Goal: Task Accomplishment & Management: Manage account settings

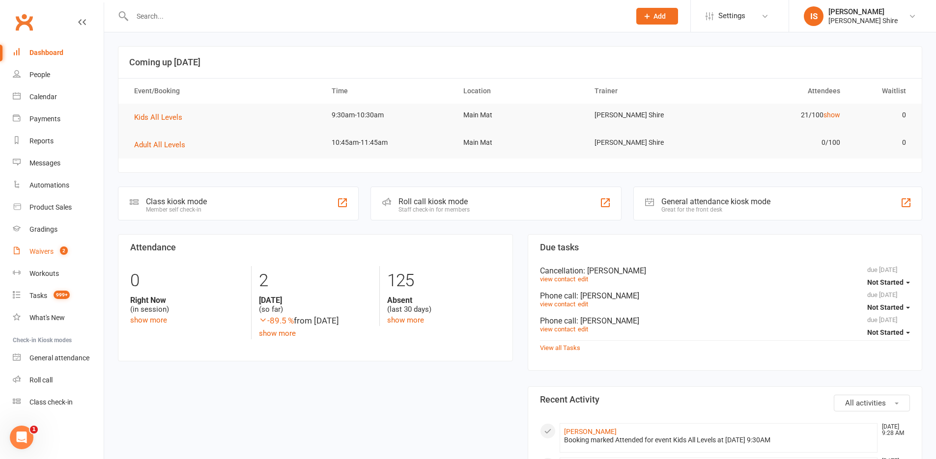
click at [46, 254] on div "Waivers" at bounding box center [41, 252] width 24 height 8
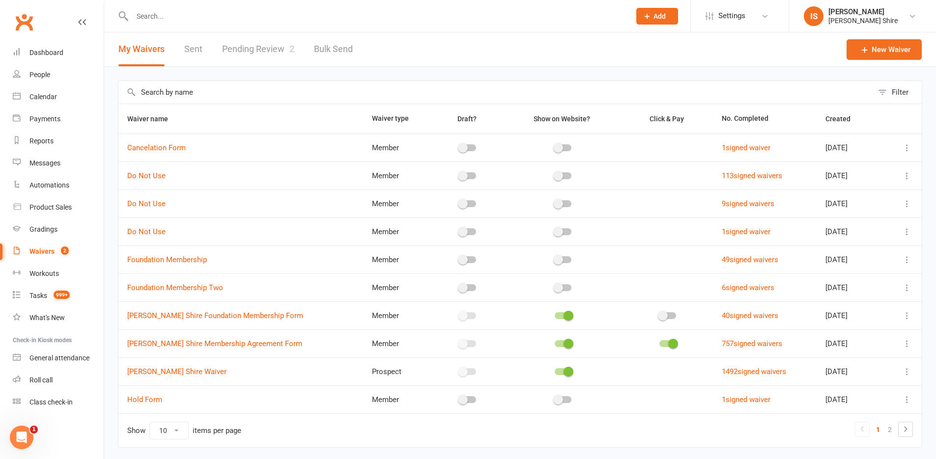
click at [263, 44] on link "Pending Review 2" at bounding box center [258, 49] width 72 height 34
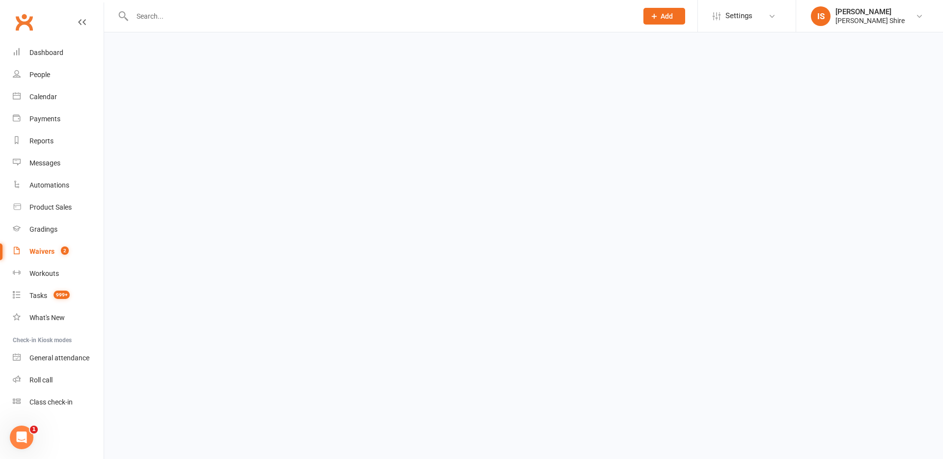
select select "100"
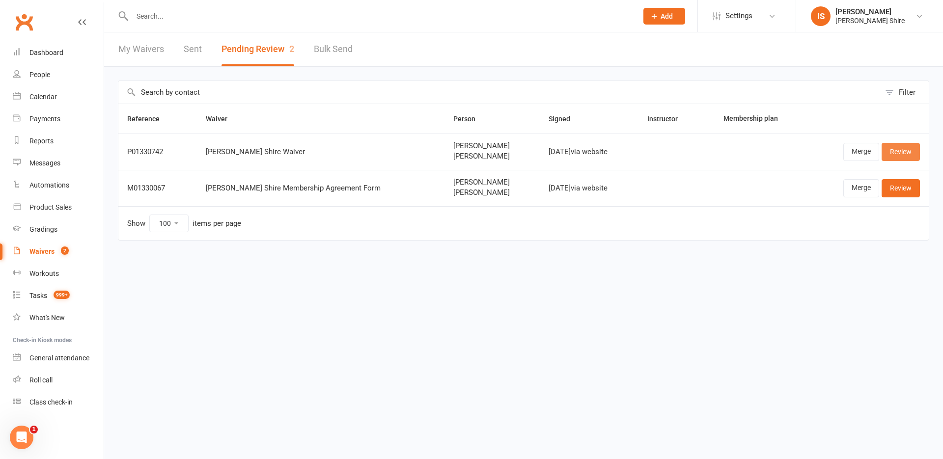
click at [899, 155] on link "Review" at bounding box center [901, 152] width 38 height 18
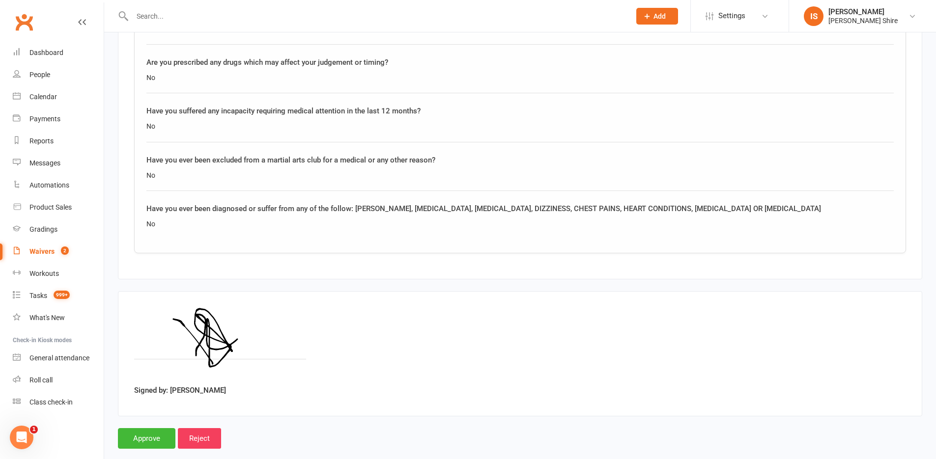
scroll to position [1363, 0]
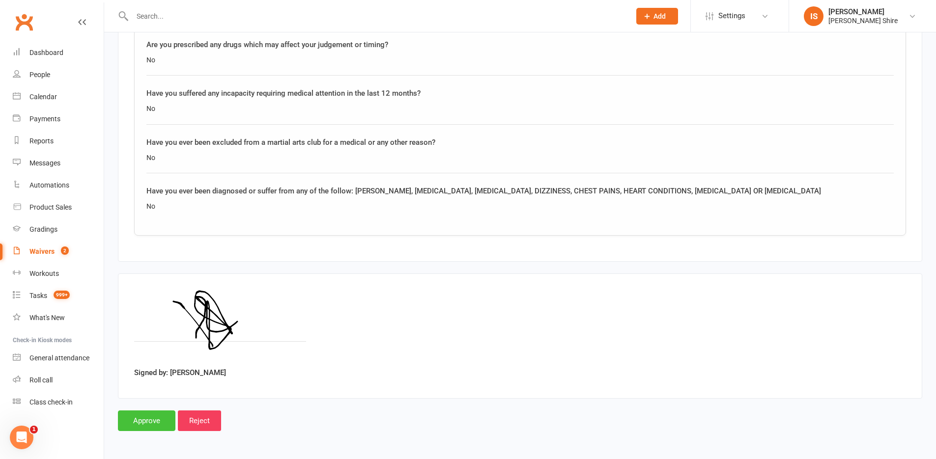
click at [143, 425] on input "Approve" at bounding box center [146, 421] width 57 height 21
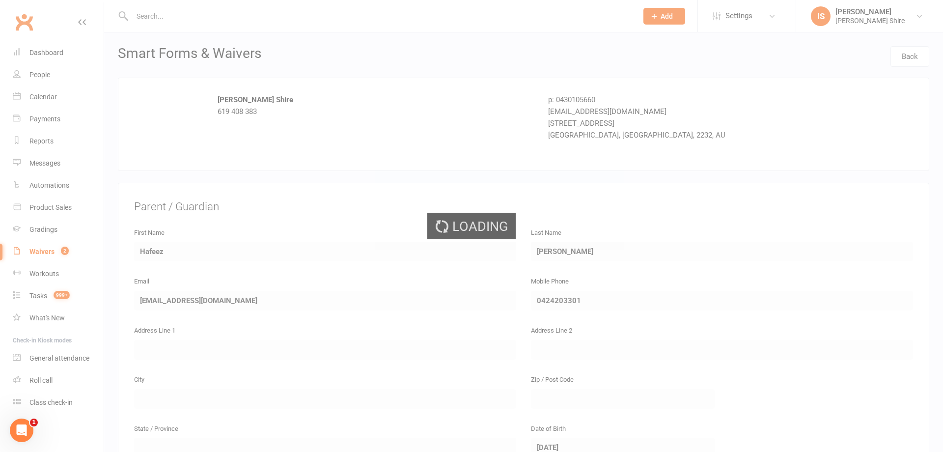
select select "100"
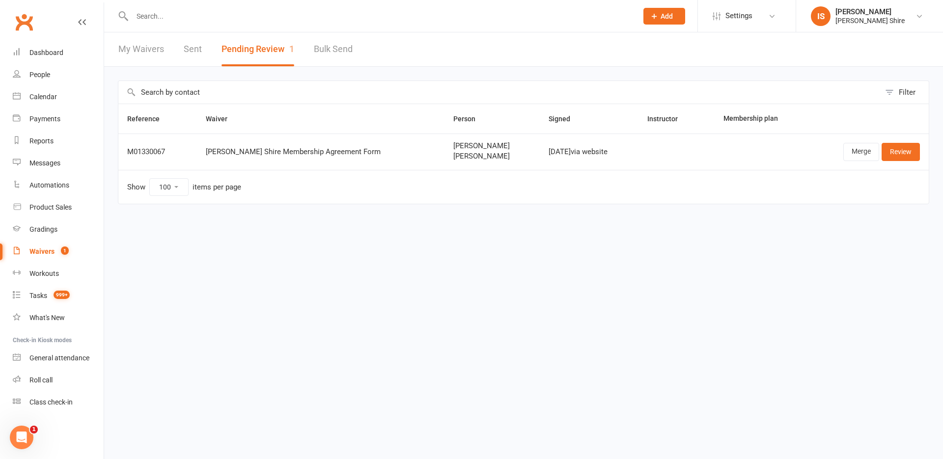
click at [274, 13] on input "text" at bounding box center [380, 16] width 502 height 14
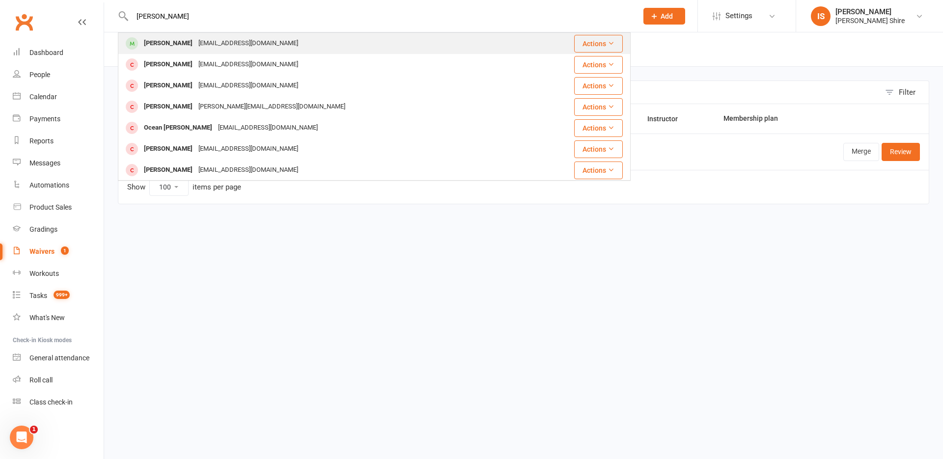
type input "thomas sh"
click at [307, 46] on div "Thomas Sherriff Thomasbillysherriff@gmail.com" at bounding box center [338, 43] width 438 height 20
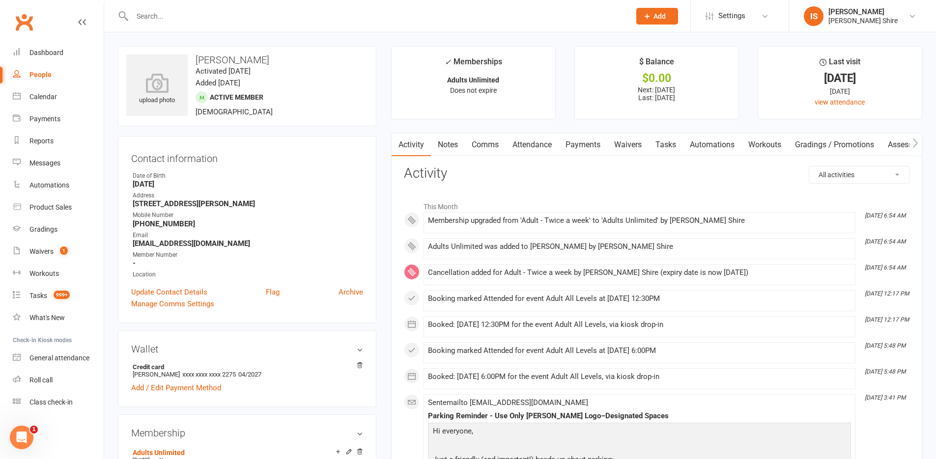
click at [580, 144] on link "Payments" at bounding box center [583, 145] width 49 height 23
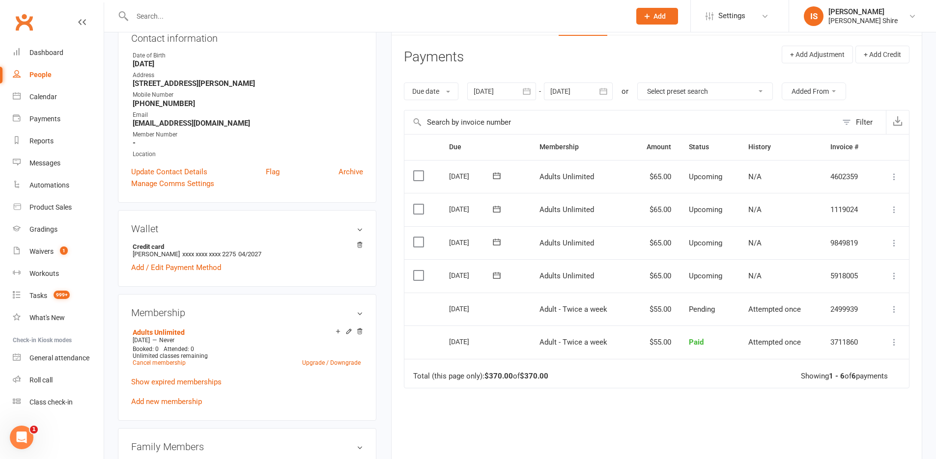
scroll to position [147, 0]
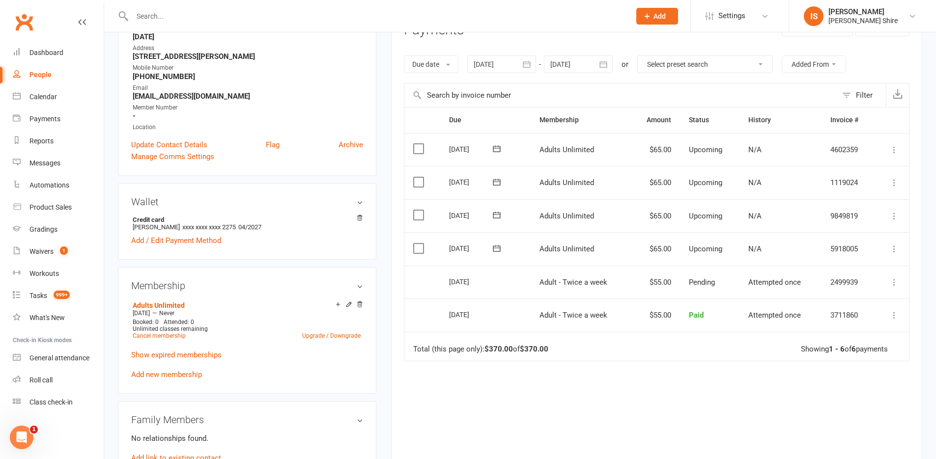
click at [193, 11] on input "text" at bounding box center [376, 16] width 494 height 14
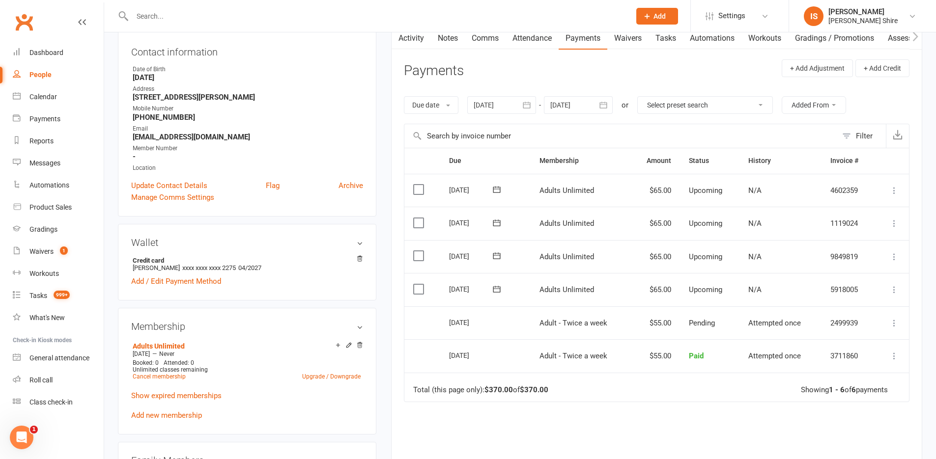
scroll to position [0, 0]
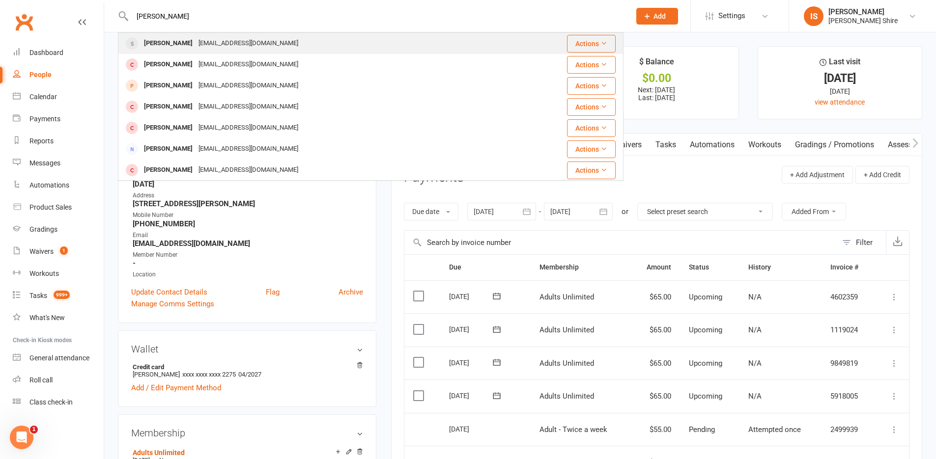
type input "gabriel glenn"
click at [273, 39] on div "mattglennsydney@gmail.com" at bounding box center [249, 43] width 106 height 14
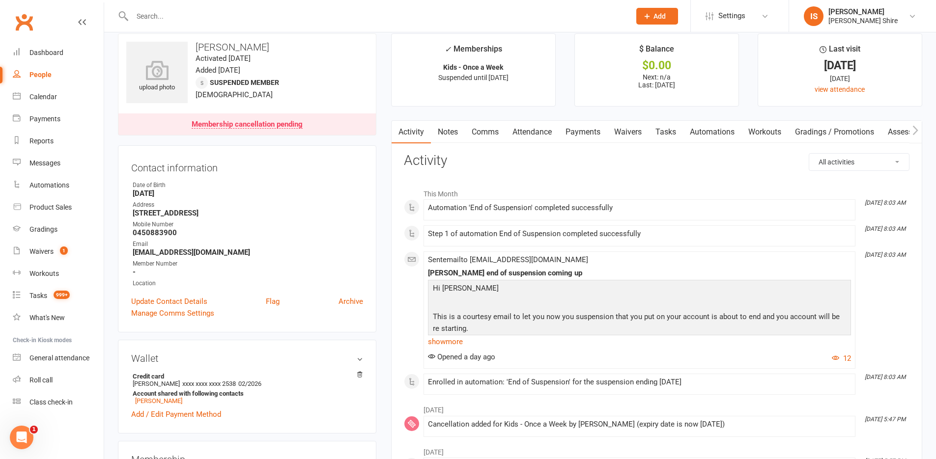
scroll to position [197, 0]
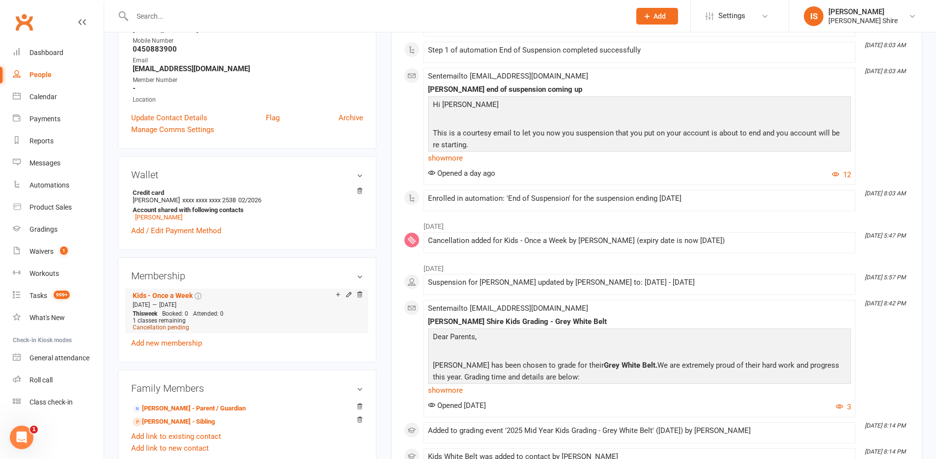
click at [185, 329] on span "Cancellation pending" at bounding box center [161, 327] width 56 height 7
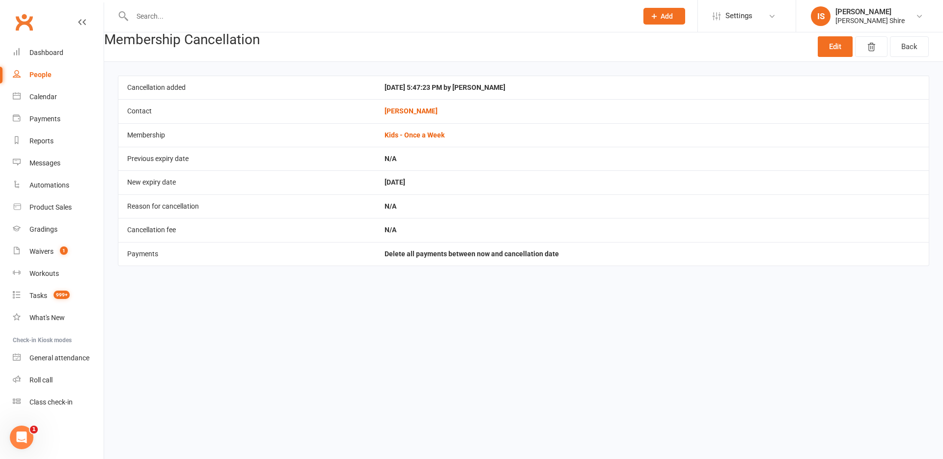
drag, startPoint x: 465, startPoint y: 304, endPoint x: 511, endPoint y: 365, distance: 76.4
click at [508, 294] on html "Prospect Member Non-attending contact Class / event Appointment Grading event T…" at bounding box center [471, 147] width 943 height 294
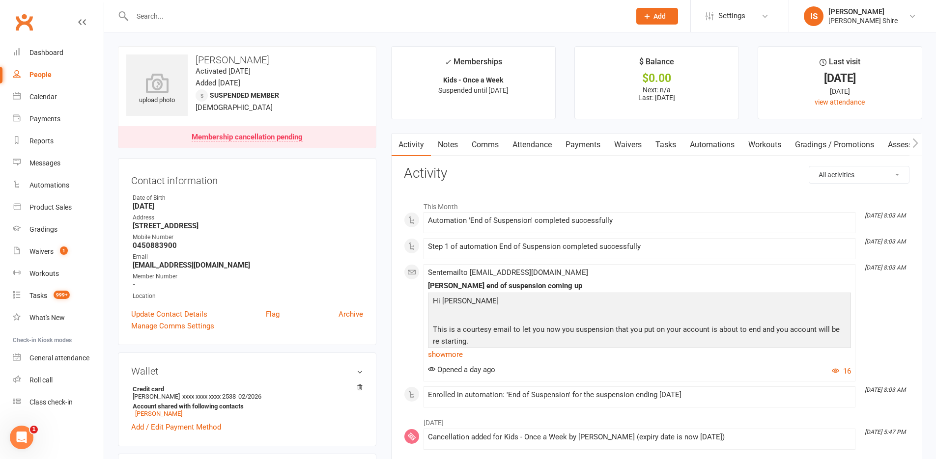
click at [577, 144] on link "Payments" at bounding box center [583, 145] width 49 height 23
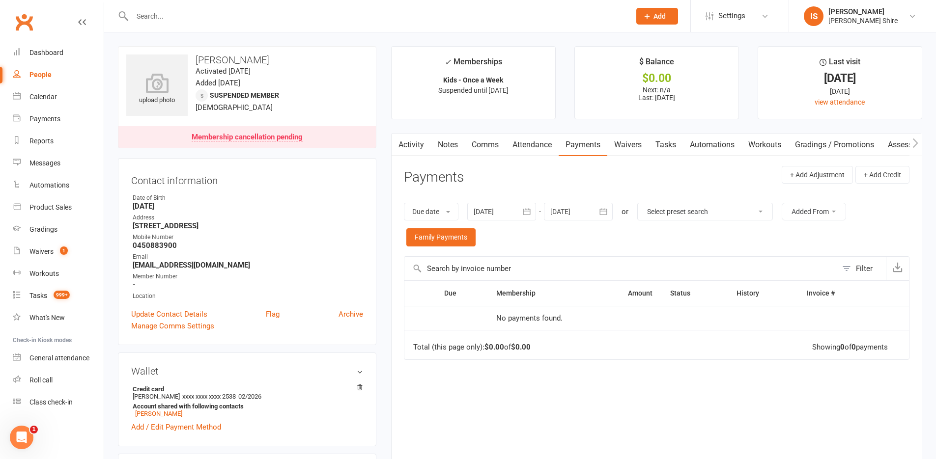
click at [153, 20] on input "text" at bounding box center [376, 16] width 494 height 14
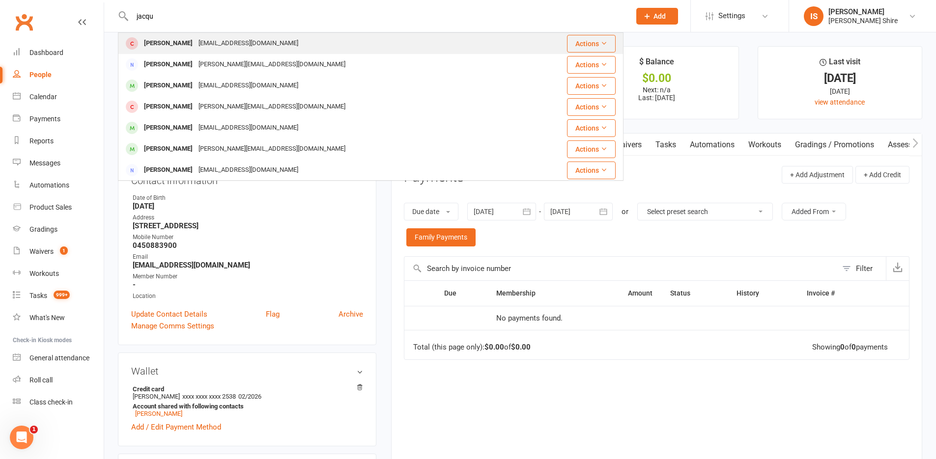
type input "jacqu"
click at [224, 51] on div "Tibop1@gmail.com" at bounding box center [249, 43] width 106 height 14
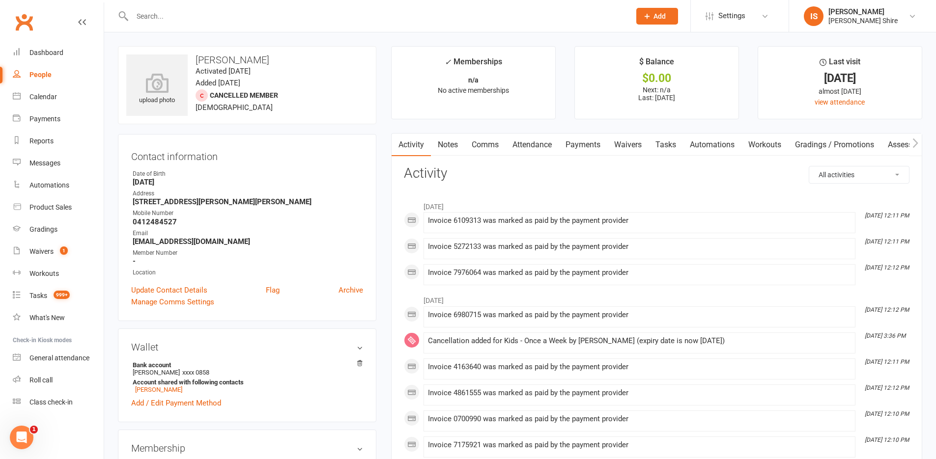
click at [172, 15] on input "text" at bounding box center [376, 16] width 494 height 14
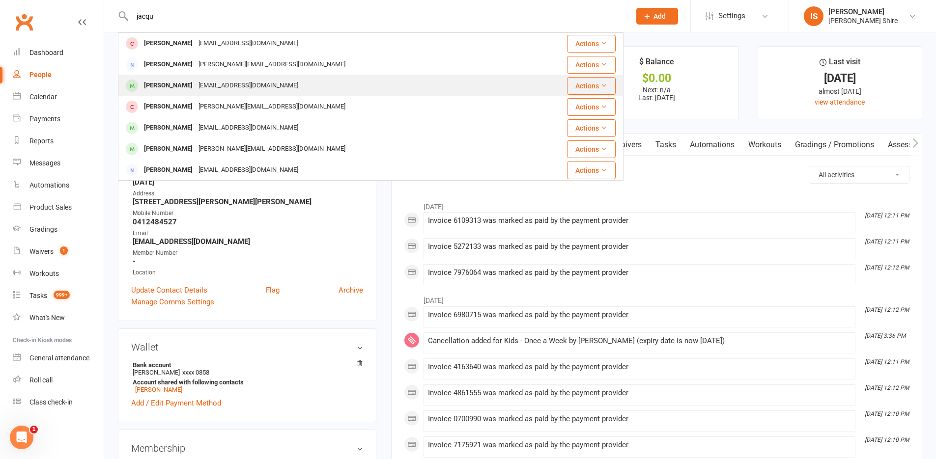
type input "jacqu"
click at [288, 85] on div "Jacqueline Olczak j4cq.ko@gmail.com" at bounding box center [329, 86] width 420 height 20
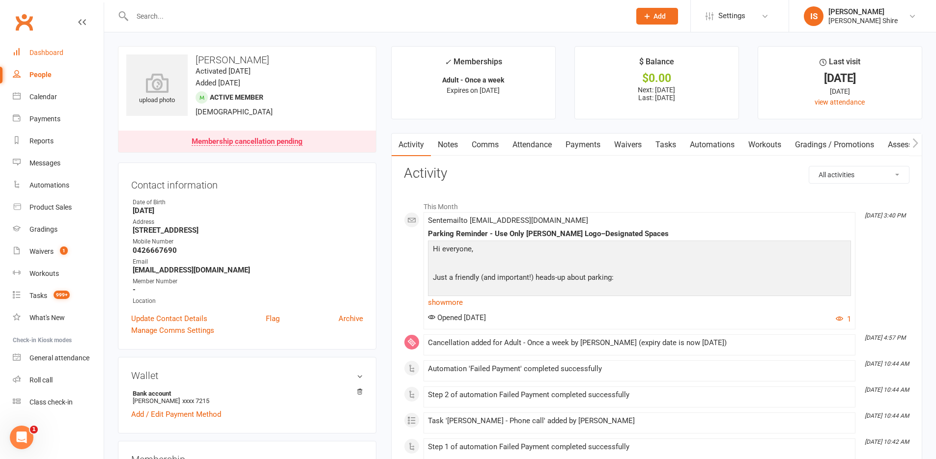
click at [56, 54] on div "Dashboard" at bounding box center [46, 53] width 34 height 8
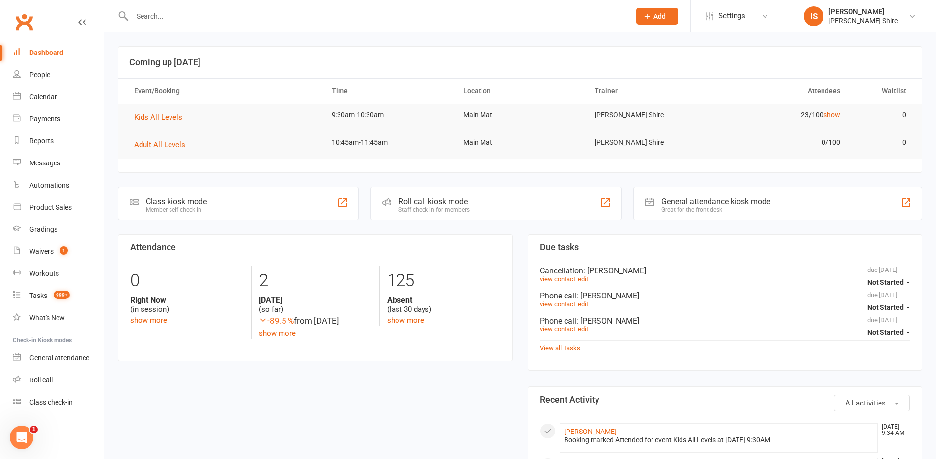
click at [230, 16] on input "text" at bounding box center [376, 16] width 494 height 14
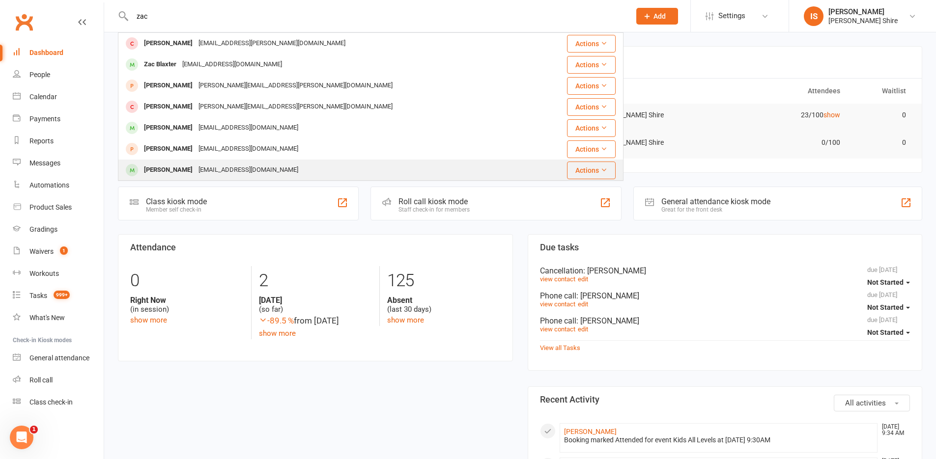
type input "zac"
click at [233, 167] on div "zgallagher54@gmail.com" at bounding box center [249, 170] width 106 height 14
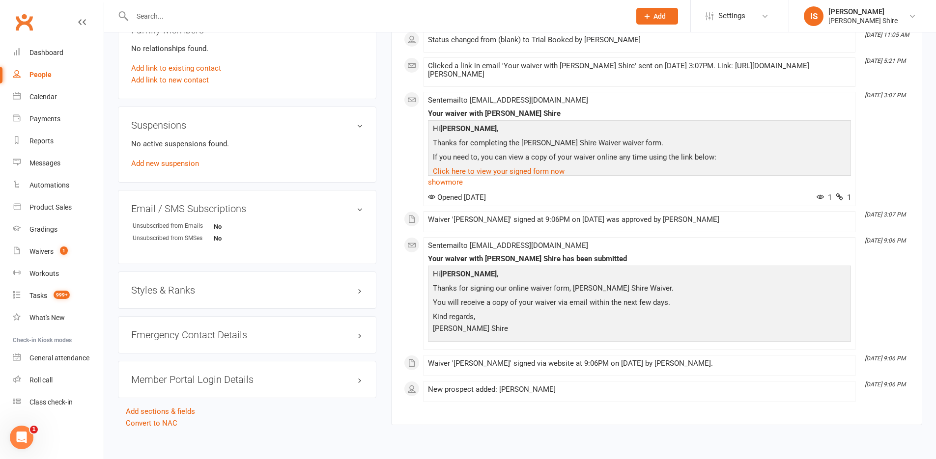
scroll to position [540, 0]
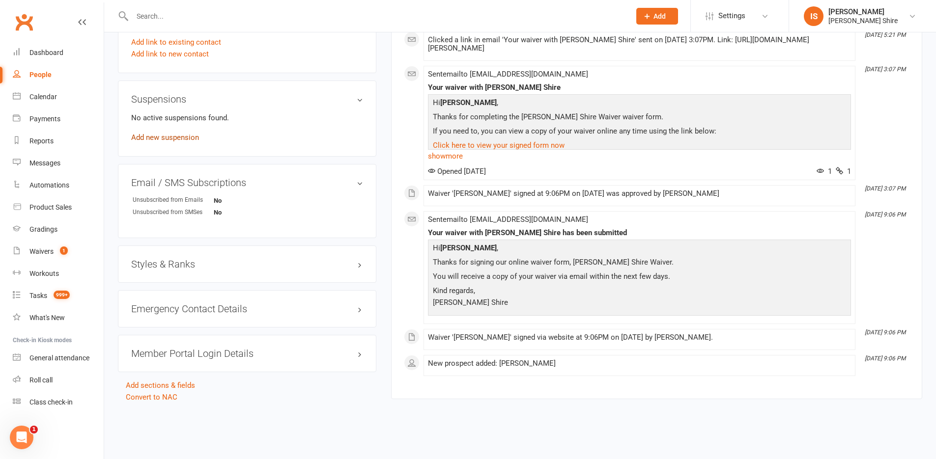
click at [172, 138] on link "Add new suspension" at bounding box center [165, 137] width 68 height 9
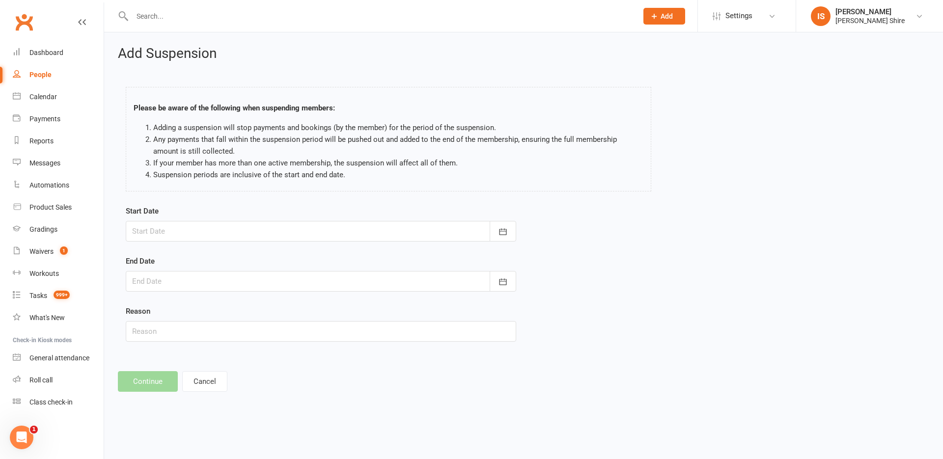
click at [212, 235] on div at bounding box center [321, 231] width 391 height 21
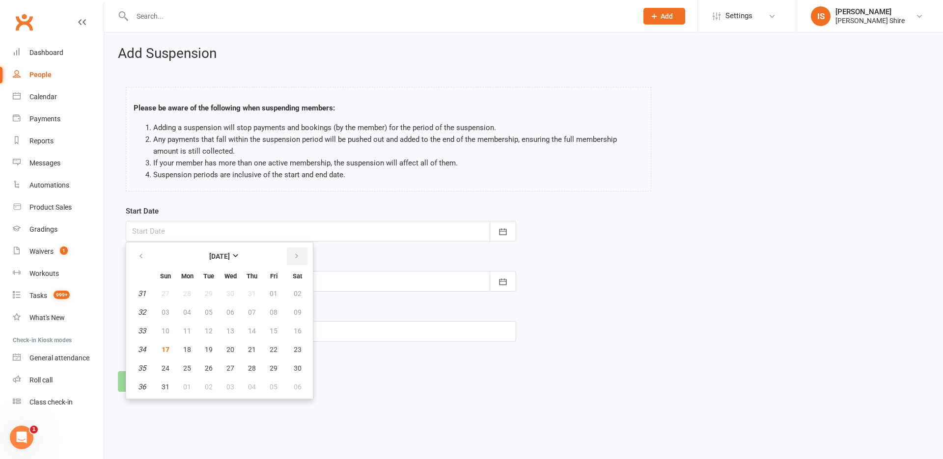
click at [291, 258] on button "button" at bounding box center [297, 257] width 21 height 18
click at [141, 262] on button "button" at bounding box center [141, 257] width 21 height 18
click at [254, 386] on span "04" at bounding box center [252, 387] width 8 height 8
type input "04 Sep 2025"
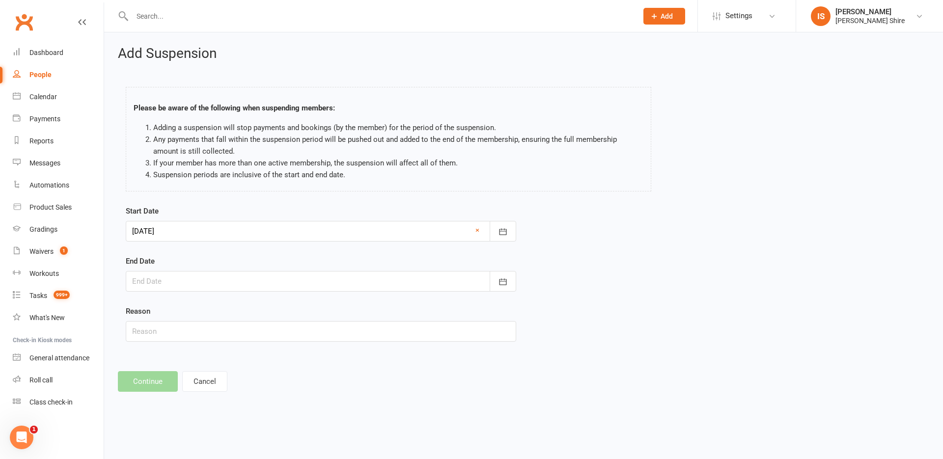
click at [173, 288] on div at bounding box center [321, 281] width 391 height 21
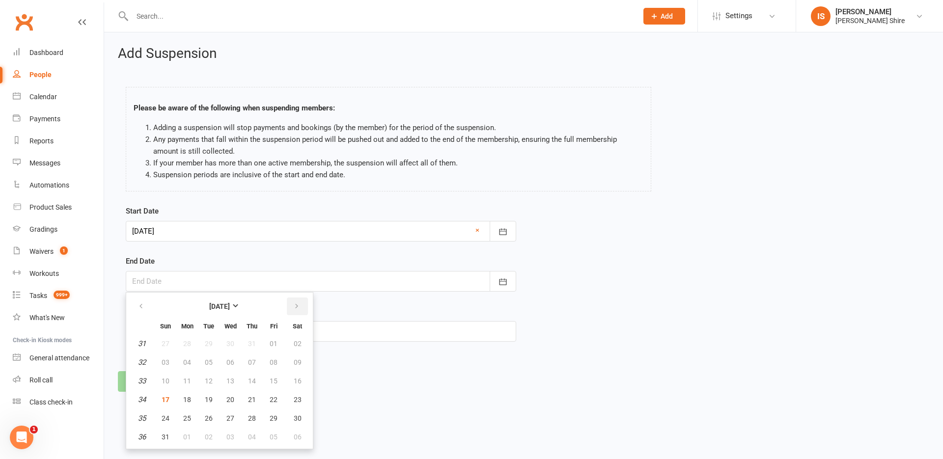
click at [290, 306] on button "button" at bounding box center [297, 307] width 21 height 18
click at [244, 393] on button "25" at bounding box center [252, 400] width 21 height 18
type input "25 Sep 2025"
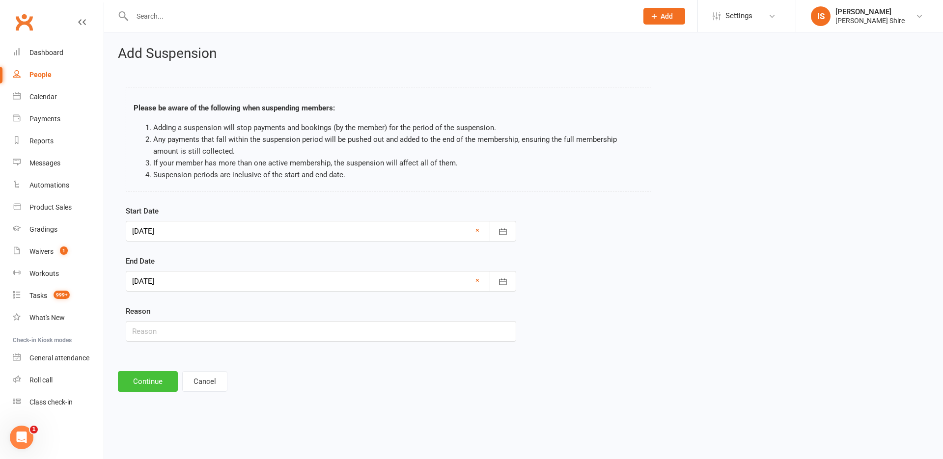
click at [146, 381] on button "Continue" at bounding box center [148, 381] width 60 height 21
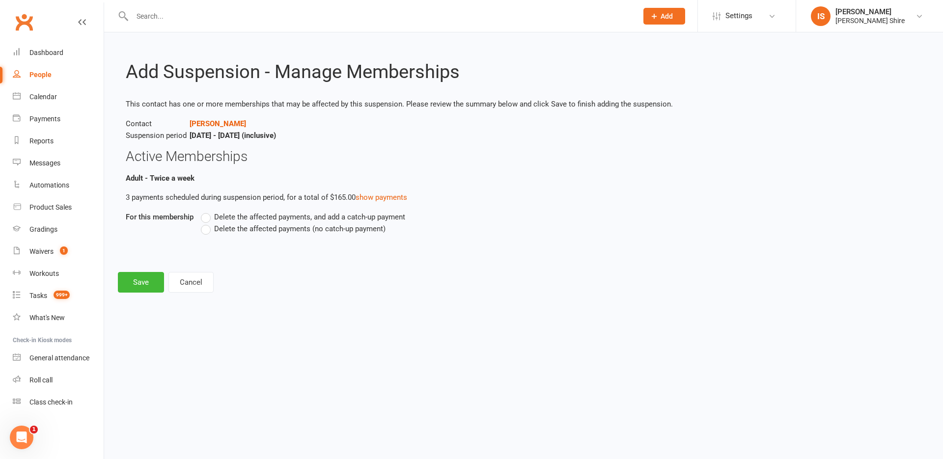
click at [207, 227] on label "Delete the affected payments (no catch-up payment)" at bounding box center [293, 229] width 185 height 12
click at [207, 223] on input "Delete the affected payments (no catch-up payment)" at bounding box center [204, 223] width 6 height 0
click at [151, 278] on button "Save" at bounding box center [141, 282] width 46 height 21
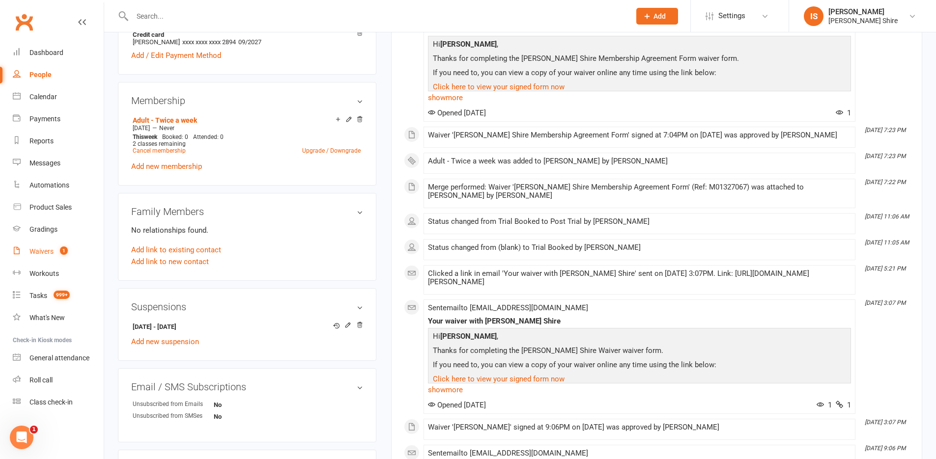
scroll to position [332, 0]
click at [51, 248] on div "Waivers" at bounding box center [41, 252] width 24 height 8
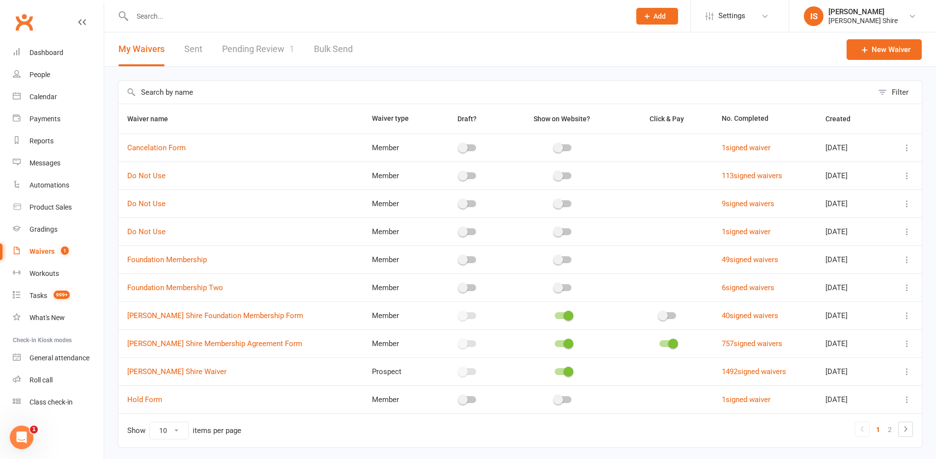
click at [252, 52] on link "Pending Review 1" at bounding box center [258, 49] width 72 height 34
select select "100"
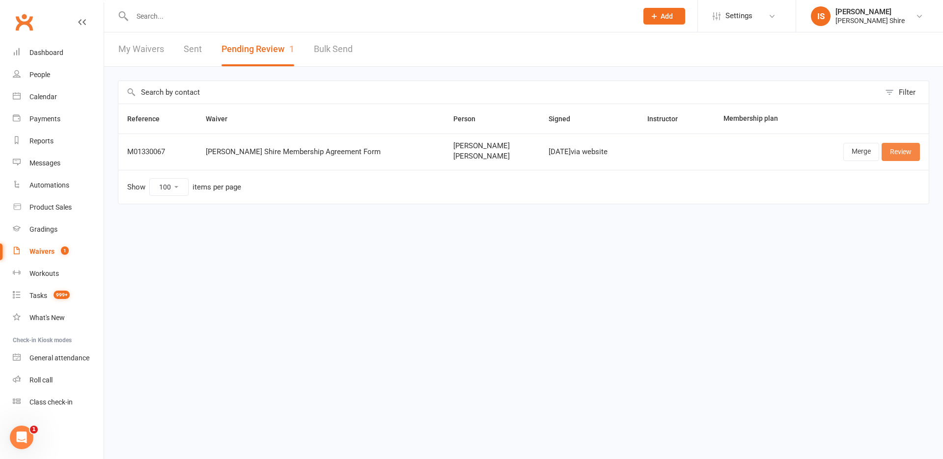
click at [893, 149] on link "Review" at bounding box center [901, 152] width 38 height 18
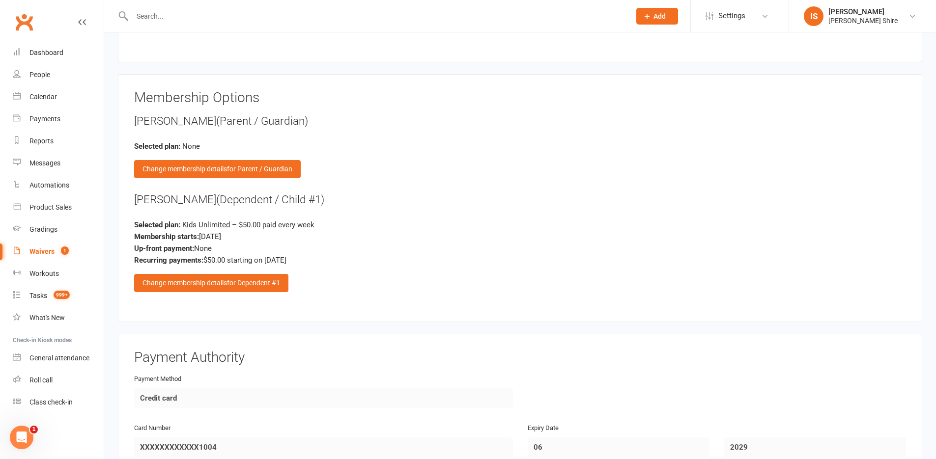
scroll to position [786, 0]
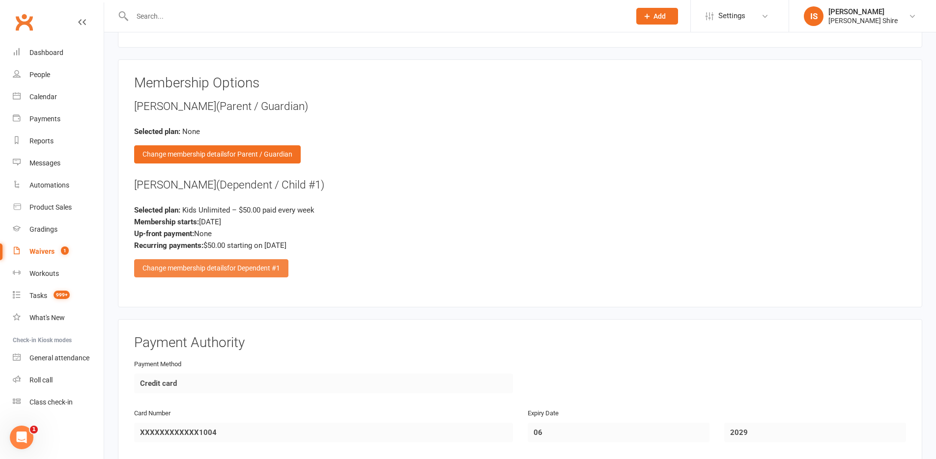
click at [180, 270] on div "Change membership details for Dependent #1" at bounding box center [211, 268] width 154 height 18
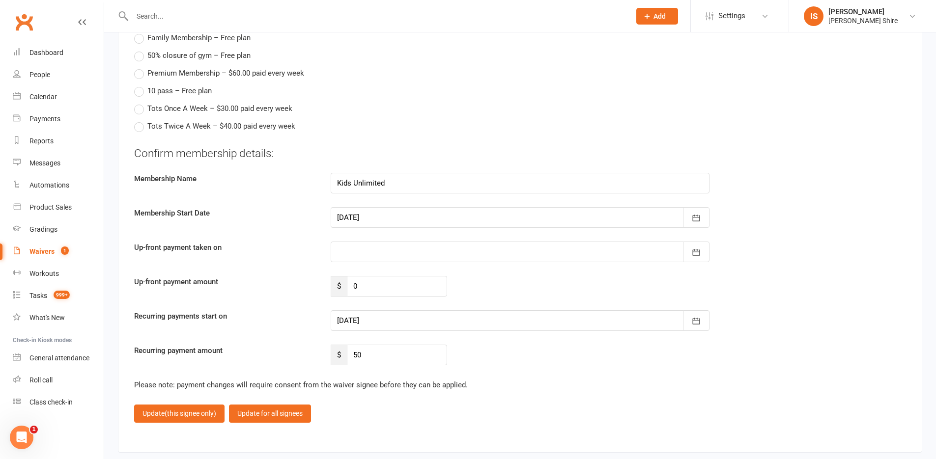
scroll to position [1081, 0]
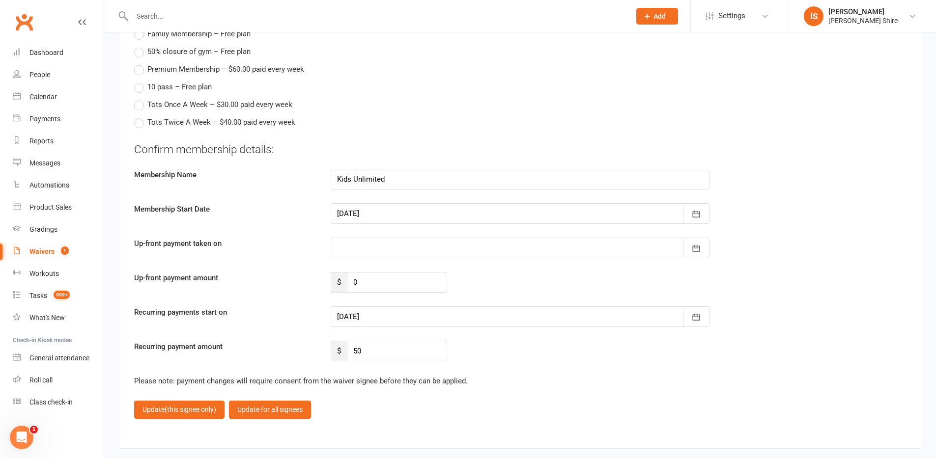
click at [480, 312] on div at bounding box center [520, 317] width 379 height 21
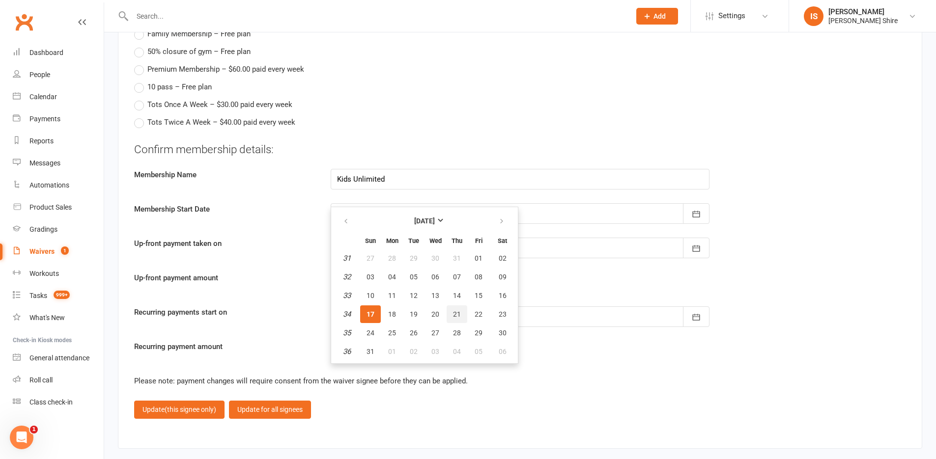
click at [451, 310] on button "21" at bounding box center [457, 315] width 21 height 18
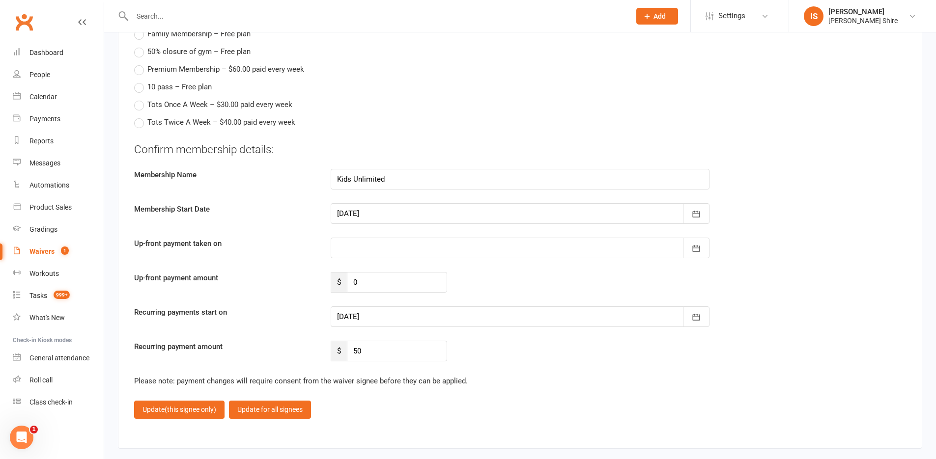
click at [444, 314] on div at bounding box center [520, 317] width 379 height 21
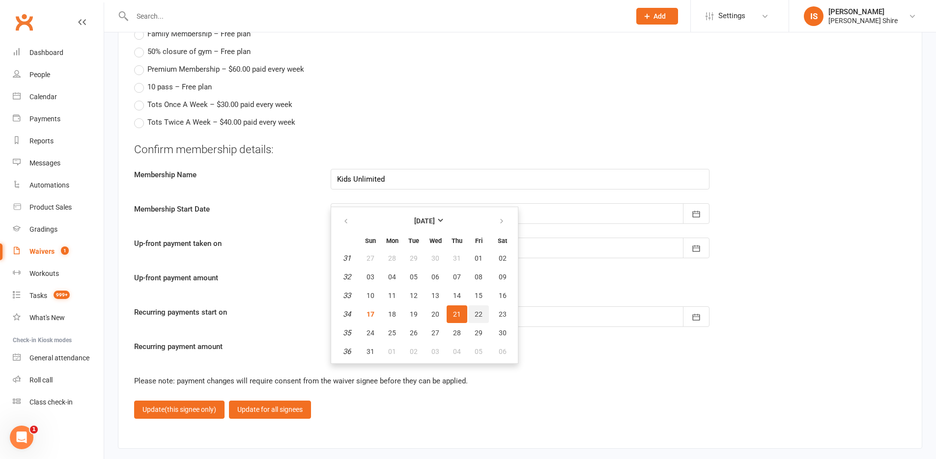
click at [476, 314] on span "22" at bounding box center [479, 314] width 8 height 8
type input "[DATE]"
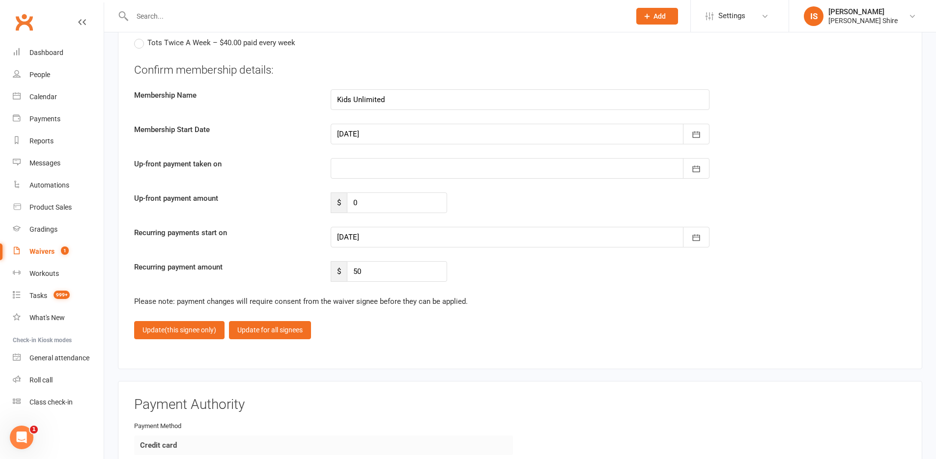
scroll to position [1179, 0]
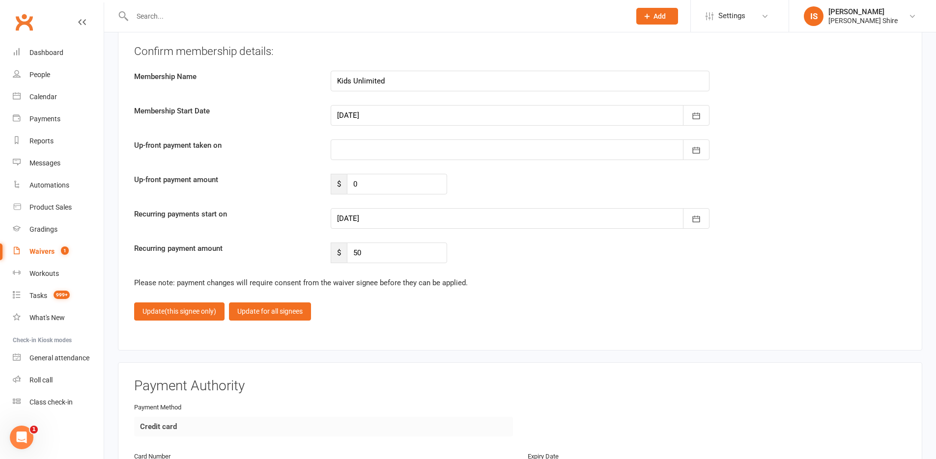
click at [487, 217] on div at bounding box center [520, 218] width 379 height 21
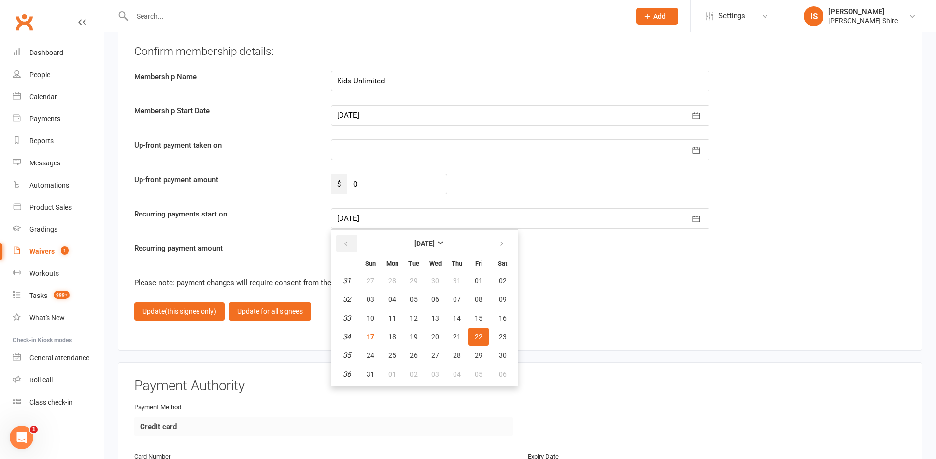
scroll to position [1130, 0]
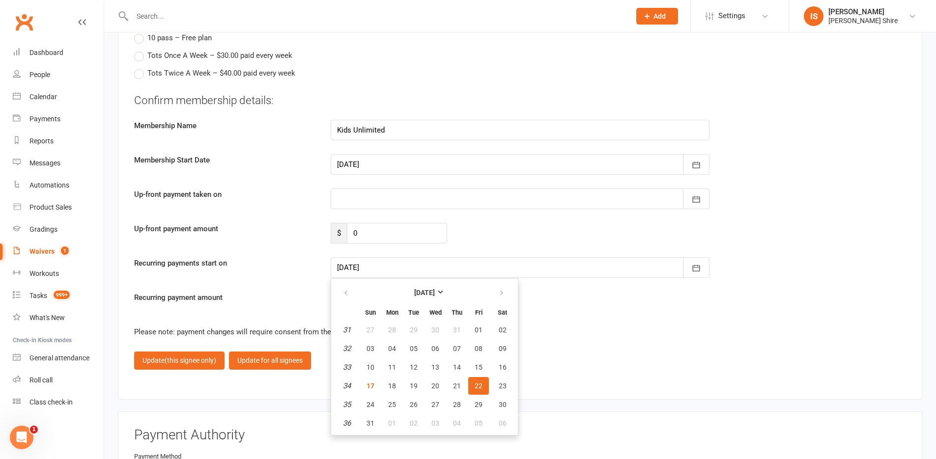
click at [533, 328] on div "Please note: payment changes will require consent from the waiver signee before…" at bounding box center [520, 332] width 772 height 12
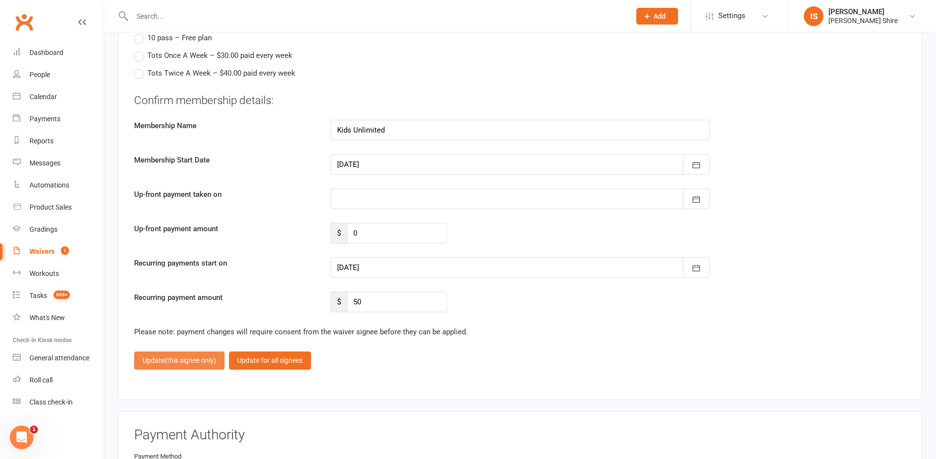
click at [186, 365] on span "(this signee only)" at bounding box center [191, 361] width 52 height 8
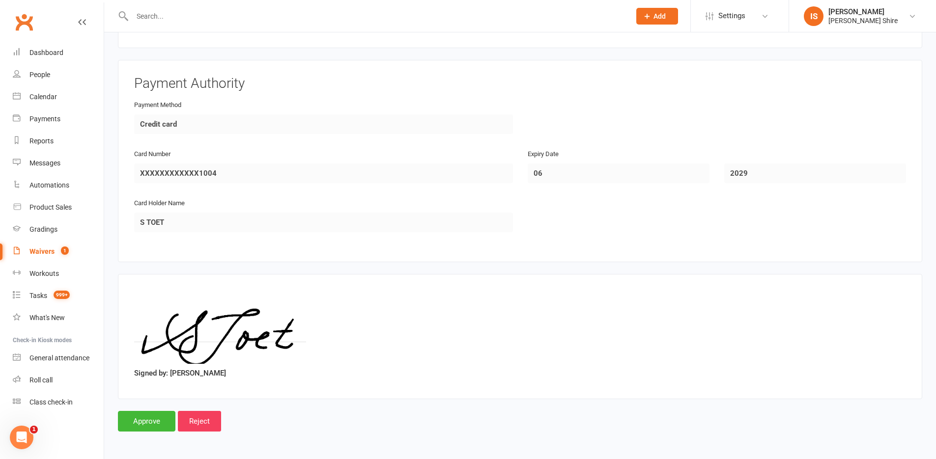
scroll to position [1046, 0]
click at [132, 418] on input "Approve" at bounding box center [146, 421] width 57 height 21
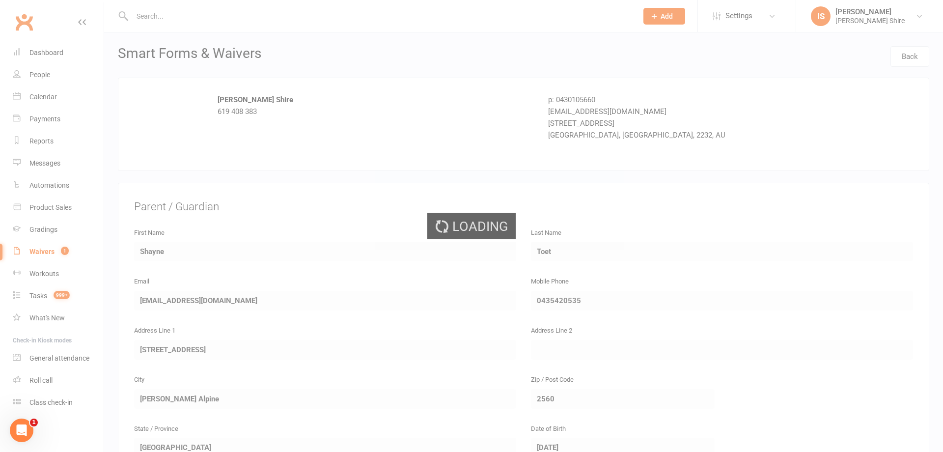
select select "100"
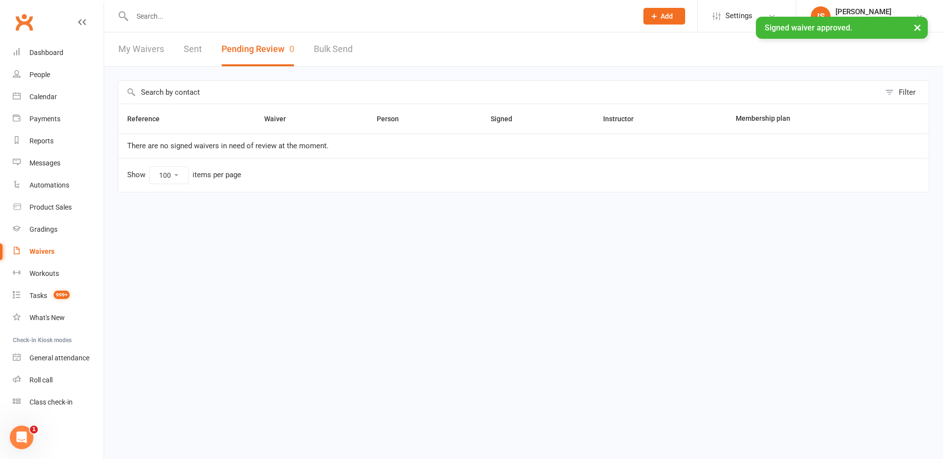
click at [160, 16] on input "text" at bounding box center [380, 16] width 502 height 14
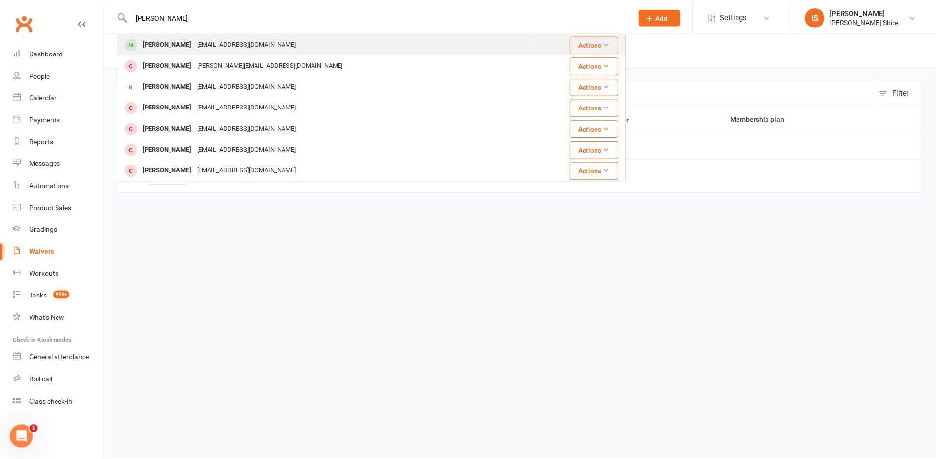
scroll to position [275, 0]
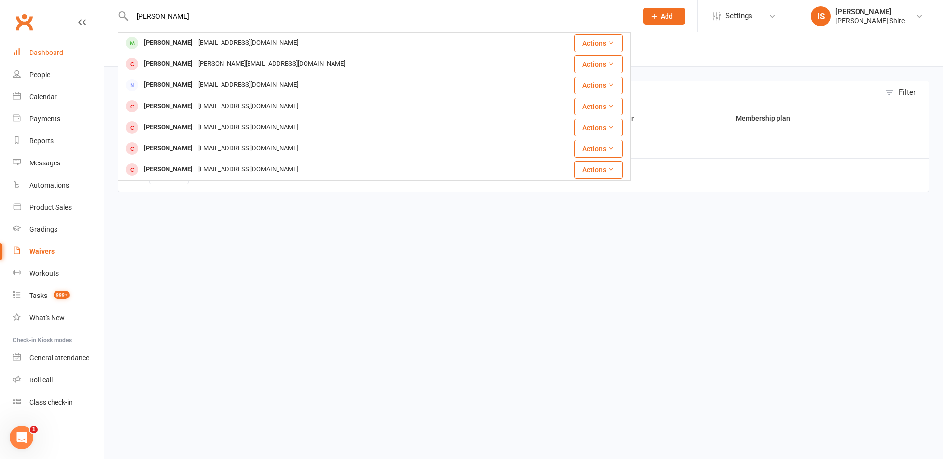
type input "hayden"
click at [56, 52] on div "Dashboard" at bounding box center [46, 53] width 34 height 8
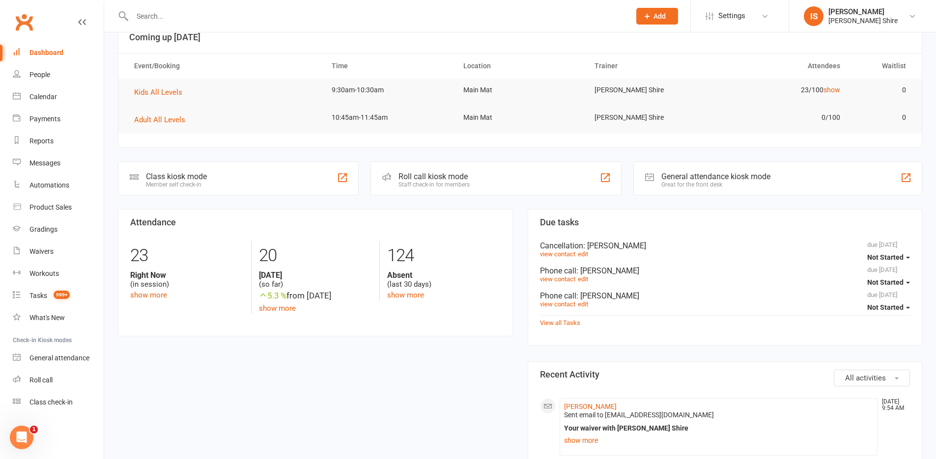
scroll to position [49, 0]
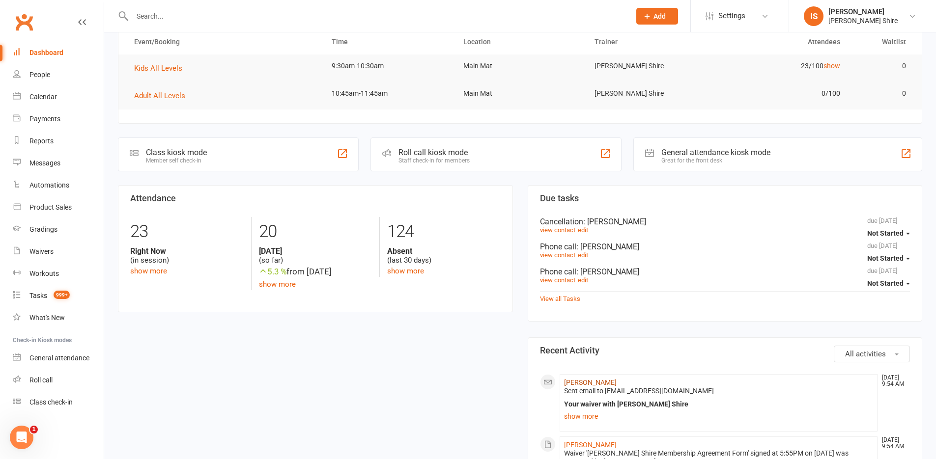
click at [589, 379] on link "[PERSON_NAME]" at bounding box center [590, 383] width 53 height 8
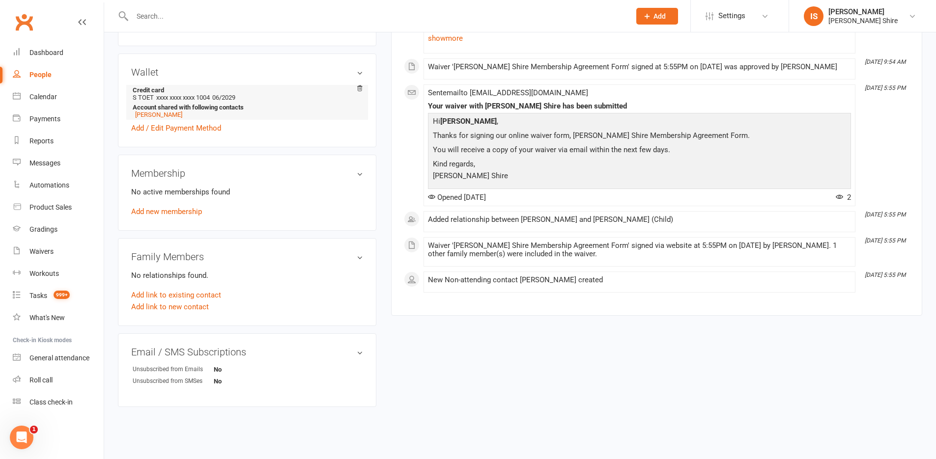
scroll to position [261, 0]
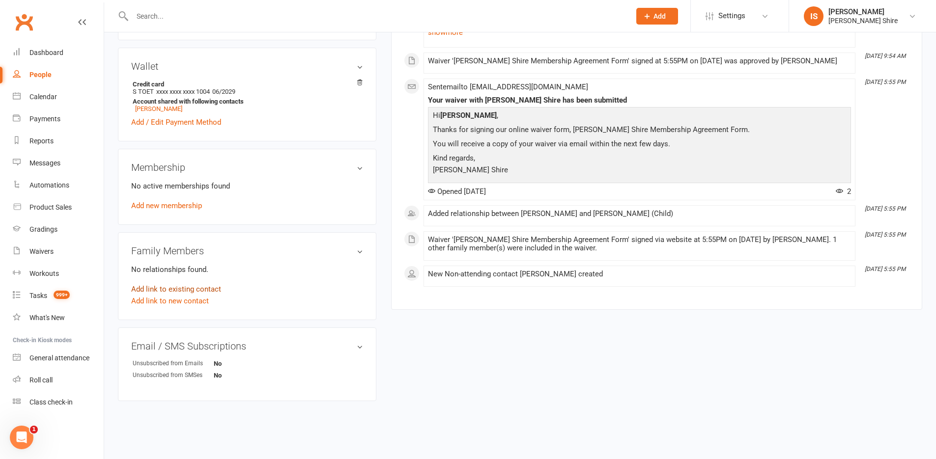
click at [165, 289] on link "Add link to existing contact" at bounding box center [176, 289] width 90 height 12
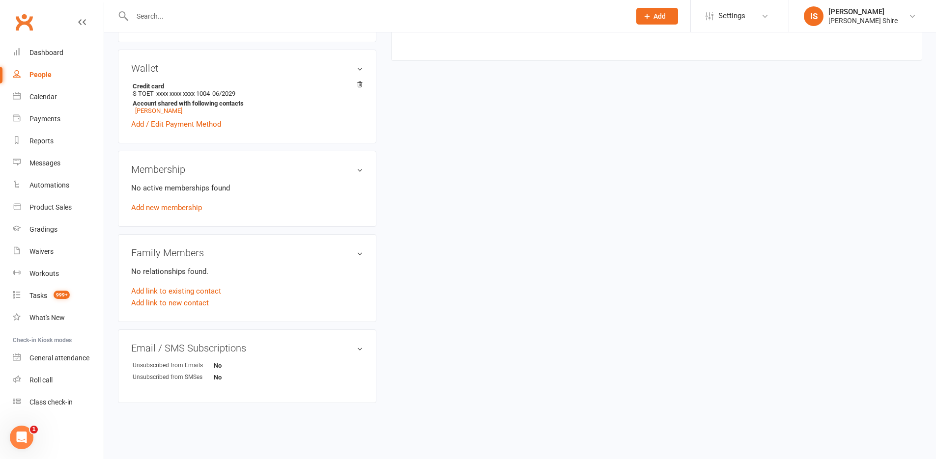
scroll to position [0, 0]
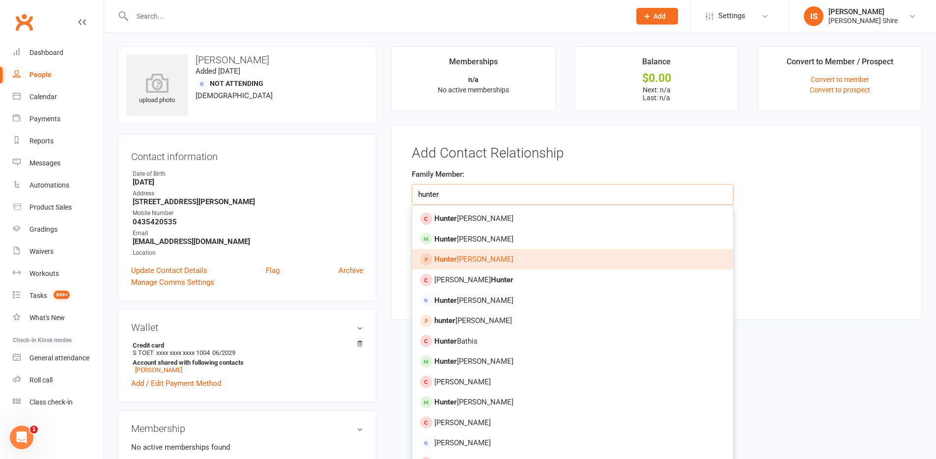
type input "hunter"
click at [378, 256] on div "upload photo Shayne Toet Added 15 August, 2025 Not Attending 56 years old Conta…" at bounding box center [247, 364] width 273 height 636
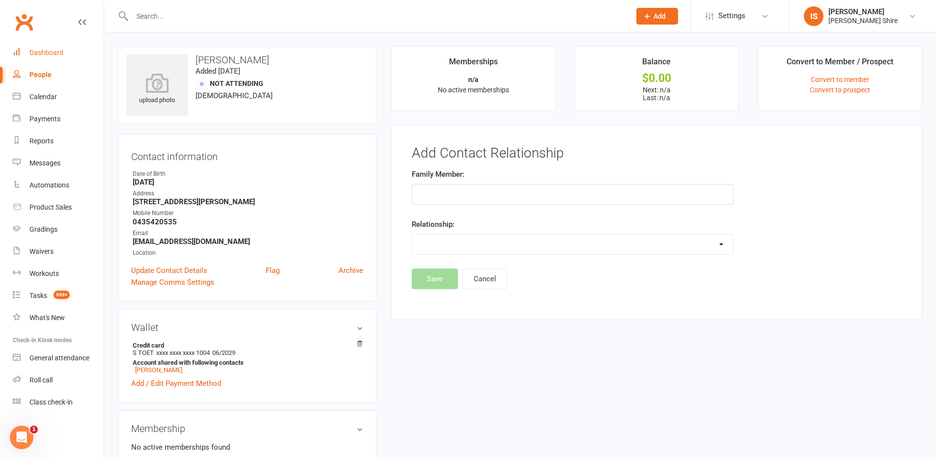
click at [51, 54] on div "Dashboard" at bounding box center [46, 53] width 34 height 8
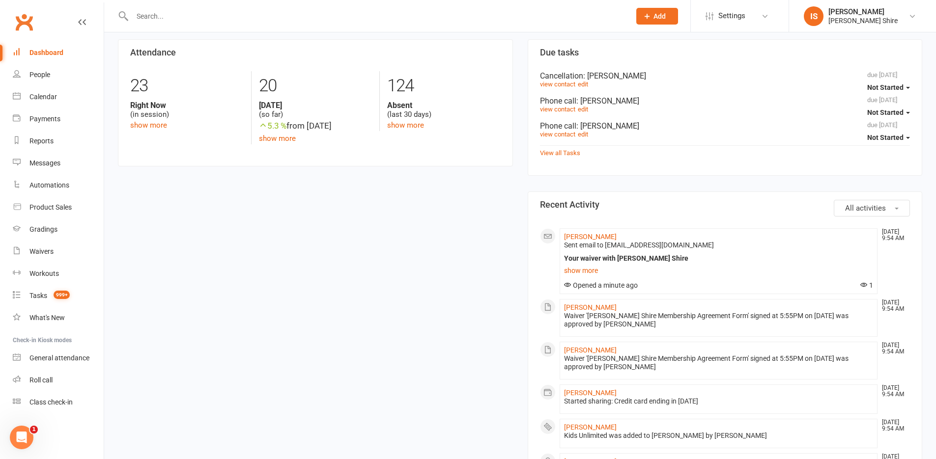
scroll to position [246, 0]
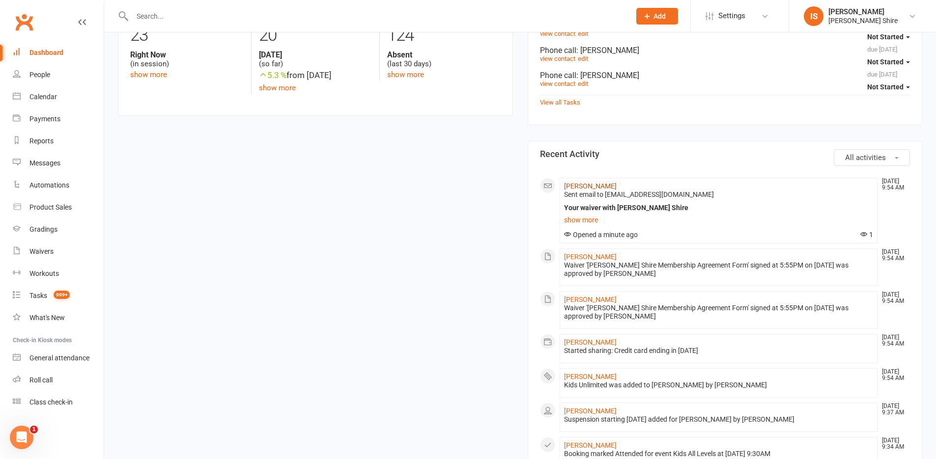
click at [576, 189] on link "[PERSON_NAME]" at bounding box center [590, 186] width 53 height 8
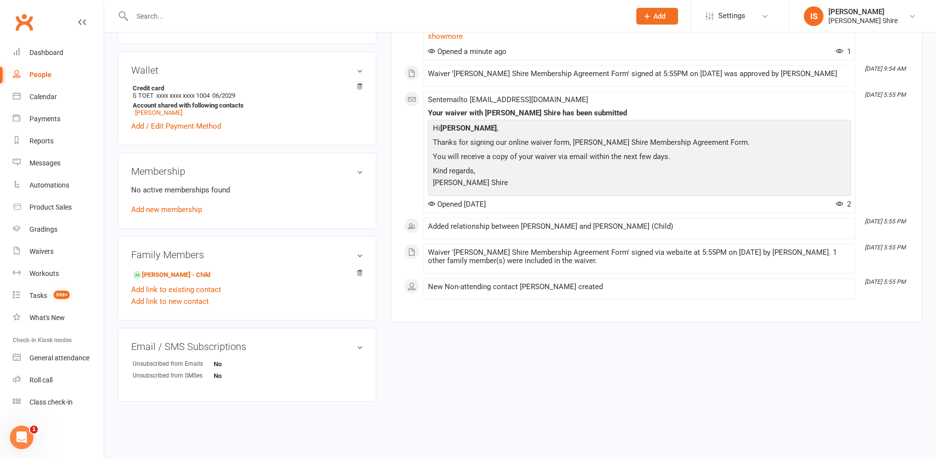
scroll to position [258, 0]
click at [191, 271] on link "Hunter Ellis - Child" at bounding box center [172, 275] width 78 height 10
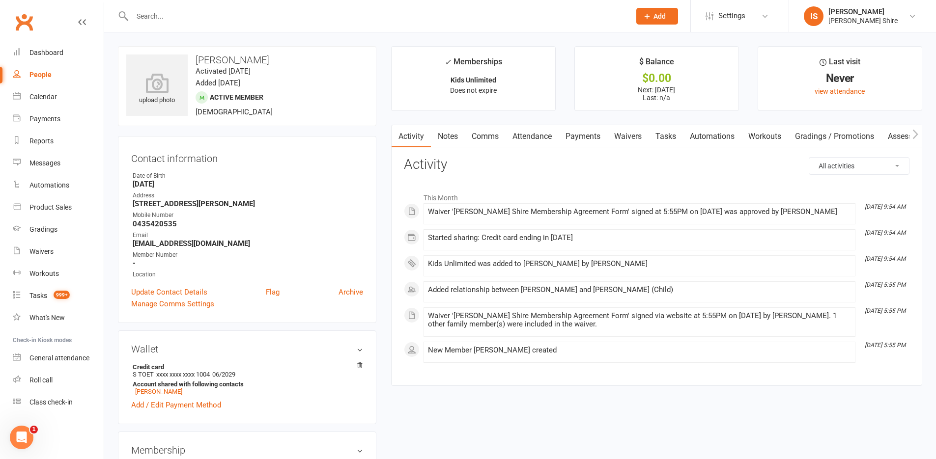
click at [543, 130] on link "Attendance" at bounding box center [532, 136] width 53 height 23
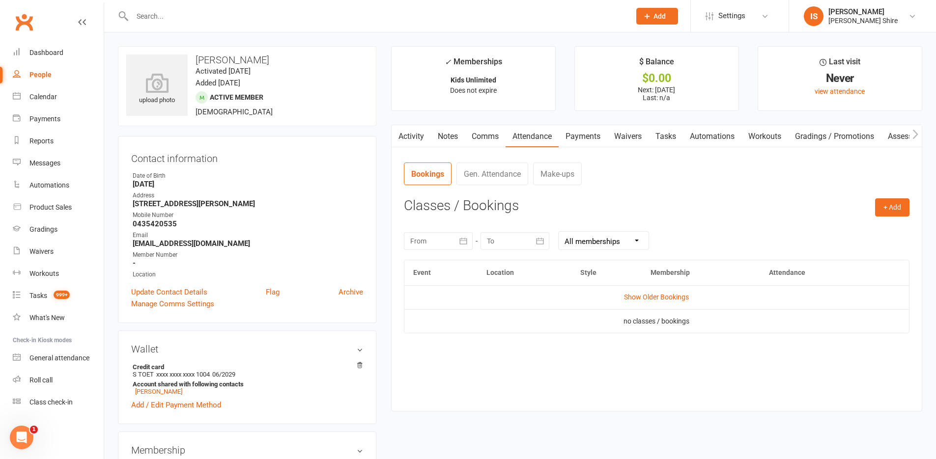
click at [591, 134] on link "Payments" at bounding box center [583, 136] width 49 height 23
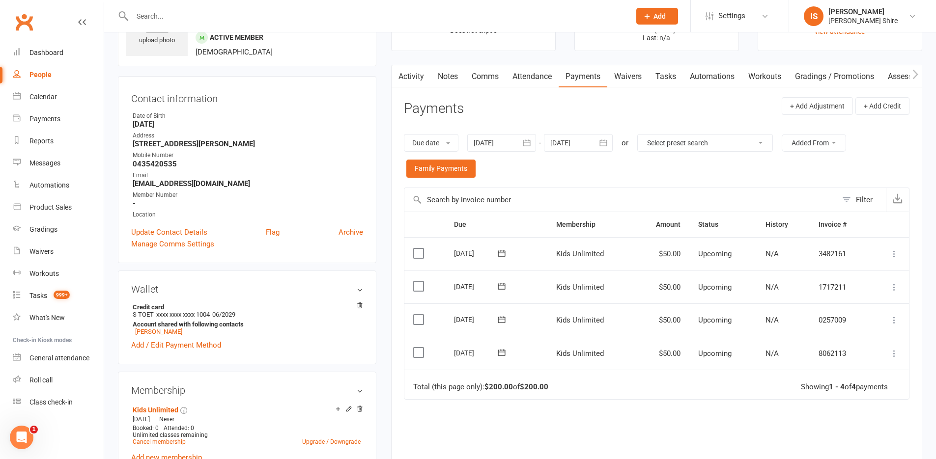
scroll to position [49, 0]
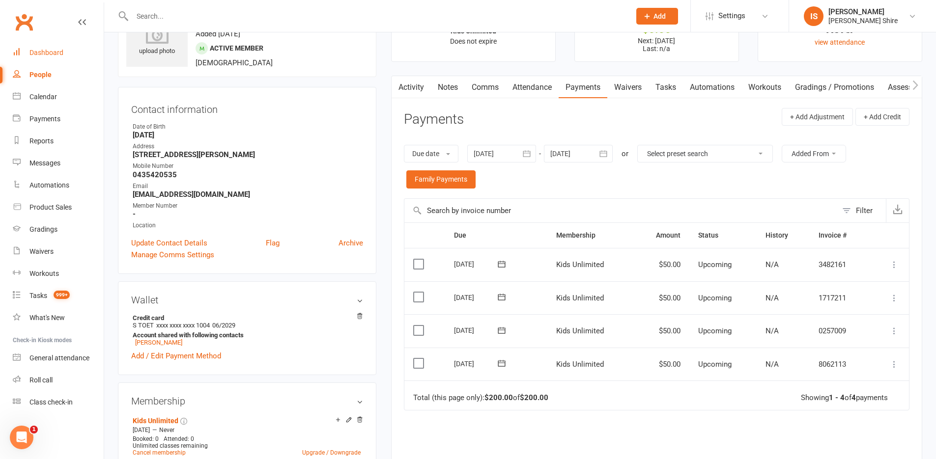
click at [67, 59] on link "Dashboard" at bounding box center [58, 53] width 91 height 22
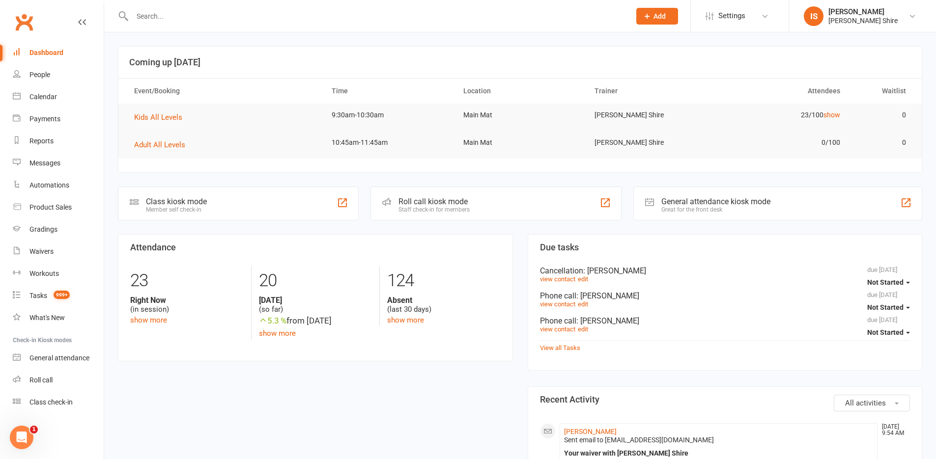
drag, startPoint x: 43, startPoint y: 47, endPoint x: 53, endPoint y: 37, distance: 13.9
click at [44, 46] on link "Dashboard" at bounding box center [58, 53] width 91 height 22
click at [201, 9] on input "text" at bounding box center [376, 16] width 494 height 14
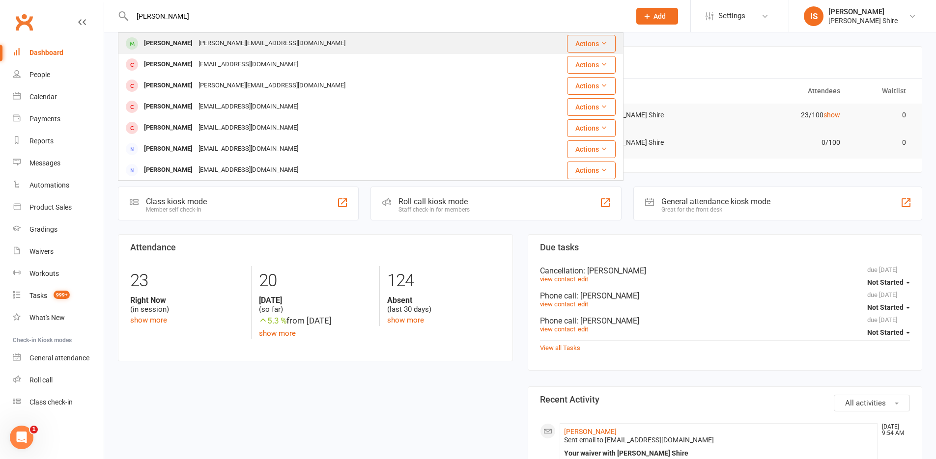
type input "emily"
click at [296, 37] on div "Emily Boskovski Emily.boskovski@hotmail.com" at bounding box center [328, 43] width 419 height 20
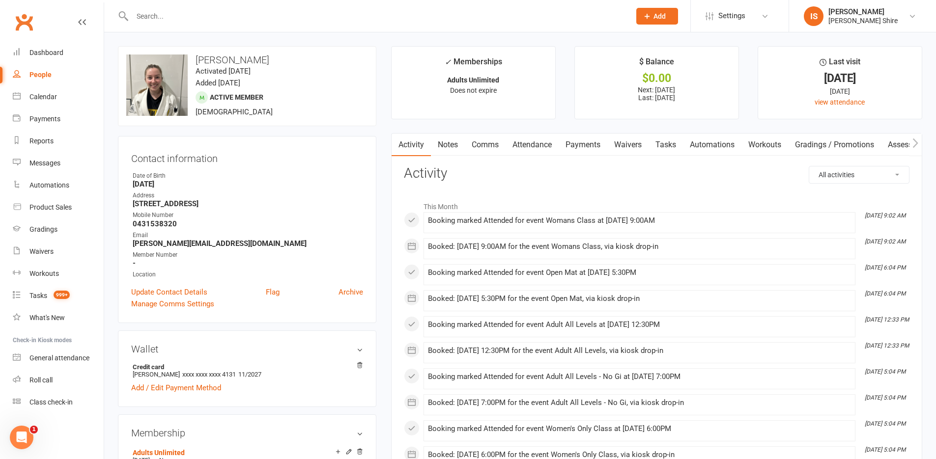
click at [498, 141] on link "Comms" at bounding box center [485, 145] width 41 height 23
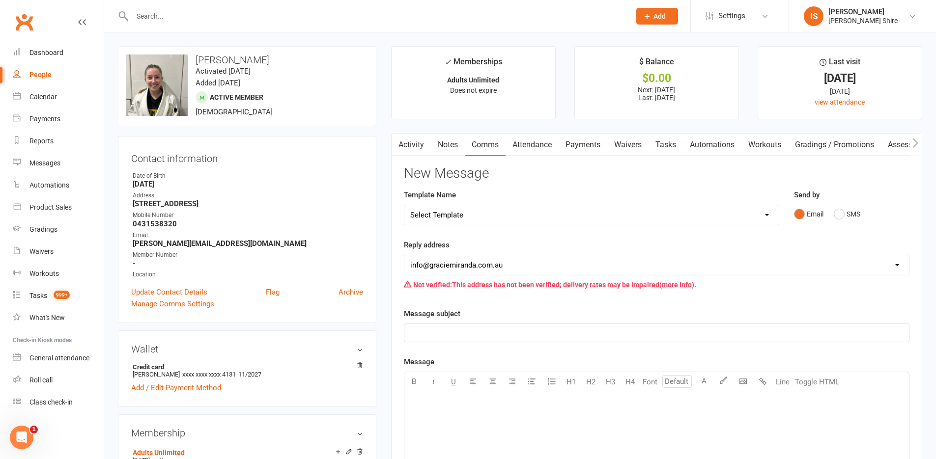
click at [417, 142] on link "Activity" at bounding box center [411, 145] width 39 height 23
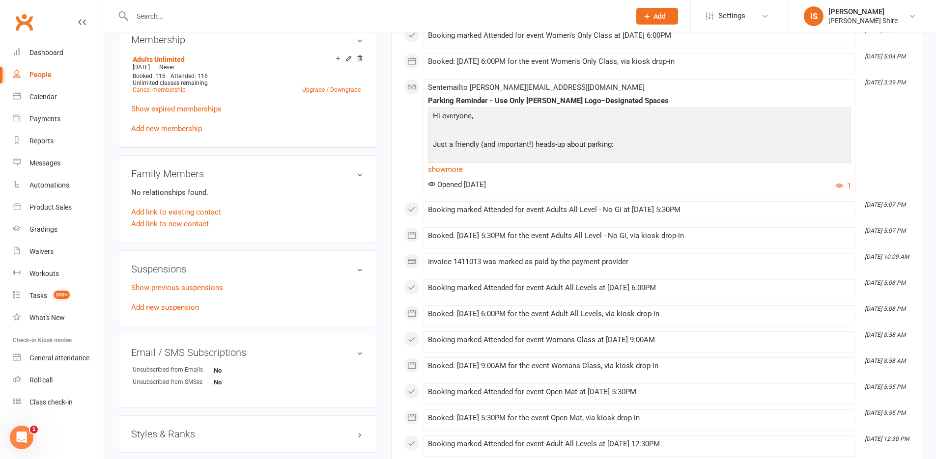
scroll to position [393, 0]
click at [450, 169] on link "show more" at bounding box center [639, 170] width 423 height 14
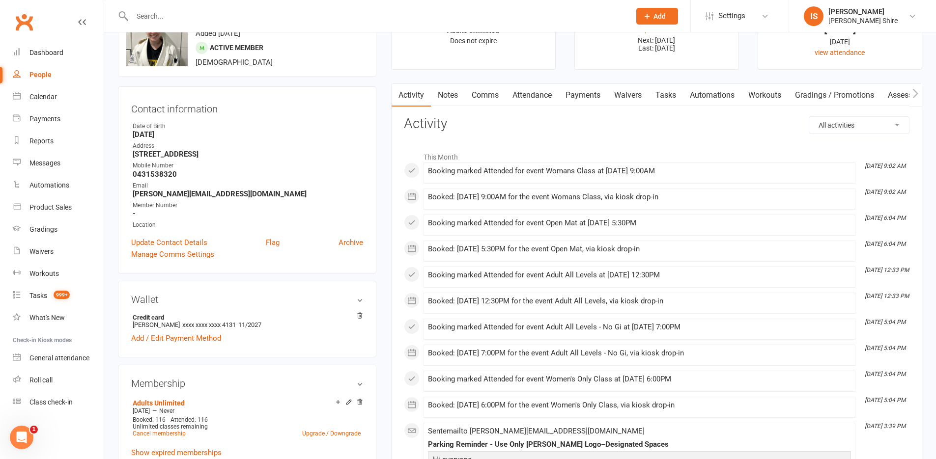
scroll to position [49, 0]
click at [49, 53] on div "Dashboard" at bounding box center [46, 53] width 34 height 8
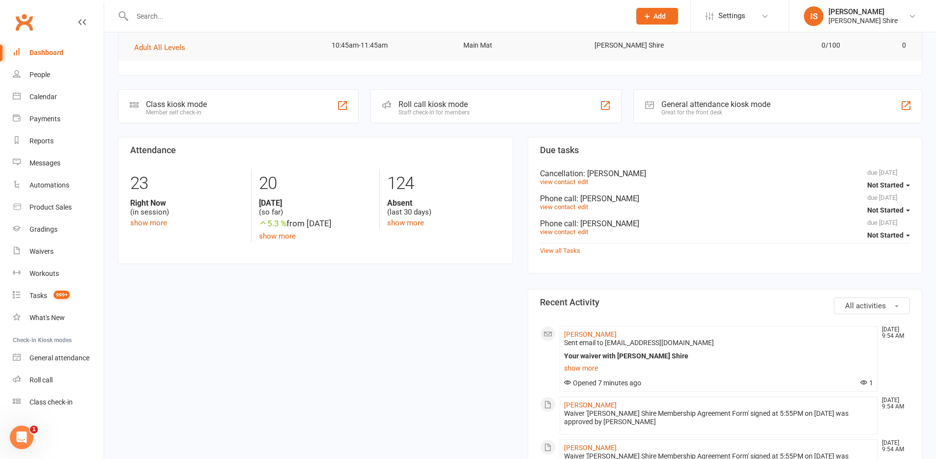
scroll to position [98, 0]
click at [83, 206] on link "Product Sales" at bounding box center [58, 208] width 91 height 22
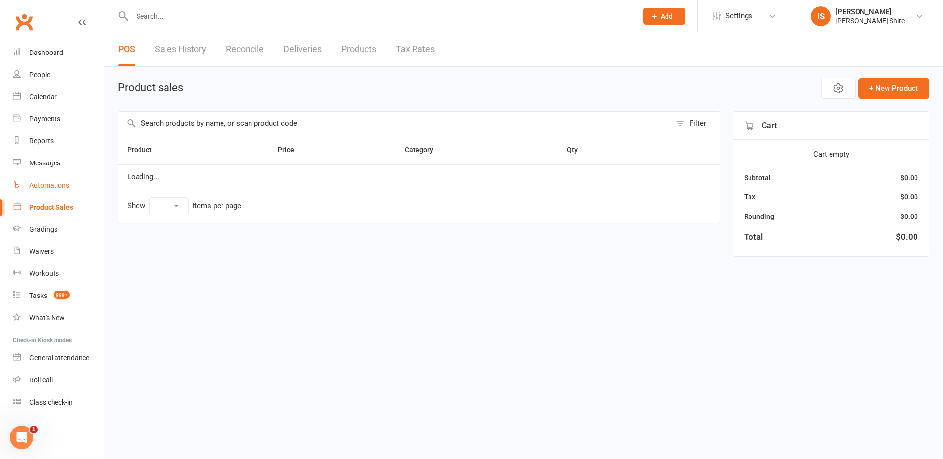
select select "10"
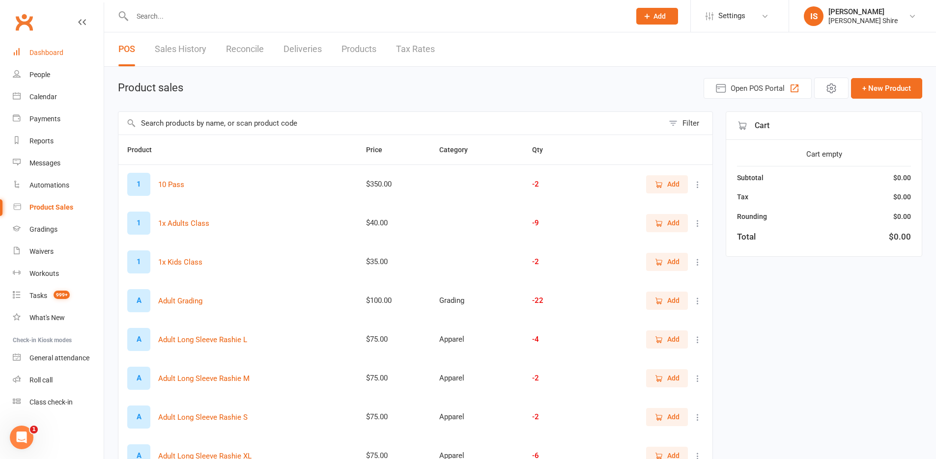
click at [56, 55] on div "Dashboard" at bounding box center [46, 53] width 34 height 8
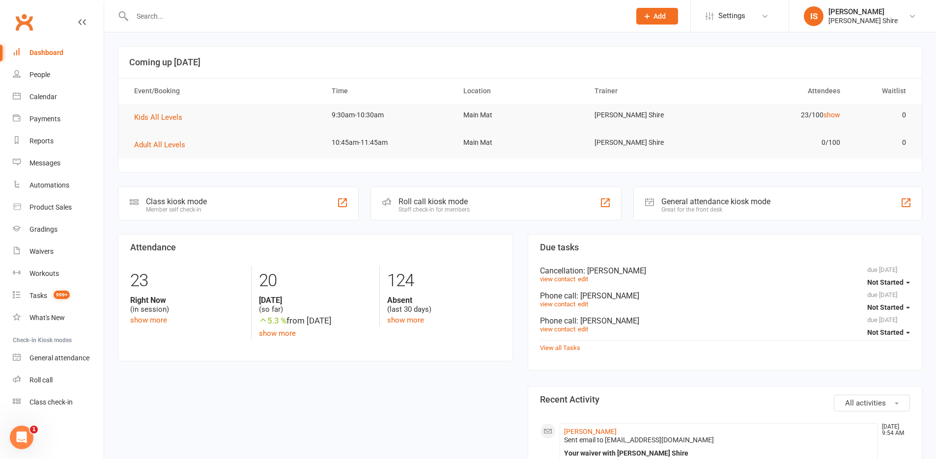
click at [53, 51] on div "Dashboard" at bounding box center [46, 53] width 34 height 8
click at [53, 49] on div "Dashboard" at bounding box center [46, 53] width 34 height 8
click at [171, 112] on button "Kids All Levels" at bounding box center [161, 118] width 55 height 12
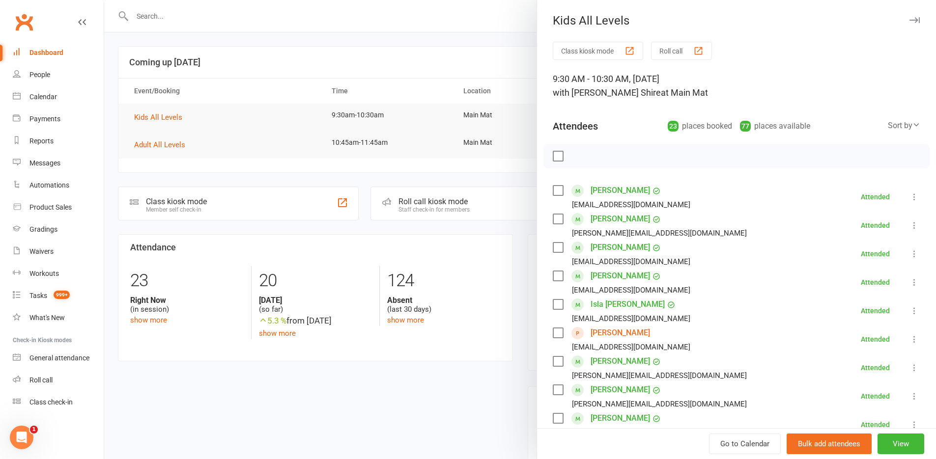
click at [293, 13] on div at bounding box center [520, 229] width 832 height 459
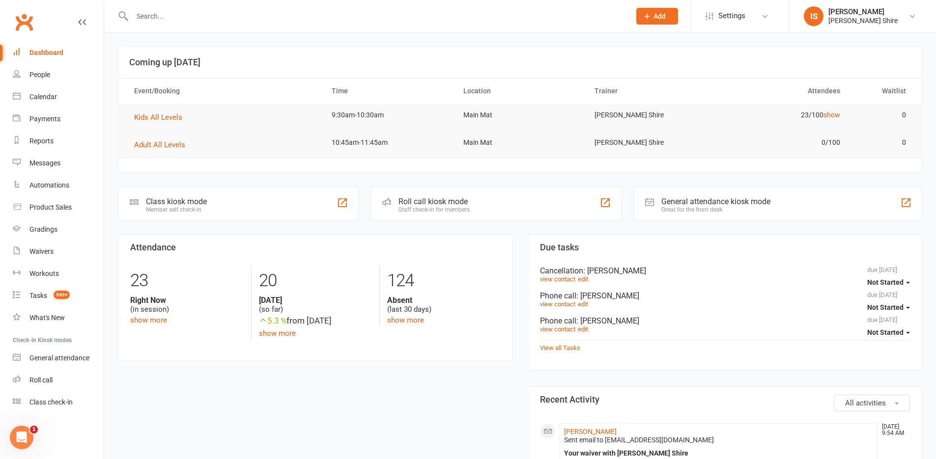
click at [289, 17] on input "text" at bounding box center [376, 16] width 494 height 14
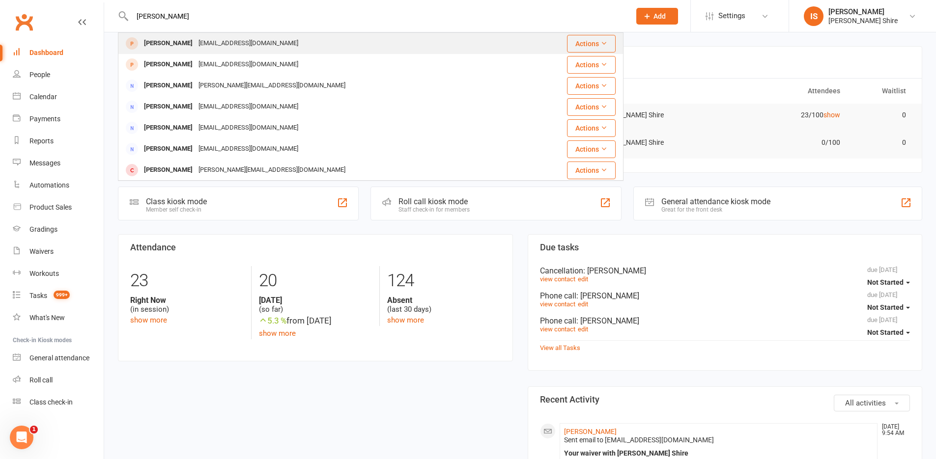
type input "zeenat"
click at [361, 35] on div "Zeenat Shahiwala hsbrnml@gmail.com" at bounding box center [321, 43] width 405 height 20
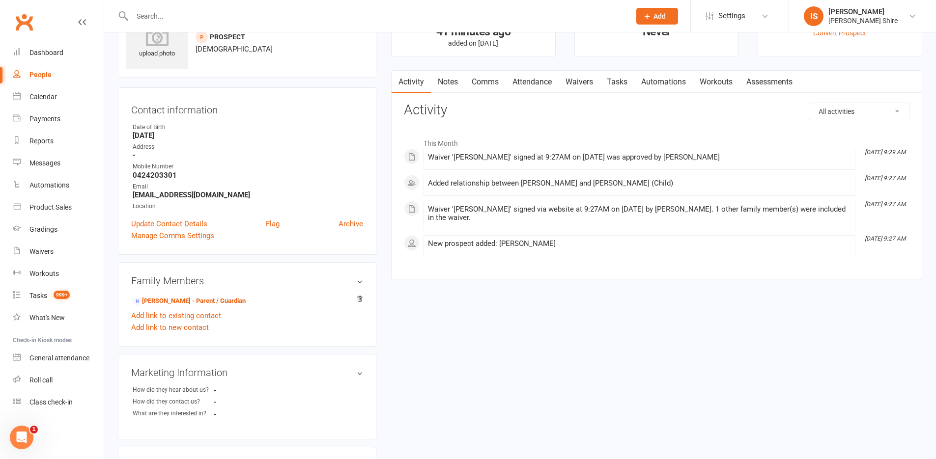
scroll to position [45, 0]
drag, startPoint x: 208, startPoint y: 197, endPoint x: 131, endPoint y: 200, distance: 77.2
click at [131, 200] on li "Email hsbrnml@gmail.com" at bounding box center [247, 192] width 232 height 17
copy strong "hsbrnml@gmail.com"
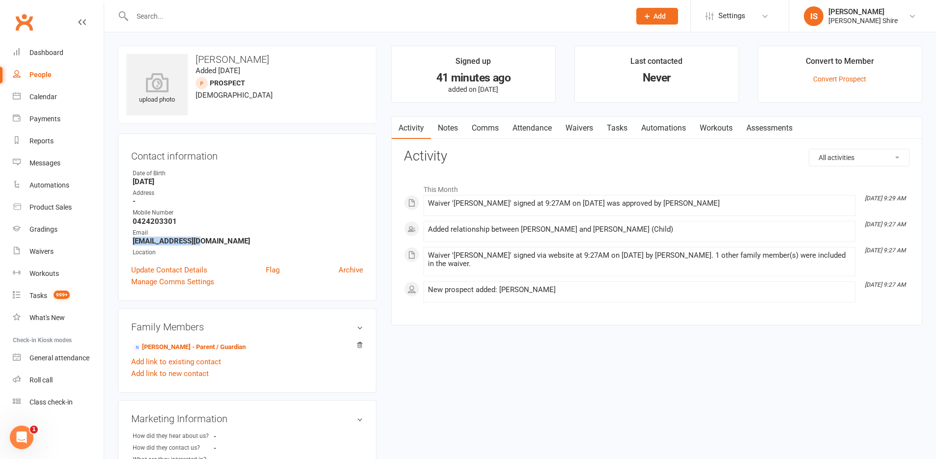
scroll to position [0, 0]
click at [422, 17] on input "text" at bounding box center [376, 16] width 494 height 14
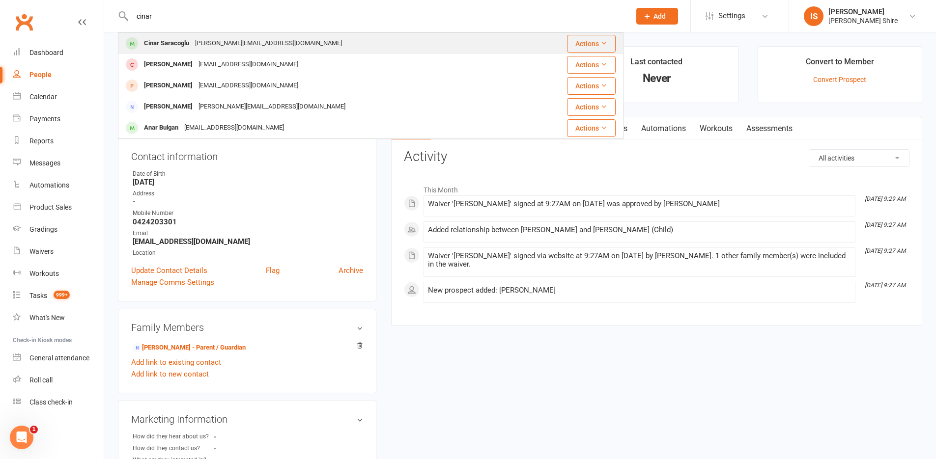
type input "cinar"
click at [258, 40] on div "kemal.saracoglu@gmail.com" at bounding box center [268, 43] width 153 height 14
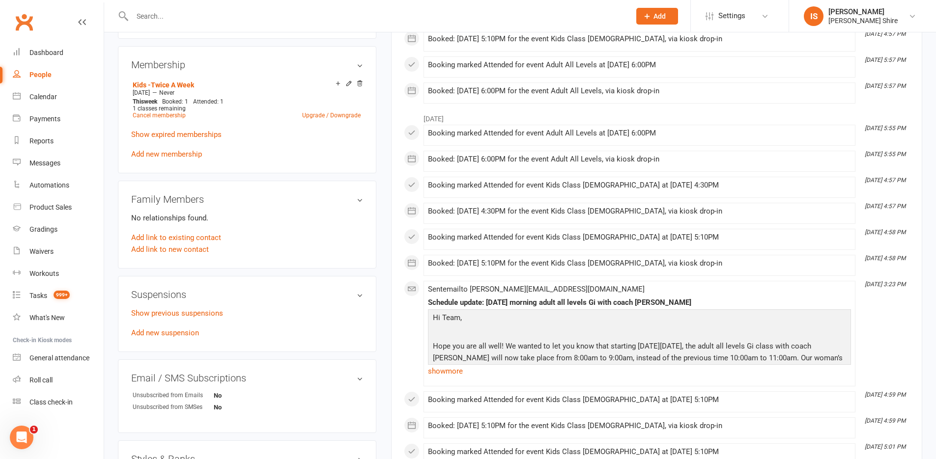
scroll to position [393, 0]
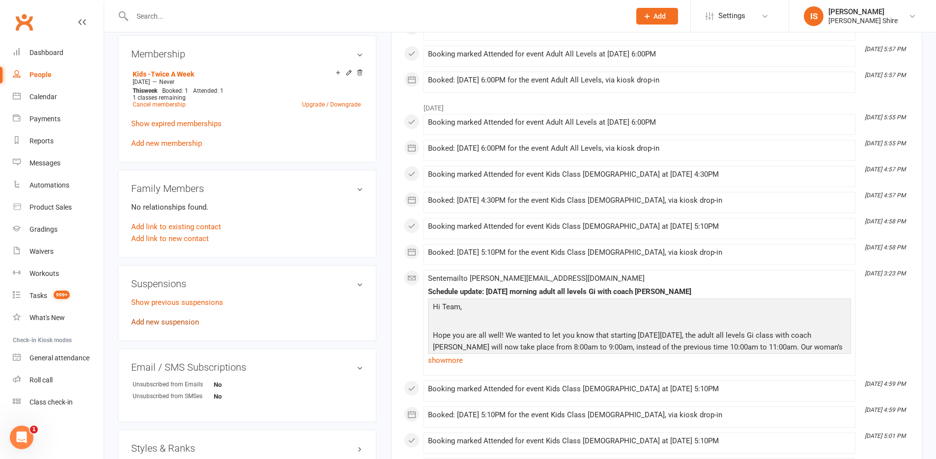
click at [186, 318] on link "Add new suspension" at bounding box center [165, 322] width 68 height 9
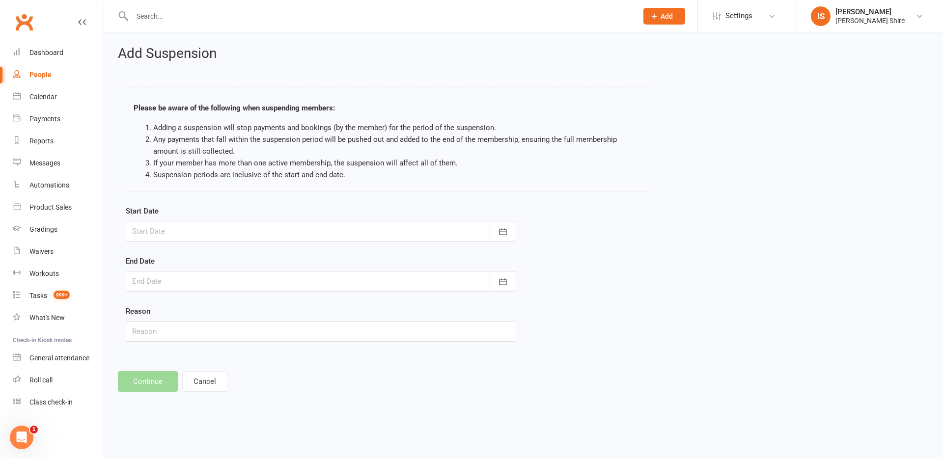
click at [219, 229] on div at bounding box center [321, 231] width 391 height 21
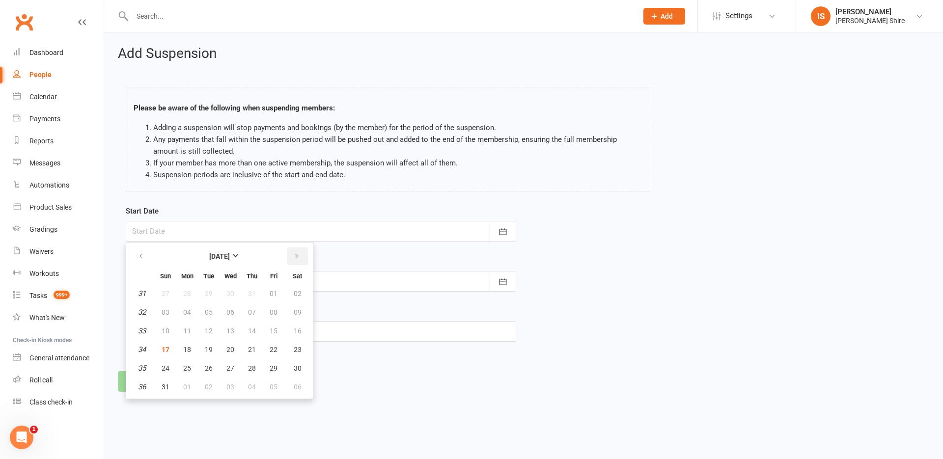
click at [292, 257] on button "button" at bounding box center [297, 257] width 21 height 18
click at [256, 327] on button "18" at bounding box center [252, 331] width 21 height 18
type input "18 Sep 2025"
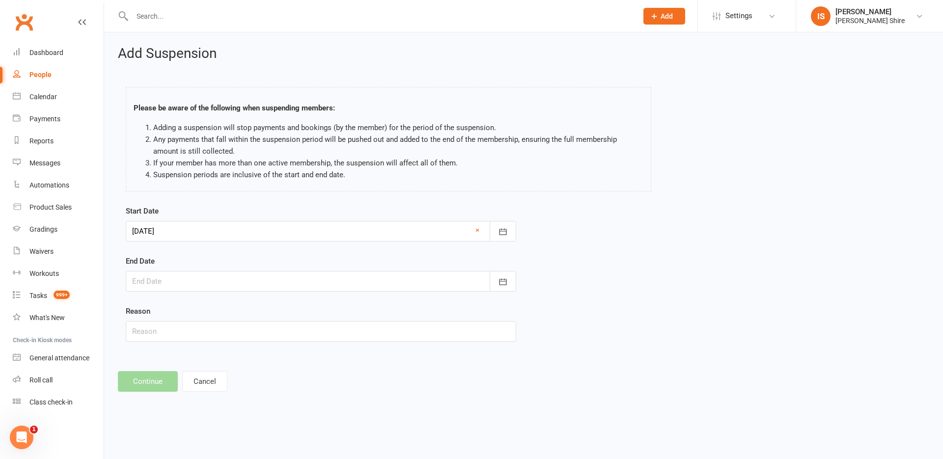
click at [217, 276] on div at bounding box center [321, 281] width 391 height 21
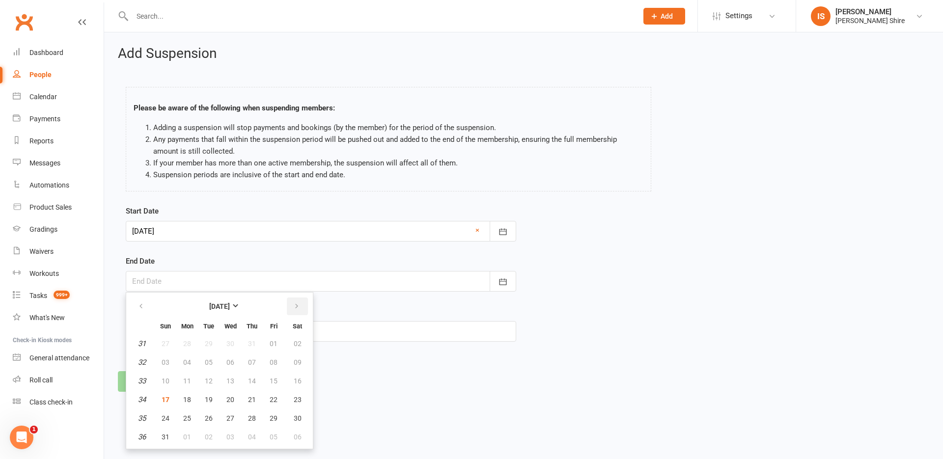
click at [295, 311] on button "button" at bounding box center [297, 307] width 21 height 18
click at [257, 397] on button "25" at bounding box center [252, 400] width 21 height 18
type input "25 Sep 2025"
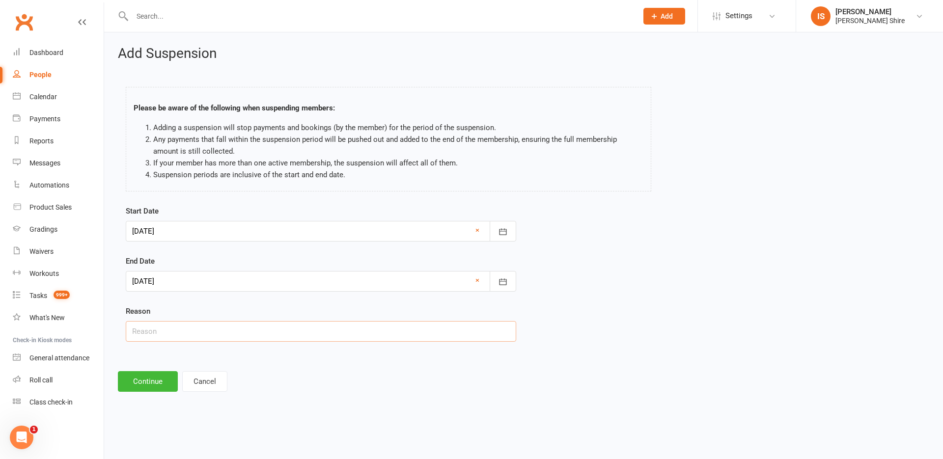
click at [175, 333] on input "text" at bounding box center [321, 331] width 391 height 21
type input "travelling"
click at [167, 380] on button "Continue" at bounding box center [148, 381] width 60 height 21
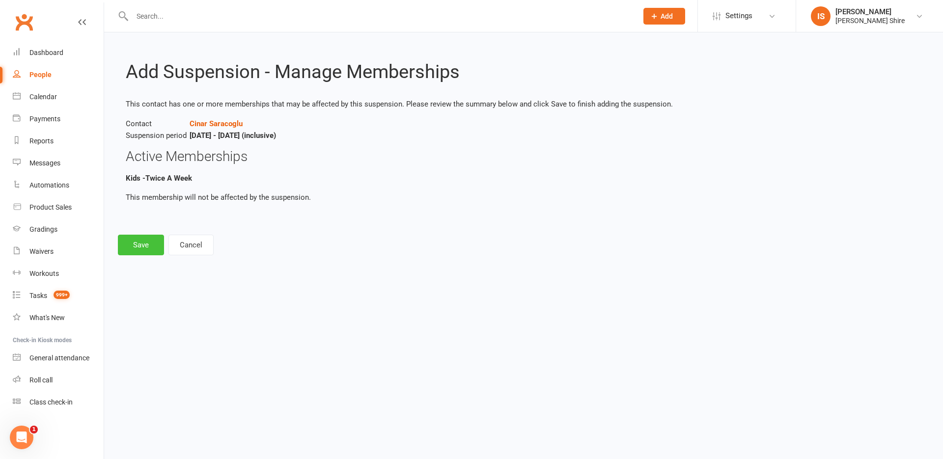
click at [139, 241] on button "Save" at bounding box center [141, 245] width 46 height 21
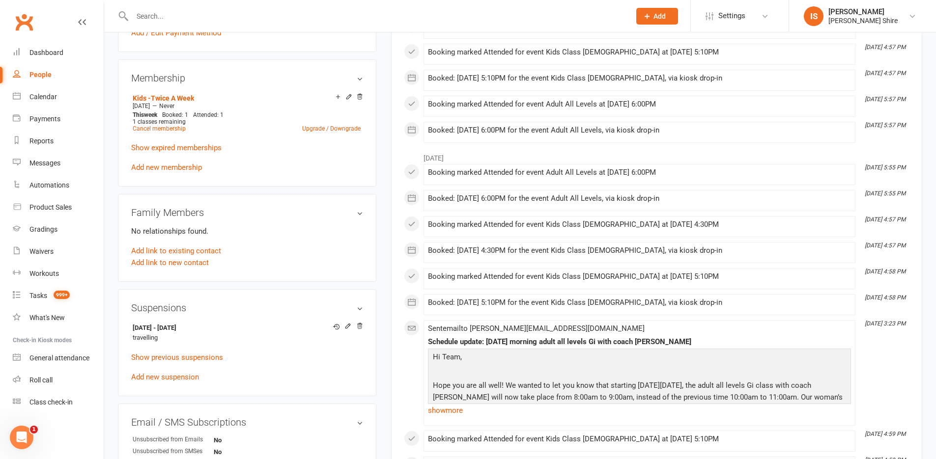
scroll to position [442, 0]
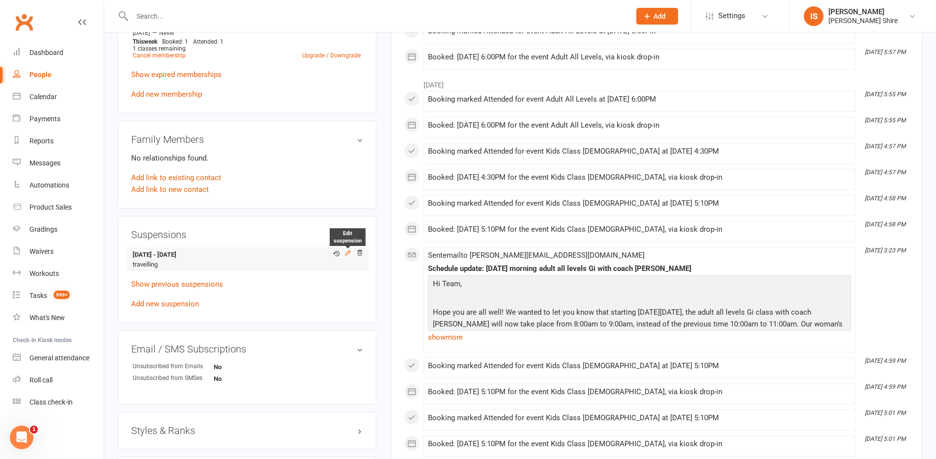
click at [347, 250] on icon at bounding box center [347, 253] width 7 height 7
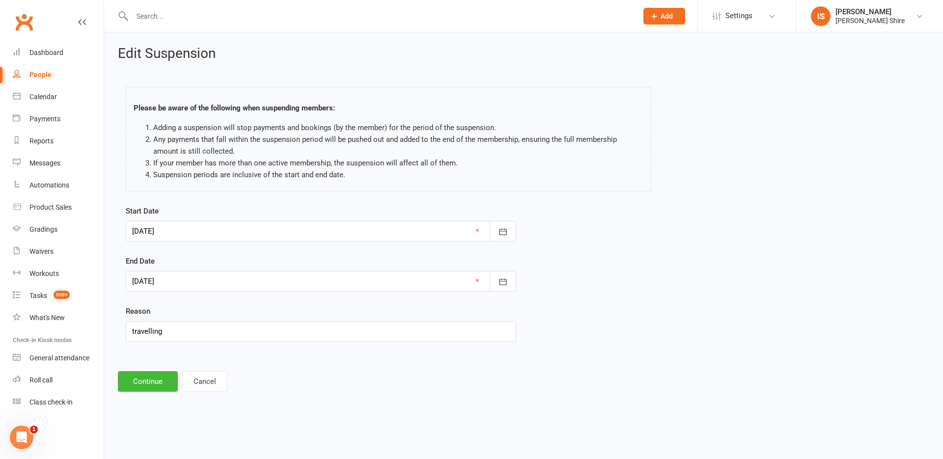
click at [325, 291] on div at bounding box center [321, 281] width 391 height 21
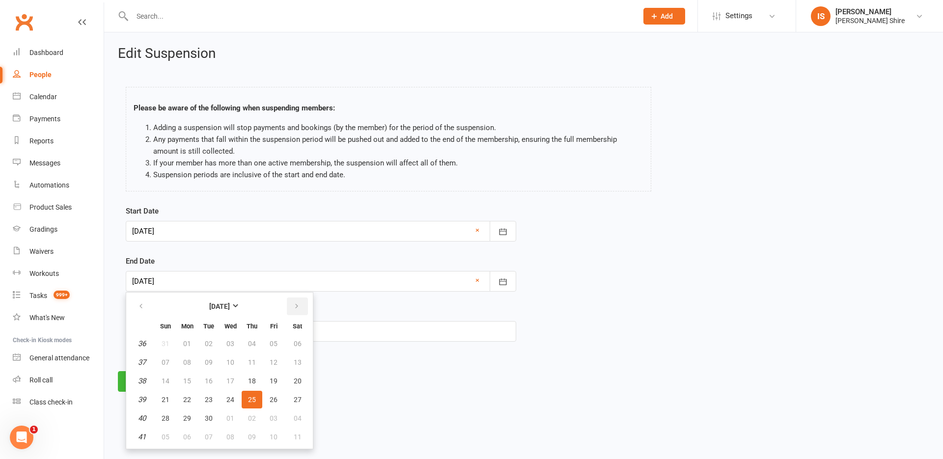
click at [294, 307] on icon "button" at bounding box center [296, 307] width 7 height 8
click at [250, 398] on span "23" at bounding box center [252, 400] width 8 height 8
type input "23 Oct 2025"
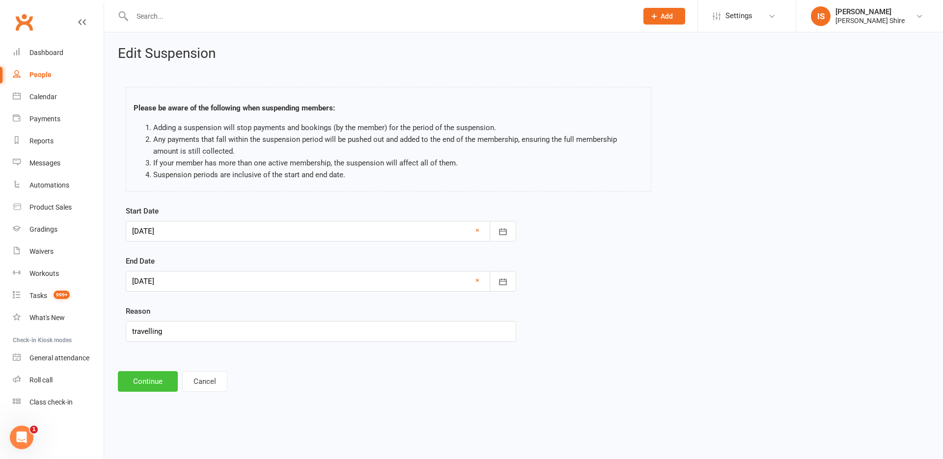
click at [155, 377] on button "Continue" at bounding box center [148, 381] width 60 height 21
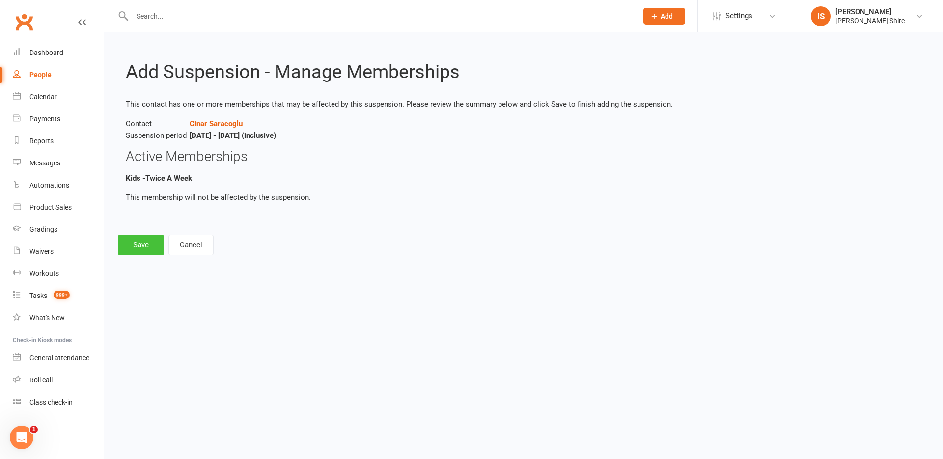
click at [141, 244] on button "Save" at bounding box center [141, 245] width 46 height 21
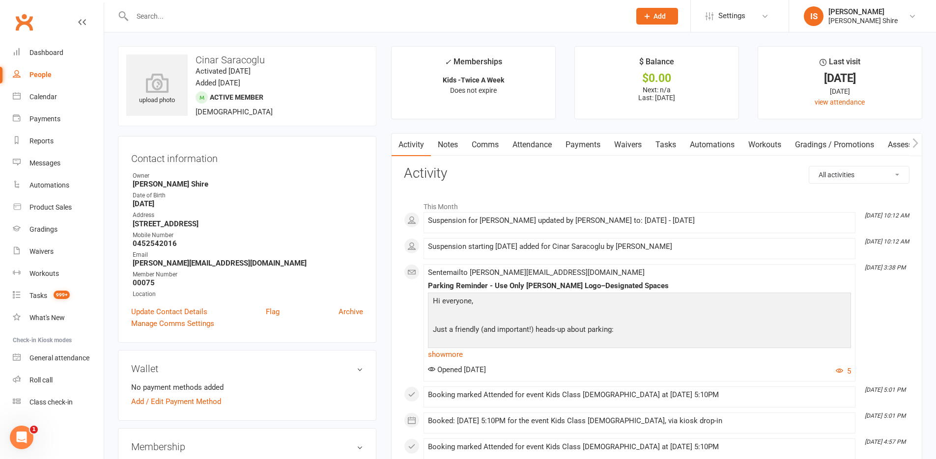
click at [570, 146] on link "Payments" at bounding box center [583, 145] width 49 height 23
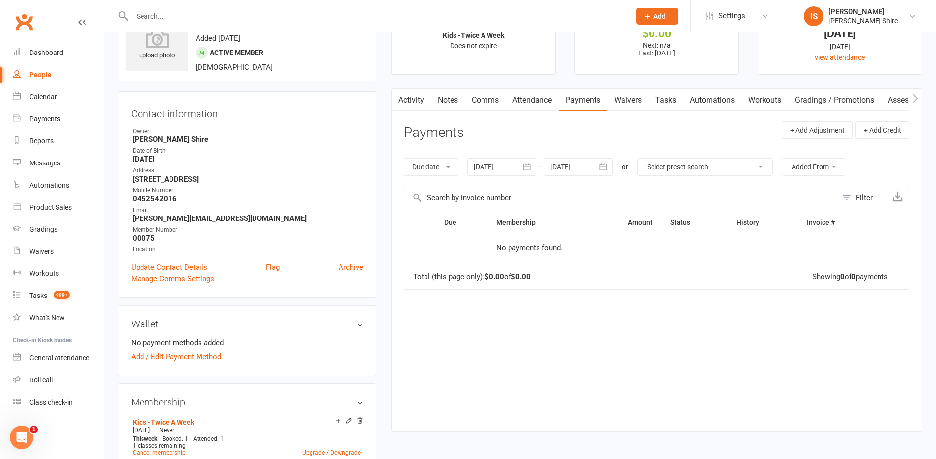
scroll to position [147, 0]
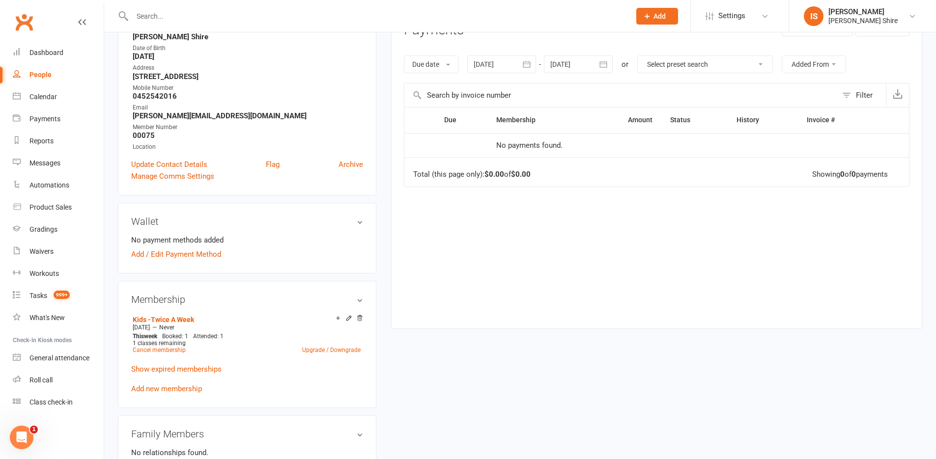
click at [576, 65] on div at bounding box center [578, 65] width 69 height 18
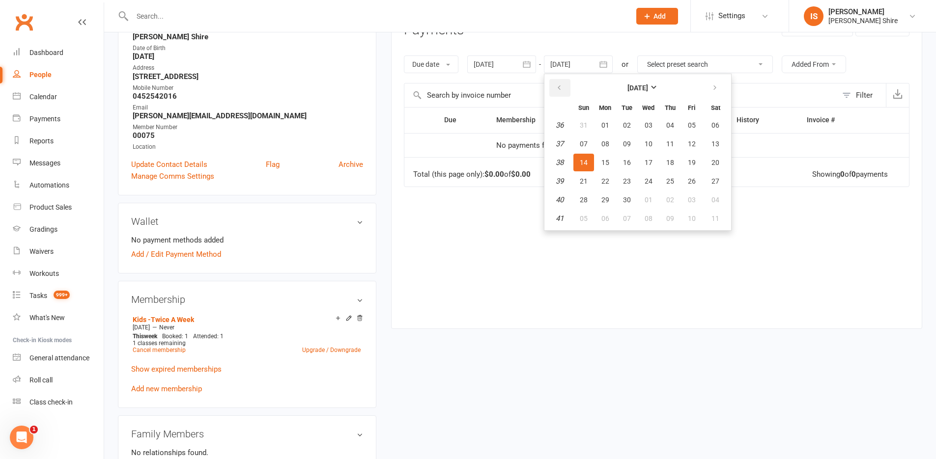
click at [563, 87] on icon "button" at bounding box center [559, 88] width 7 height 8
click at [711, 86] on button "button" at bounding box center [715, 88] width 21 height 18
click at [712, 90] on icon "button" at bounding box center [714, 88] width 7 height 8
click at [690, 199] on span "31" at bounding box center [692, 200] width 8 height 8
type input "31 Oct 2025"
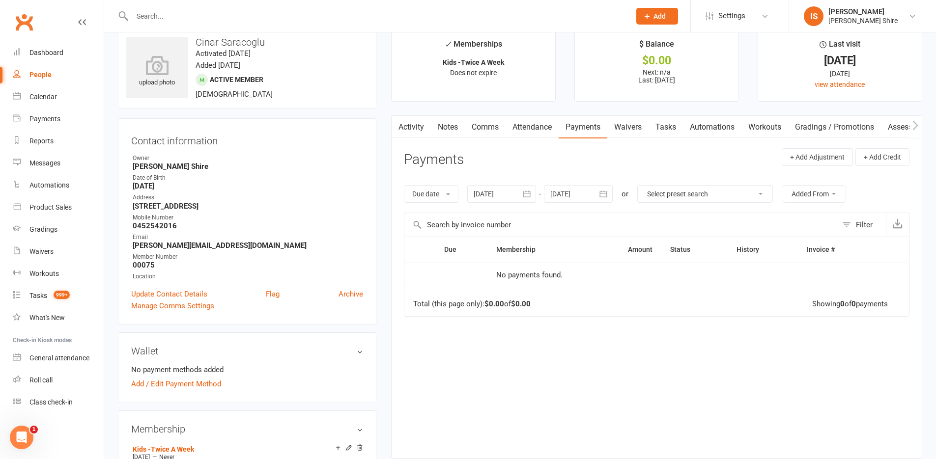
scroll to position [0, 0]
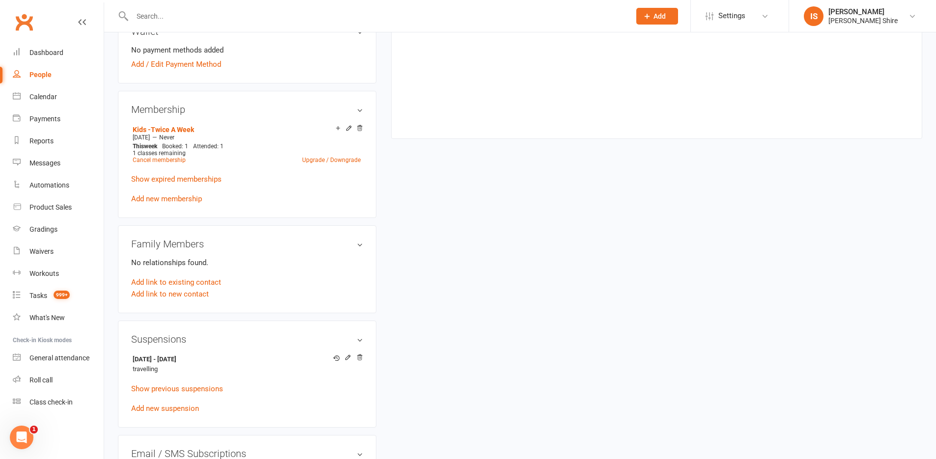
scroll to position [344, 0]
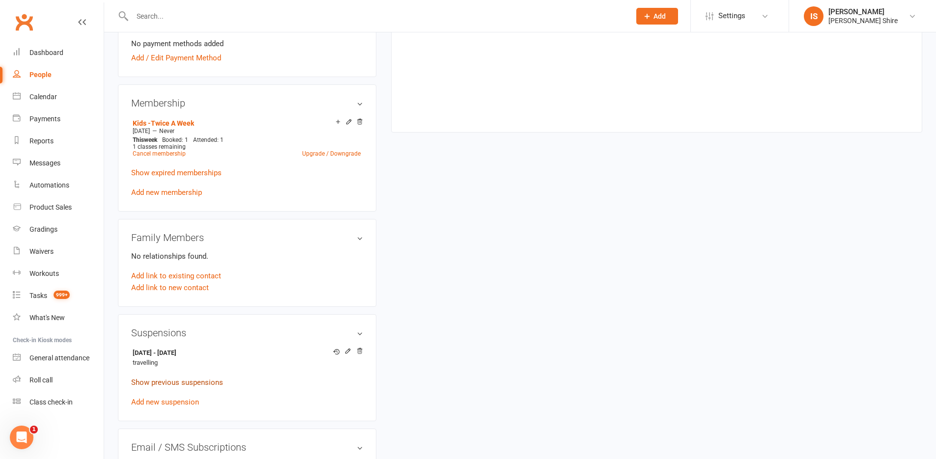
click at [197, 384] on link "Show previous suspensions" at bounding box center [177, 382] width 92 height 9
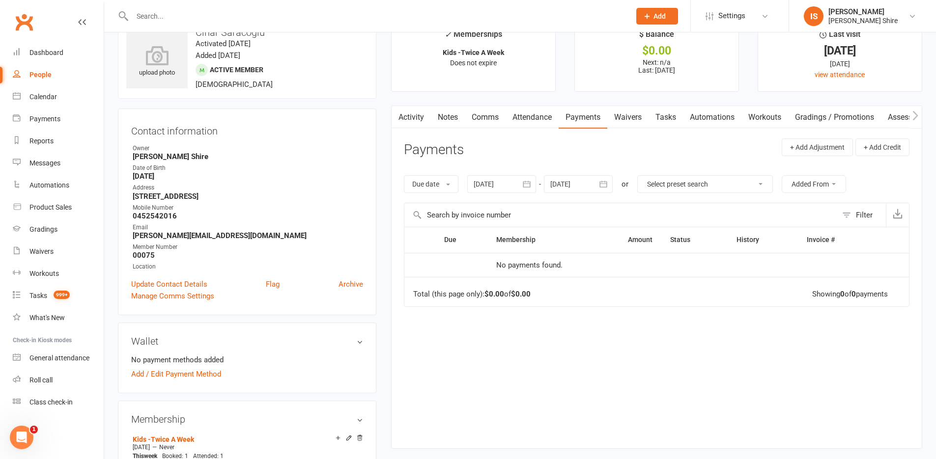
scroll to position [0, 0]
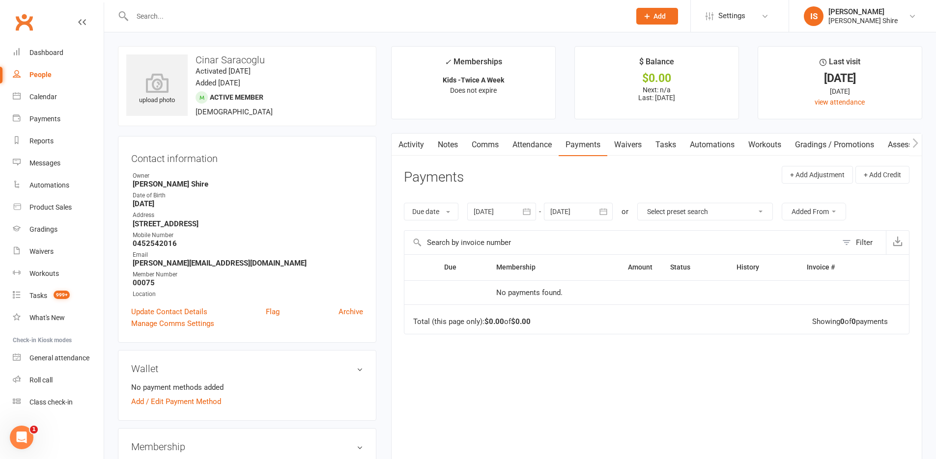
click at [443, 143] on link "Notes" at bounding box center [448, 145] width 34 height 23
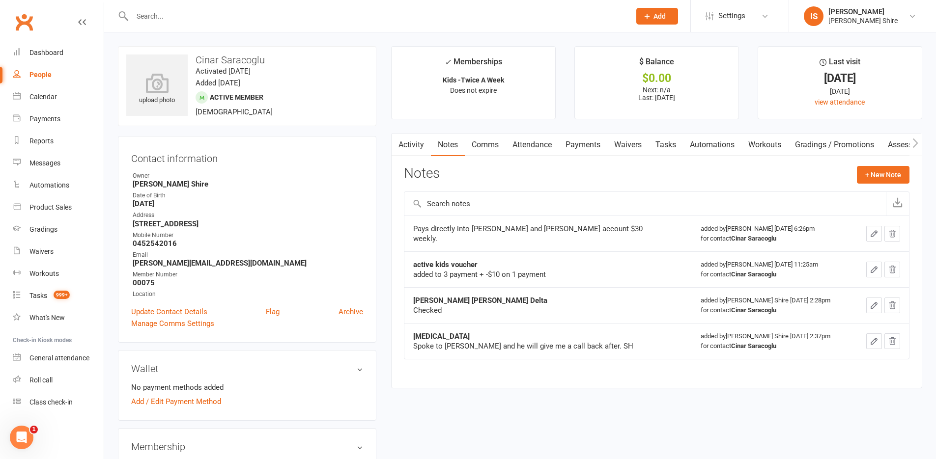
click at [229, 21] on input "text" at bounding box center [376, 16] width 494 height 14
paste input "Basak Ozturk"
type input "B"
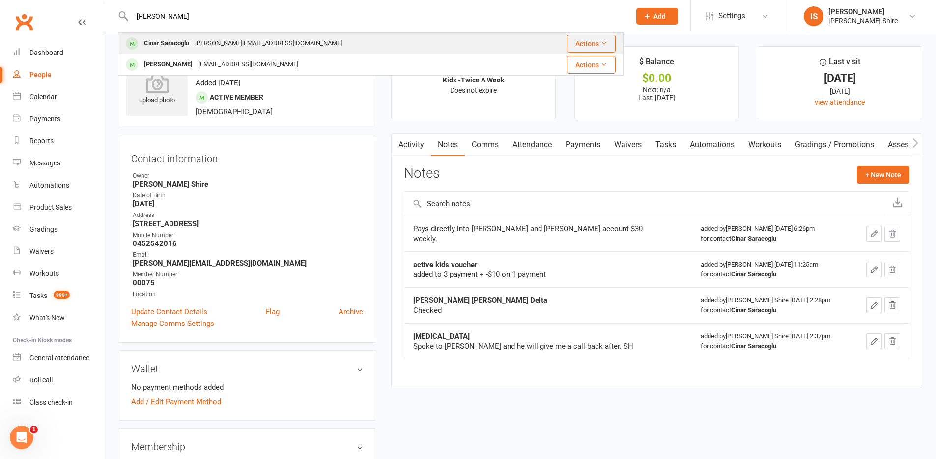
type input "kemal"
click at [333, 46] on div "Cinar Saracoglu kemal.saracoglu@gmail.com" at bounding box center [321, 43] width 404 height 20
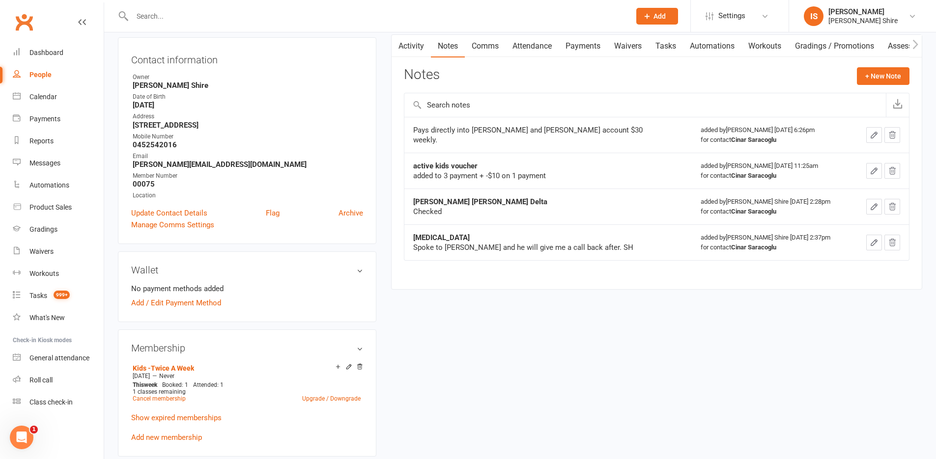
scroll to position [98, 0]
click at [527, 48] on link "Attendance" at bounding box center [532, 46] width 53 height 23
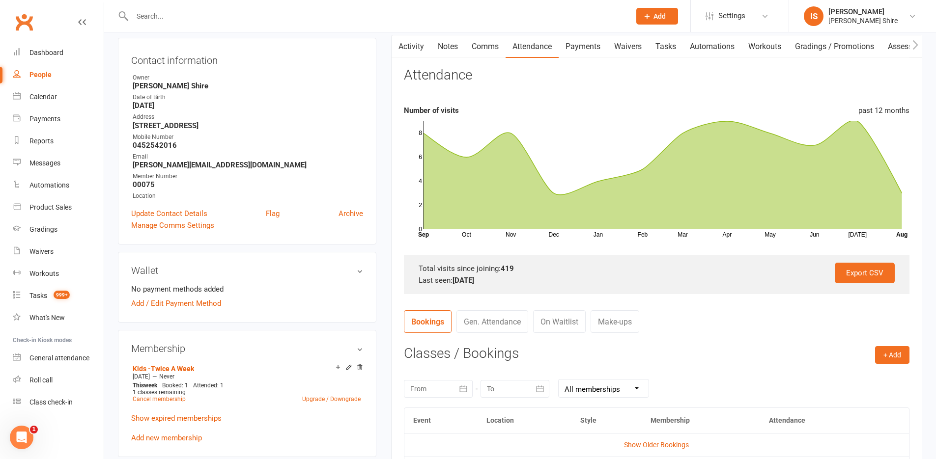
click at [582, 45] on link "Payments" at bounding box center [583, 46] width 49 height 23
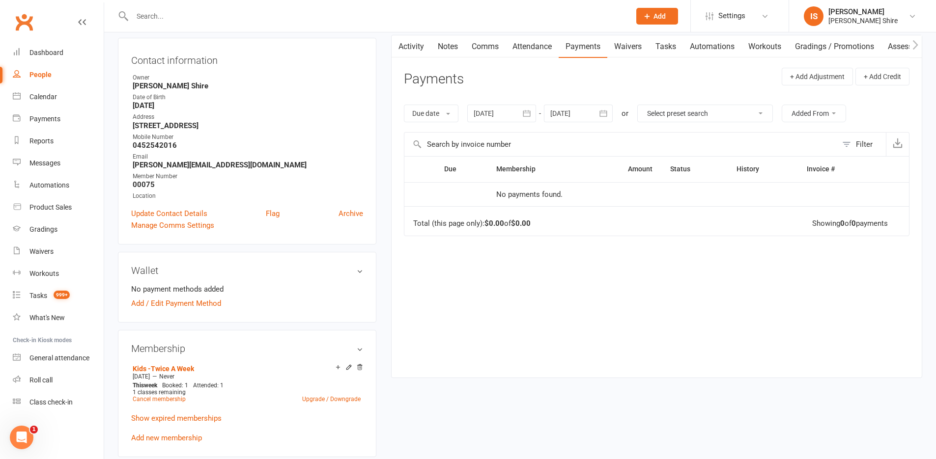
click at [422, 48] on link "Activity" at bounding box center [411, 46] width 39 height 23
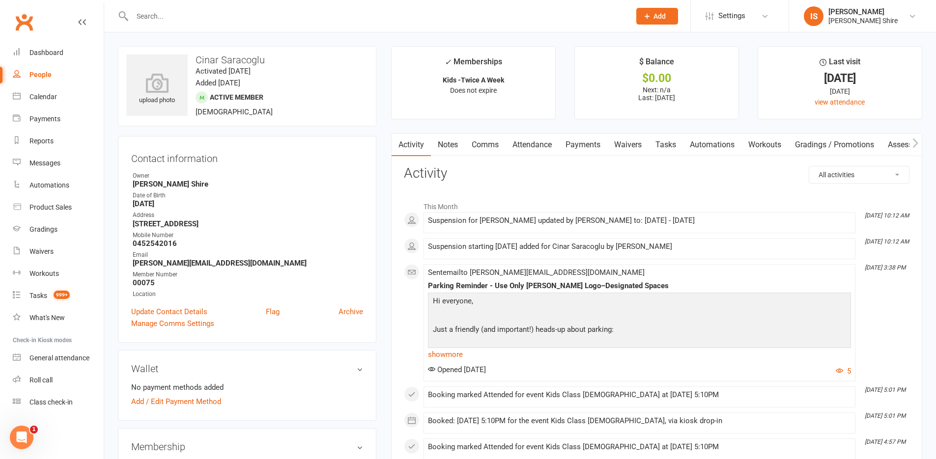
click at [588, 148] on link "Payments" at bounding box center [583, 145] width 49 height 23
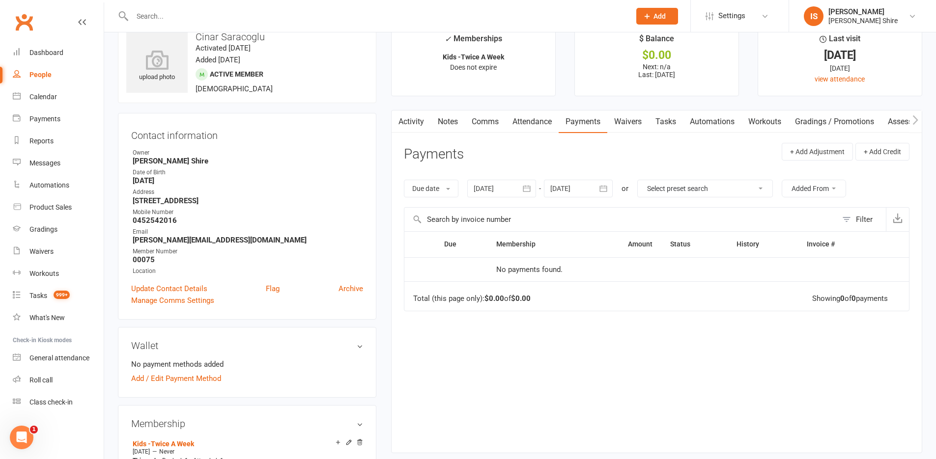
scroll to position [49, 0]
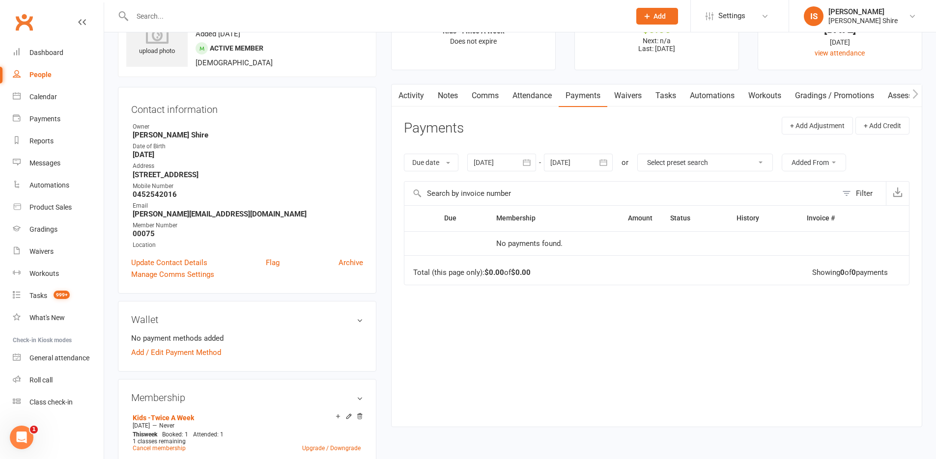
click at [405, 95] on link "Activity" at bounding box center [411, 96] width 39 height 23
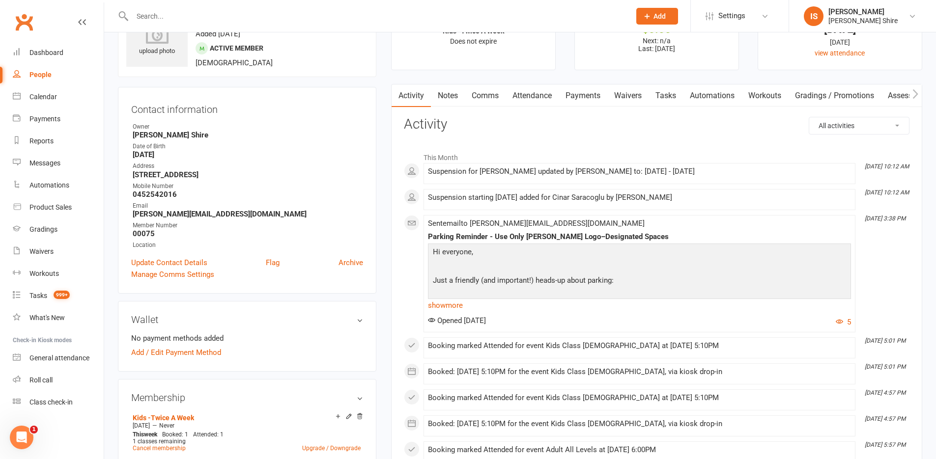
click at [453, 100] on link "Notes" at bounding box center [448, 96] width 34 height 23
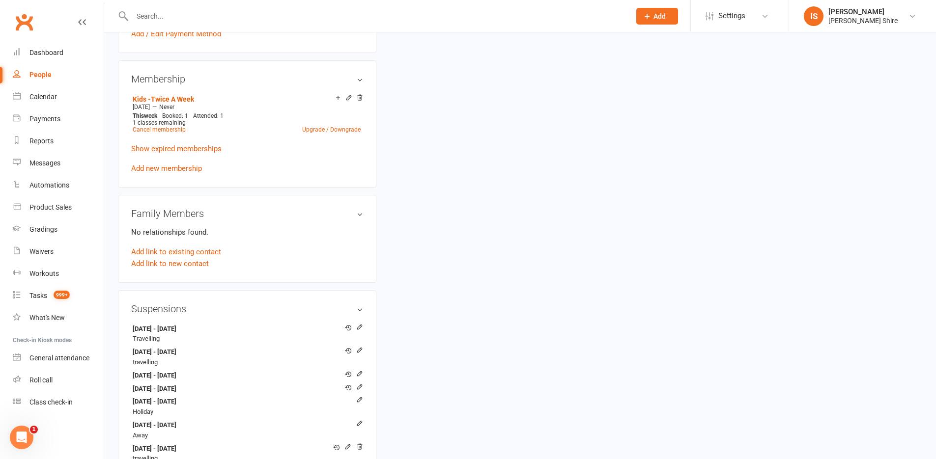
scroll to position [344, 0]
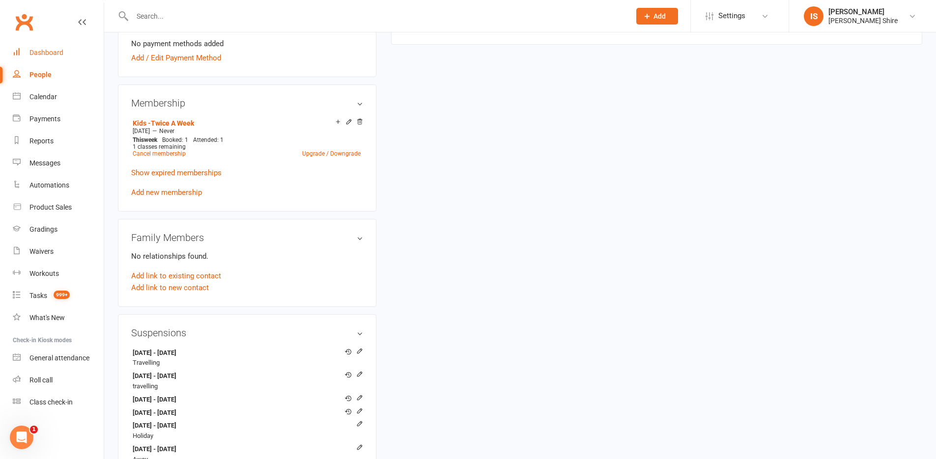
click at [49, 53] on div "Dashboard" at bounding box center [46, 53] width 34 height 8
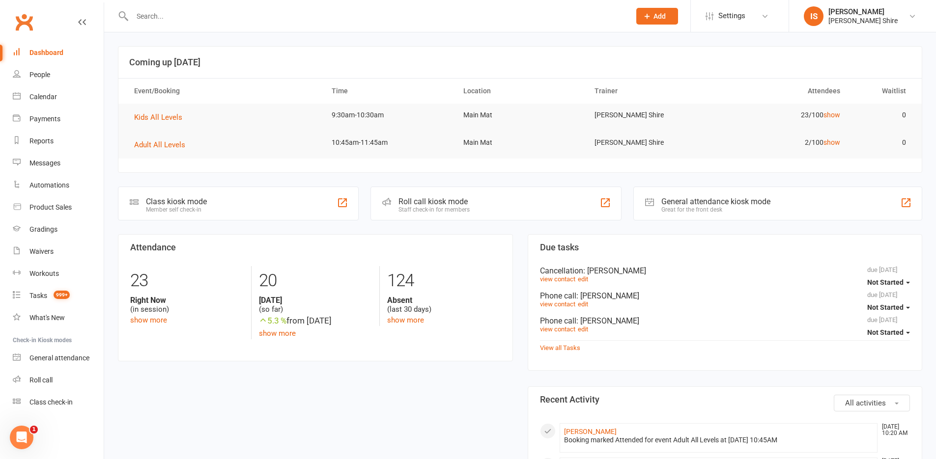
click at [56, 56] on div "Dashboard" at bounding box center [46, 53] width 34 height 8
click at [47, 47] on link "Dashboard" at bounding box center [58, 53] width 91 height 22
click at [39, 55] on div "Dashboard" at bounding box center [46, 53] width 34 height 8
click at [47, 51] on div "Dashboard" at bounding box center [46, 53] width 34 height 8
click at [235, 15] on input "text" at bounding box center [376, 16] width 494 height 14
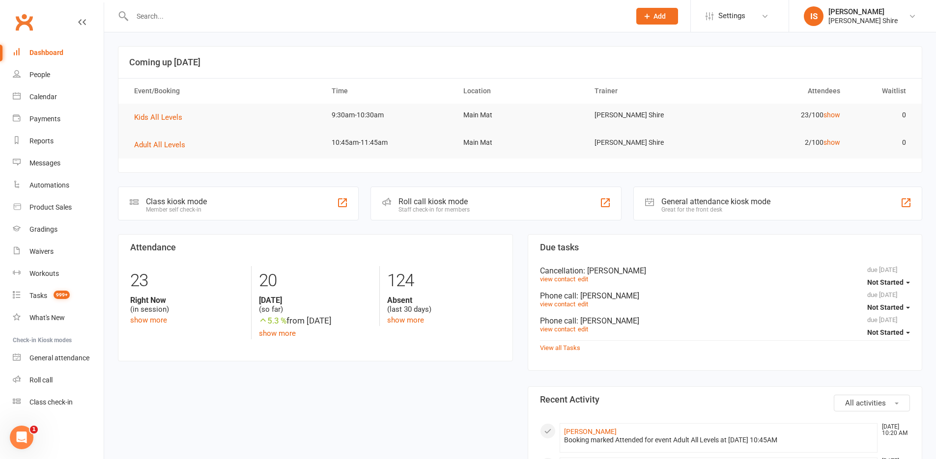
click at [167, 16] on input "text" at bounding box center [376, 16] width 494 height 14
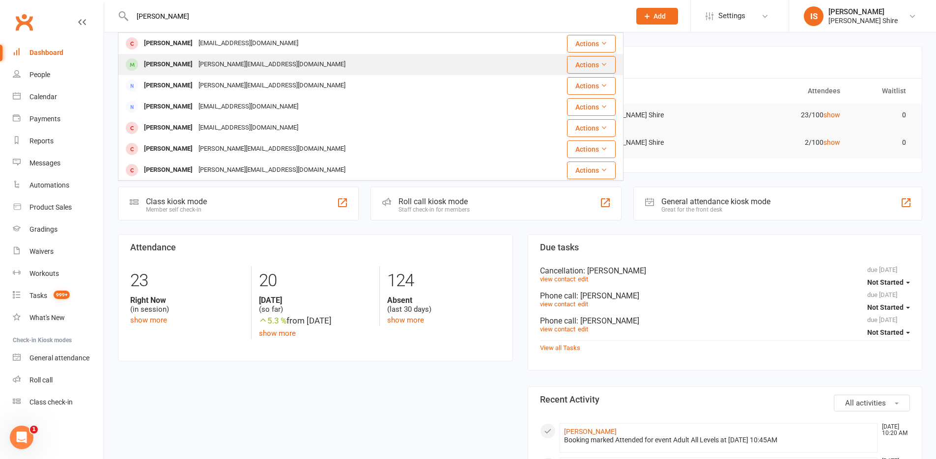
type input "scott tay"
click at [314, 65] on div "Scott Taylor scott.james137@outlook.com" at bounding box center [326, 65] width 414 height 20
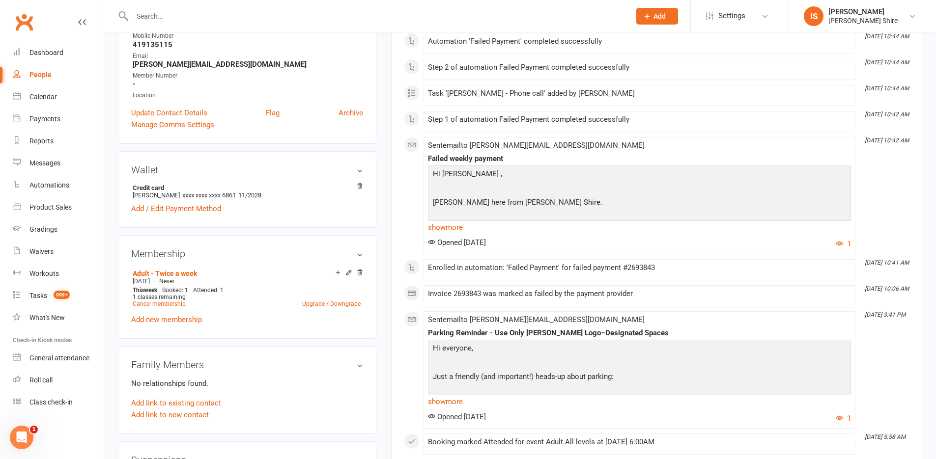
scroll to position [180, 0]
click at [166, 210] on link "Add / Edit Payment Method" at bounding box center [176, 208] width 90 height 12
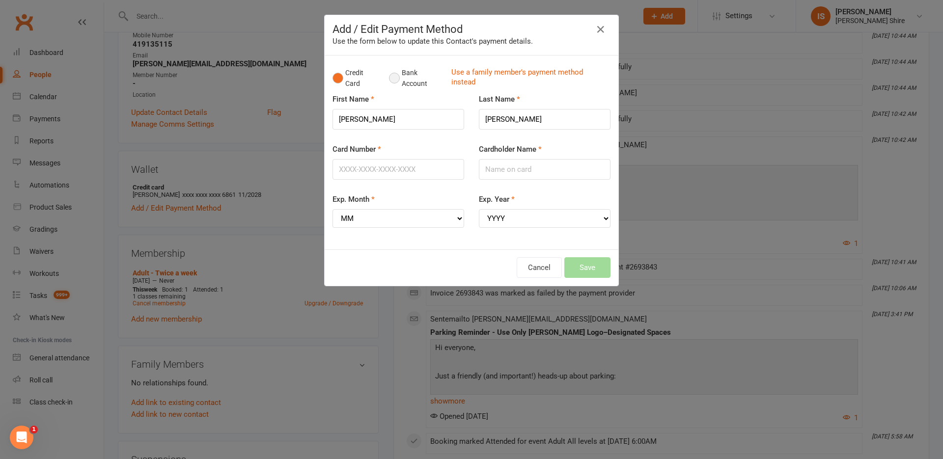
click at [391, 72] on button "Bank Account" at bounding box center [416, 78] width 55 height 30
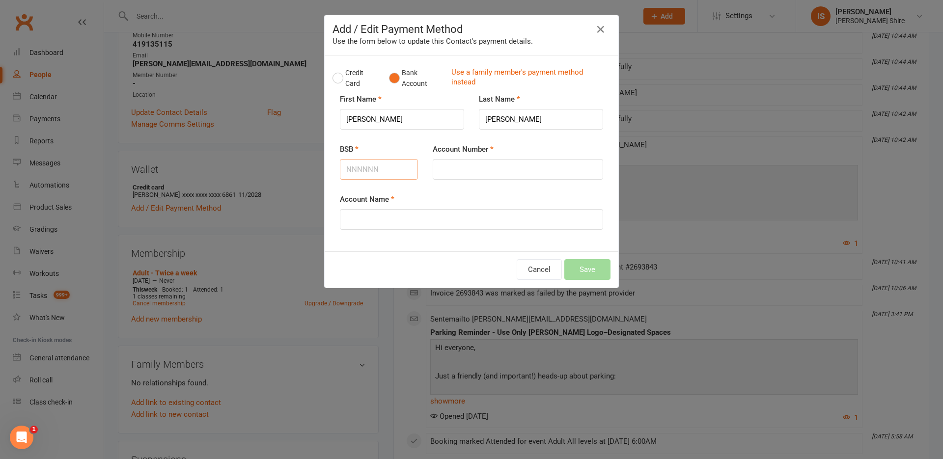
click at [365, 172] on input "BSB" at bounding box center [379, 169] width 78 height 21
type input "062948"
click at [459, 169] on input "Account Number" at bounding box center [518, 169] width 170 height 21
type input "47339487"
click at [449, 224] on input "Account Name" at bounding box center [471, 219] width 263 height 21
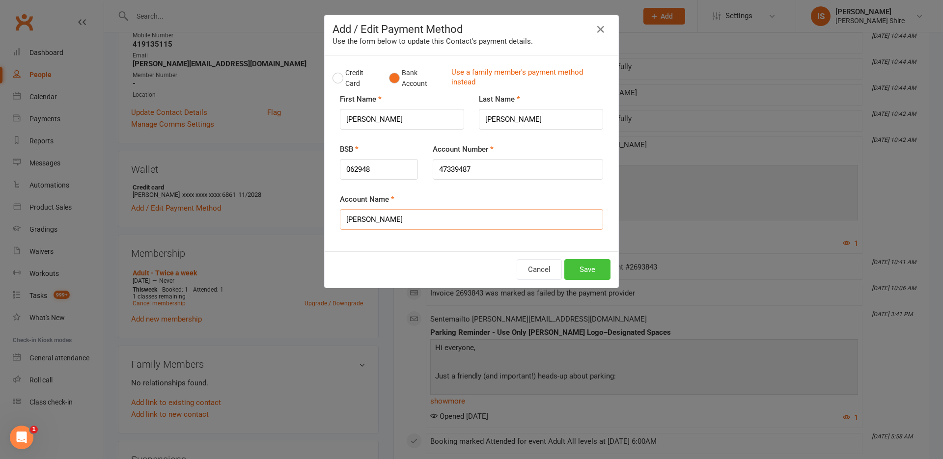
type input "[PERSON_NAME]"
click at [573, 267] on button "Save" at bounding box center [587, 269] width 46 height 21
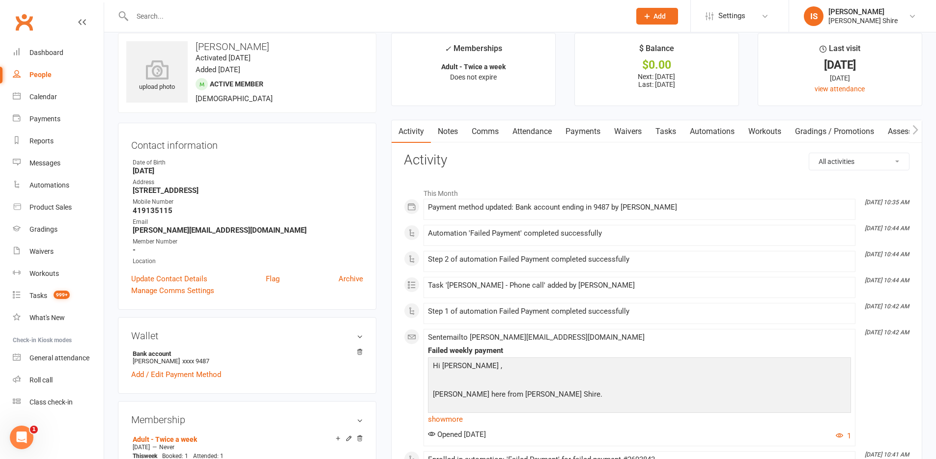
scroll to position [0, 0]
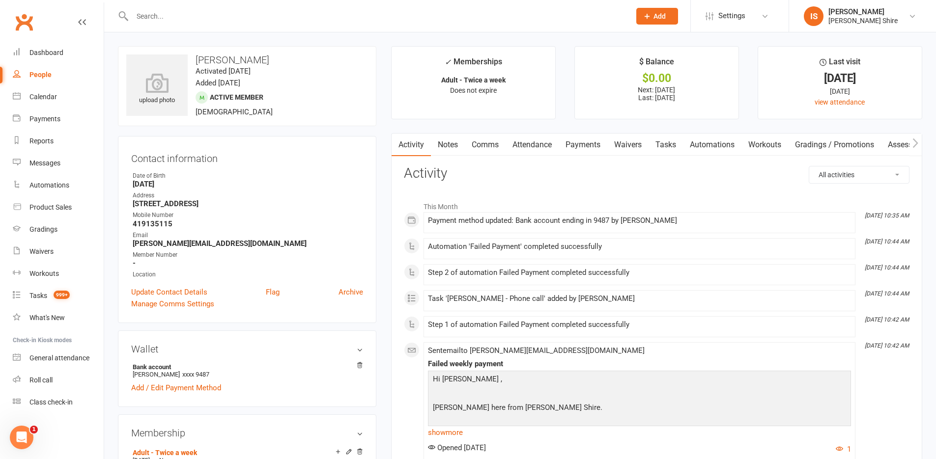
click at [591, 146] on link "Payments" at bounding box center [583, 145] width 49 height 23
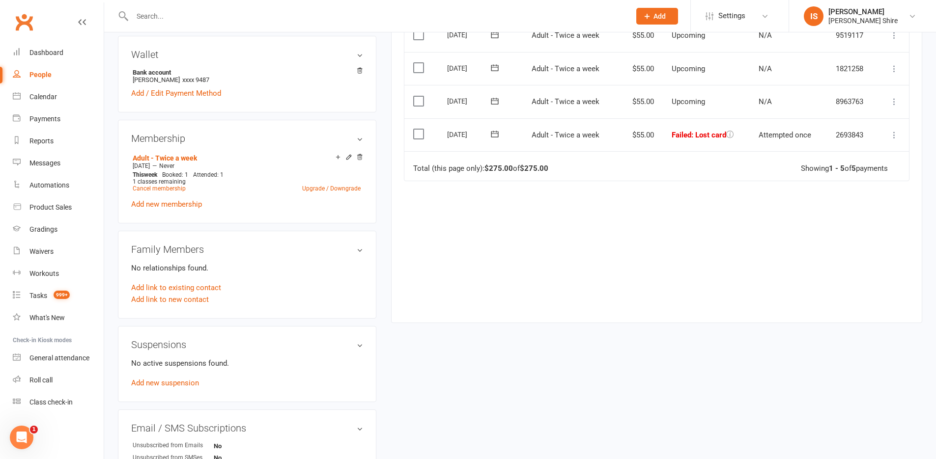
scroll to position [246, 0]
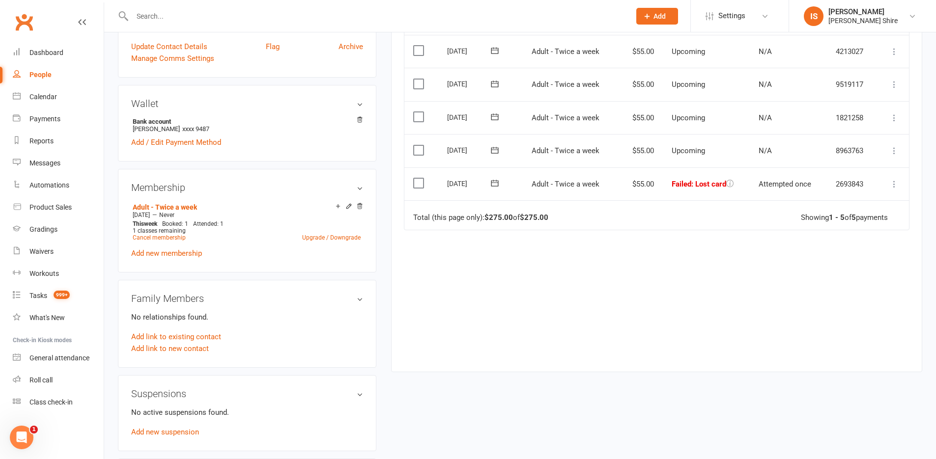
click at [418, 184] on label at bounding box center [419, 183] width 13 height 10
click at [418, 178] on input "checkbox" at bounding box center [416, 178] width 6 height 0
click at [892, 187] on icon at bounding box center [894, 184] width 10 height 10
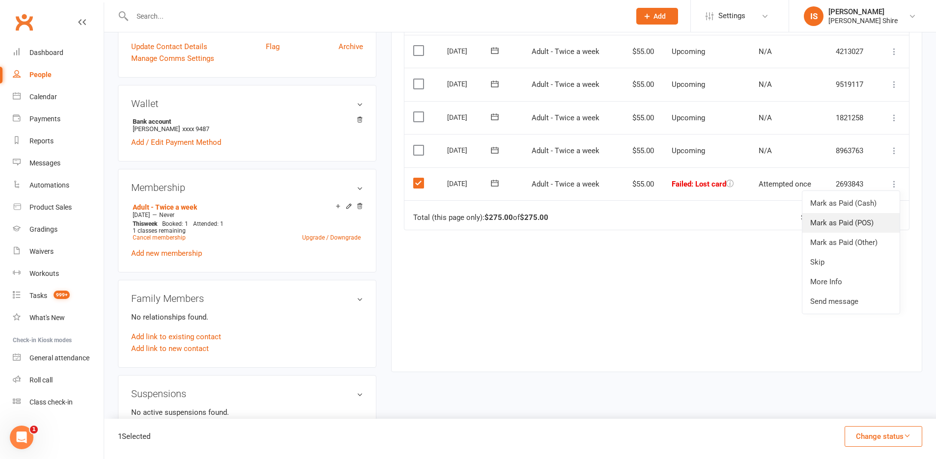
click at [881, 216] on link "Mark as Paid (POS)" at bounding box center [850, 223] width 97 height 20
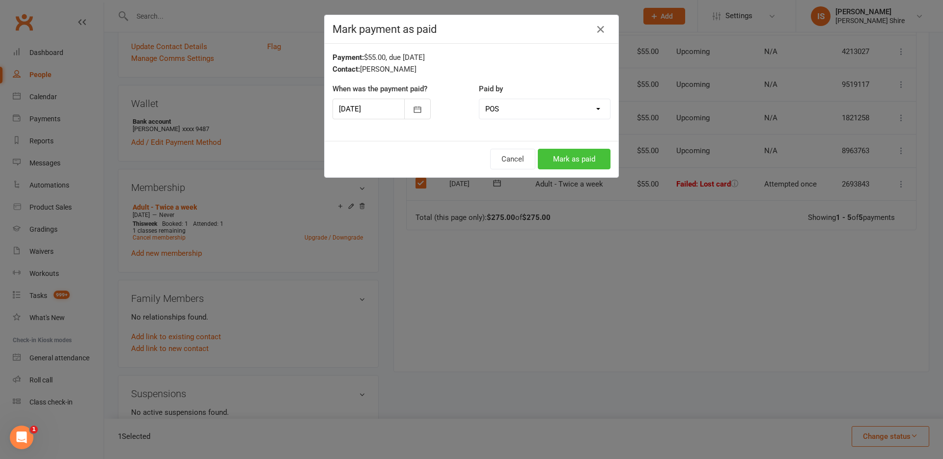
click at [586, 161] on button "Mark as paid" at bounding box center [574, 159] width 73 height 21
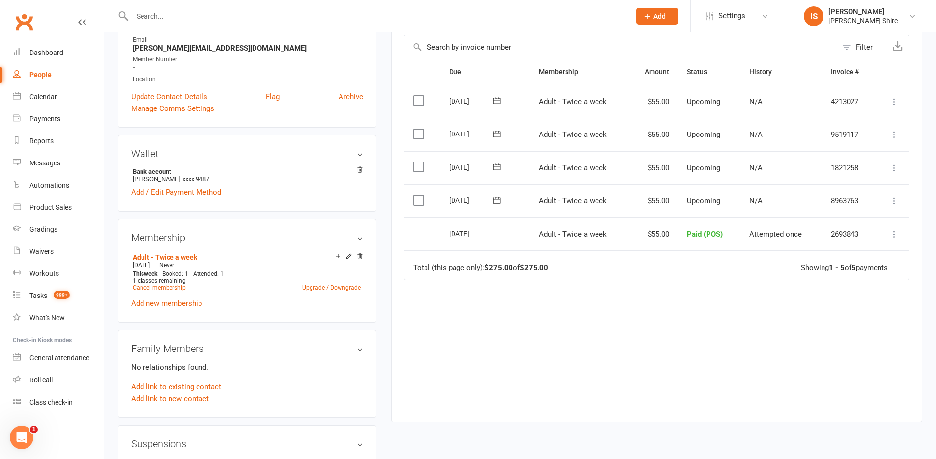
scroll to position [197, 0]
click at [52, 46] on link "Dashboard" at bounding box center [58, 53] width 91 height 22
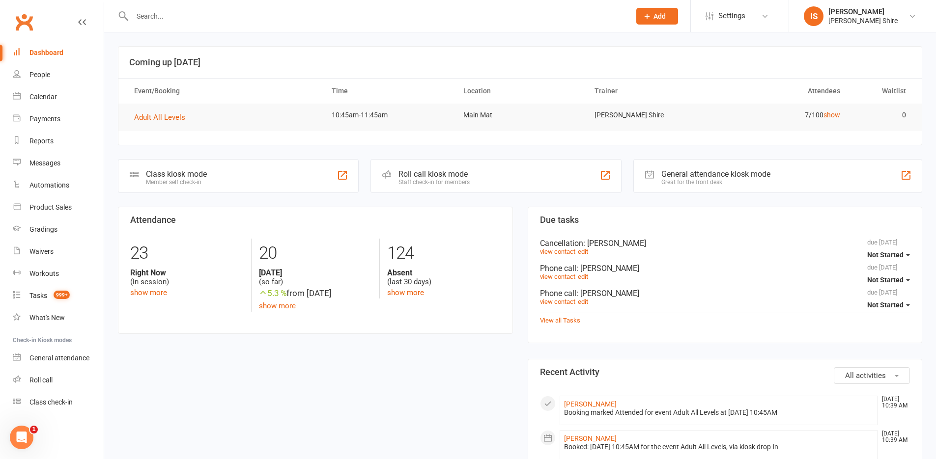
click at [52, 48] on link "Dashboard" at bounding box center [58, 53] width 91 height 22
click at [195, 21] on input "text" at bounding box center [376, 16] width 494 height 14
click at [55, 100] on div "Calendar" at bounding box center [43, 97] width 28 height 8
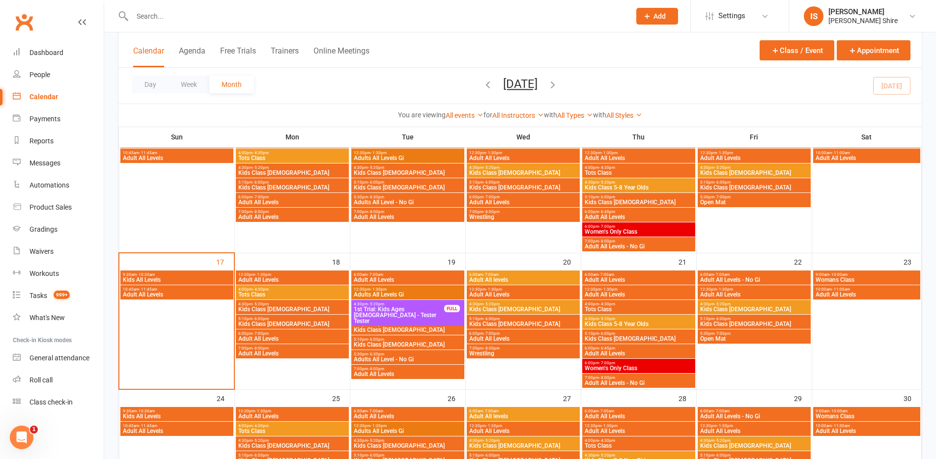
scroll to position [344, 0]
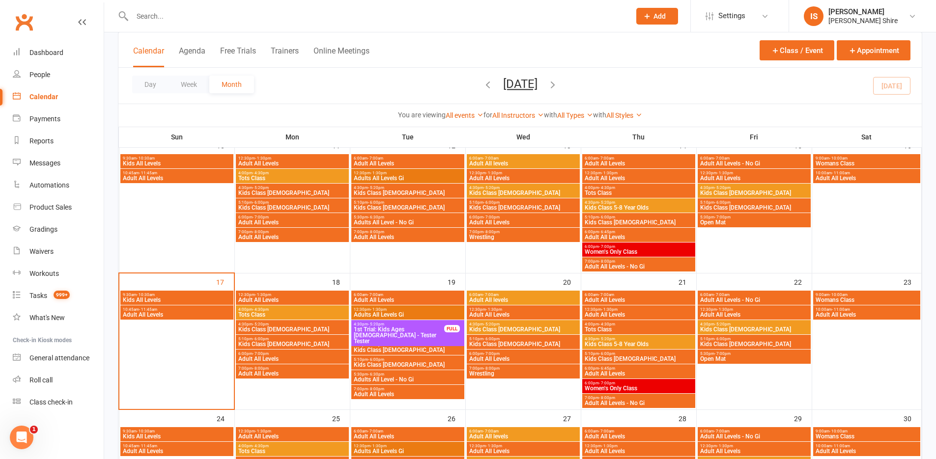
click at [450, 326] on div "FULL" at bounding box center [452, 328] width 16 height 7
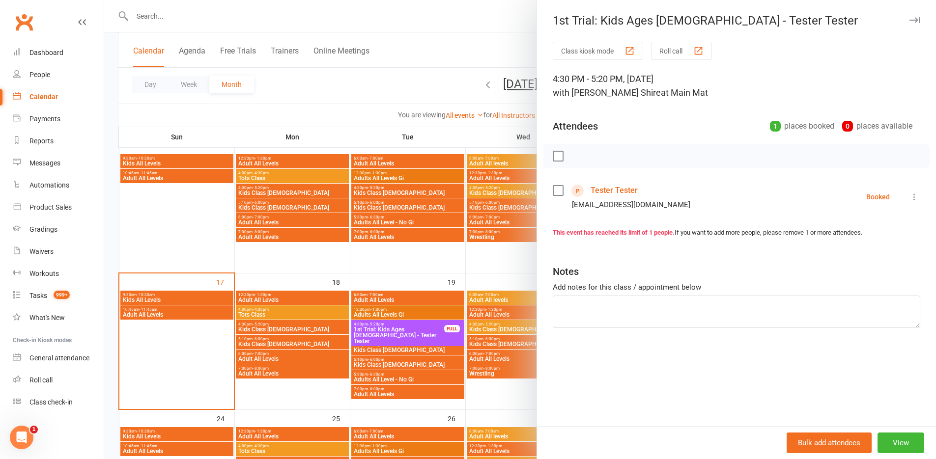
click at [423, 328] on div at bounding box center [520, 229] width 832 height 459
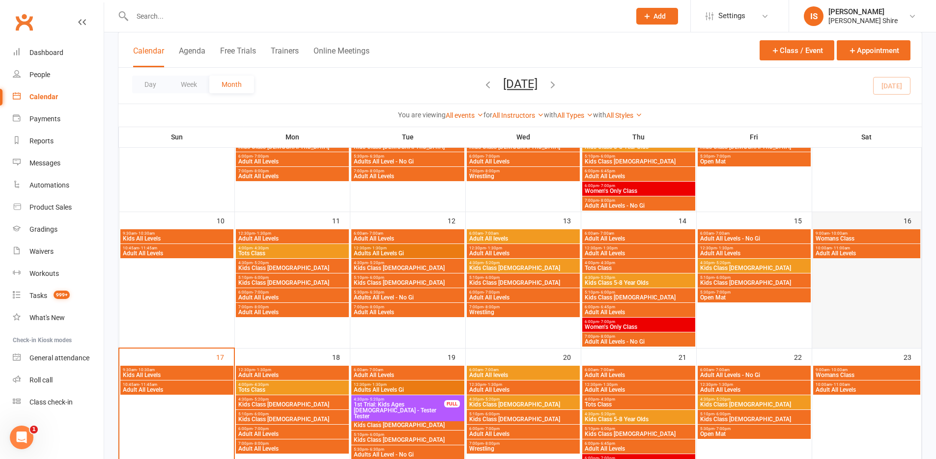
scroll to position [246, 0]
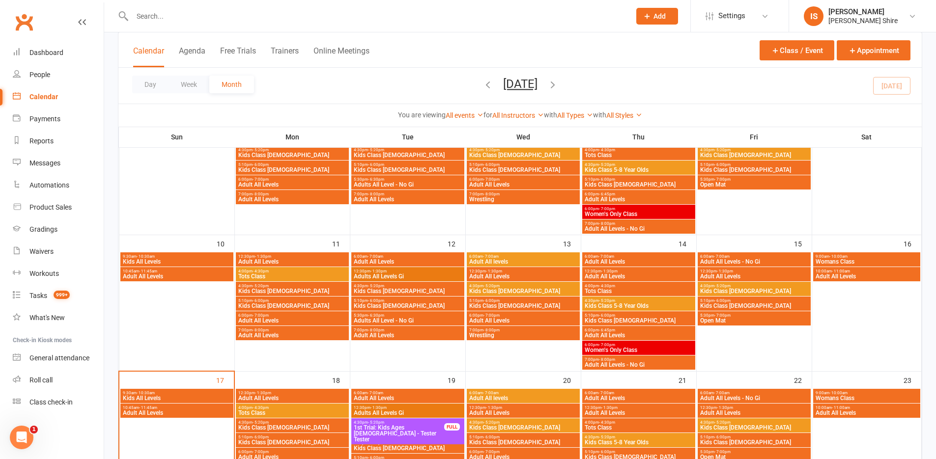
click at [615, 361] on span "7:00pm - 8:00pm" at bounding box center [638, 360] width 109 height 4
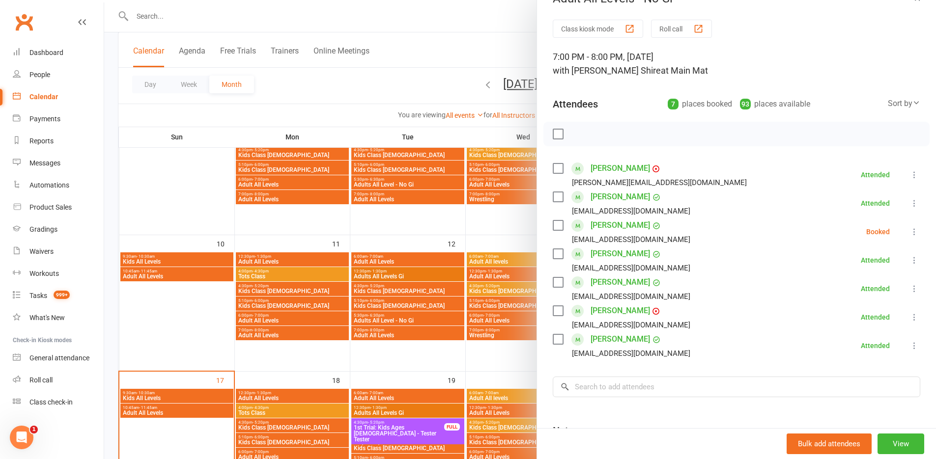
scroll to position [49, 0]
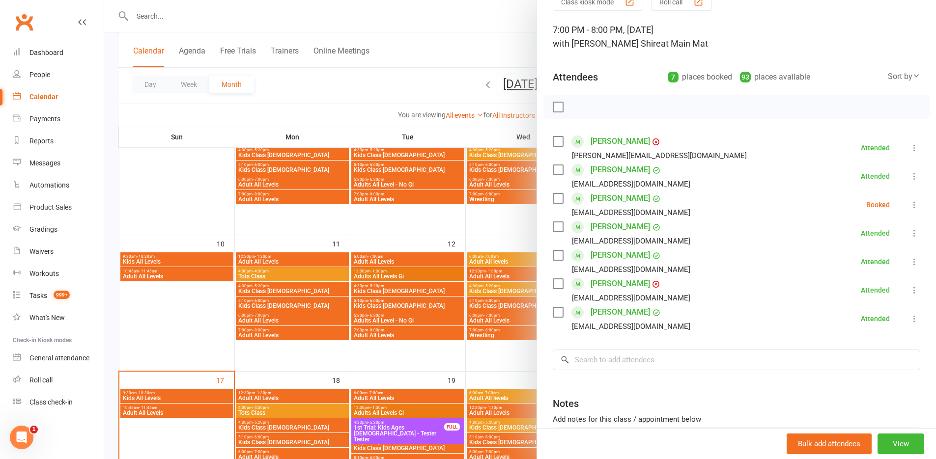
click at [441, 219] on div at bounding box center [520, 229] width 832 height 459
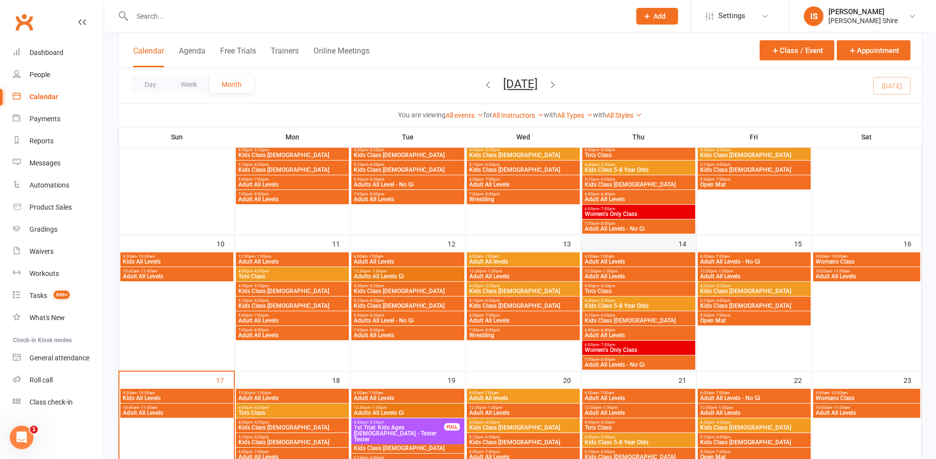
drag, startPoint x: 649, startPoint y: 335, endPoint x: 647, endPoint y: 340, distance: 6.2
click at [647, 340] on div "9:30am - 10:30am Kids All Levels 10:45am - 11:45am Adult All Levels 12:30pm - 1…" at bounding box center [519, 361] width 803 height 839
click at [645, 345] on span "6:00pm - 7:00pm" at bounding box center [638, 345] width 109 height 4
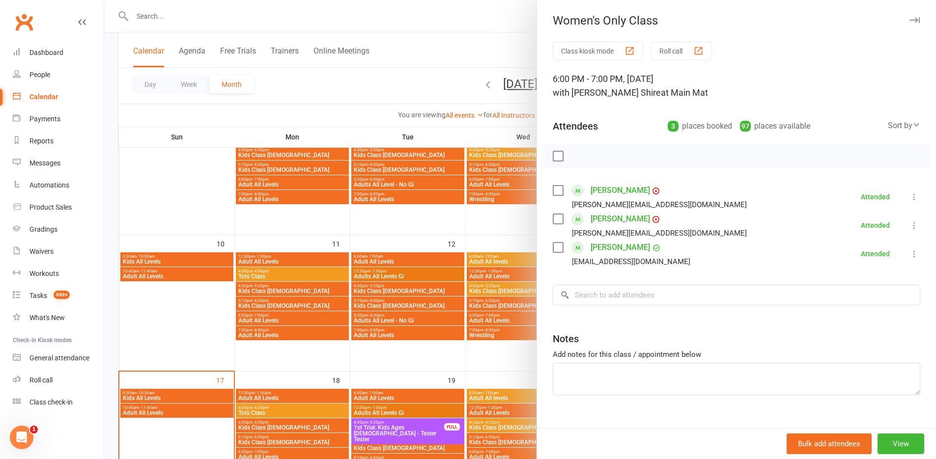
click at [520, 359] on div at bounding box center [520, 229] width 832 height 459
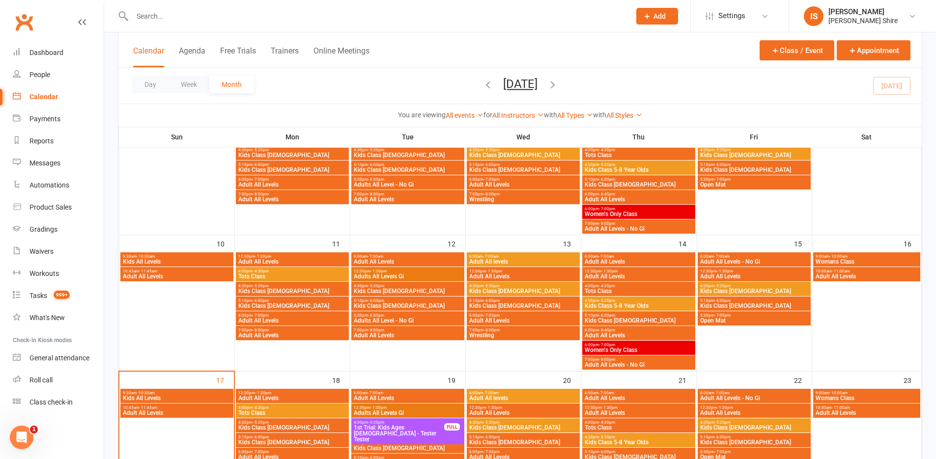
click at [614, 332] on span "6:00pm - 6:45pm" at bounding box center [638, 330] width 109 height 4
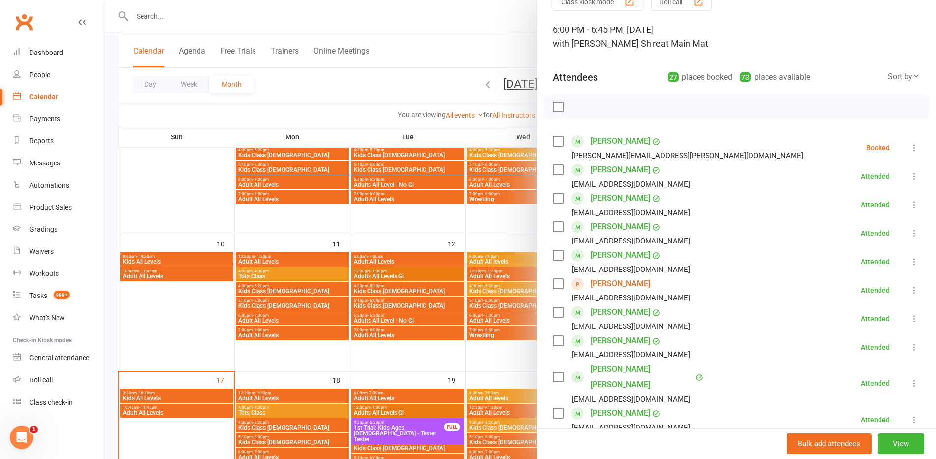
click at [554, 105] on label at bounding box center [558, 107] width 10 height 10
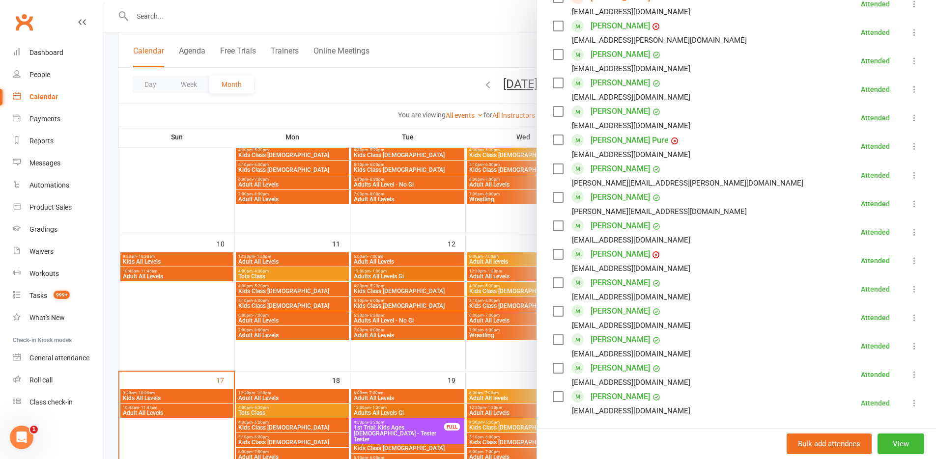
scroll to position [688, 0]
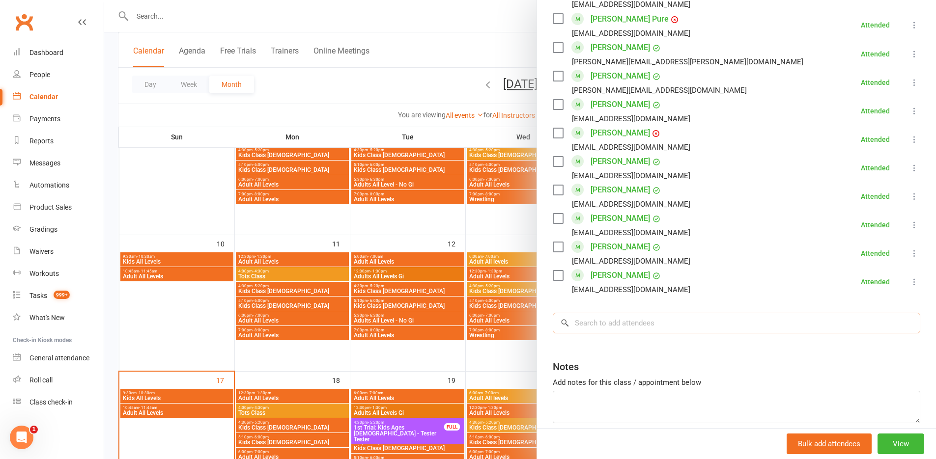
click at [617, 313] on input "search" at bounding box center [736, 323] width 367 height 21
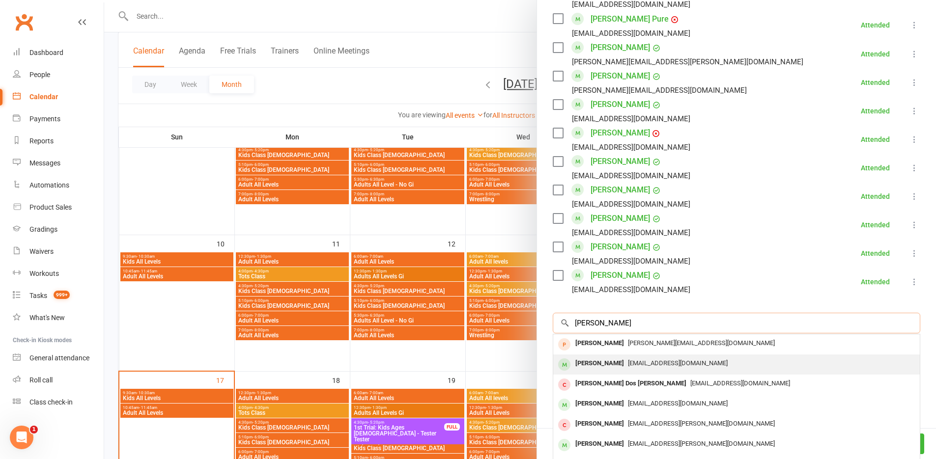
type input "[PERSON_NAME]"
click at [653, 360] on span "[EMAIL_ADDRESS][DOMAIN_NAME]" at bounding box center [678, 363] width 100 height 7
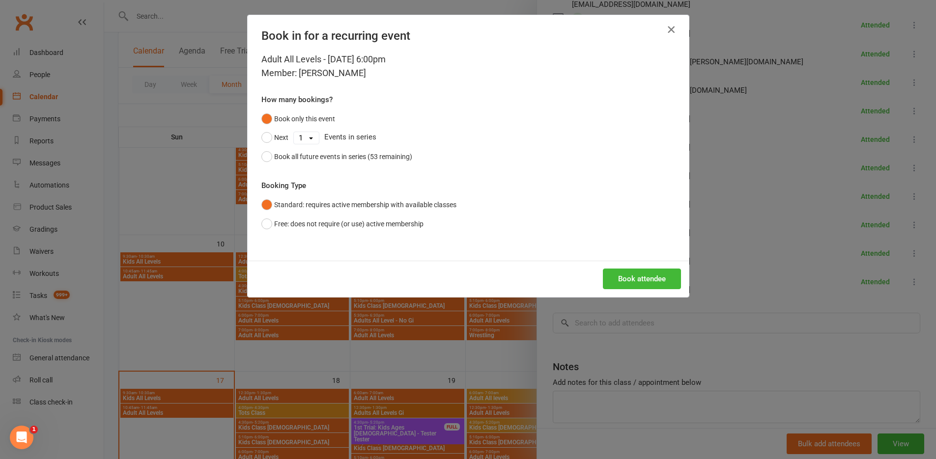
click at [671, 29] on icon "button" at bounding box center [671, 30] width 12 height 12
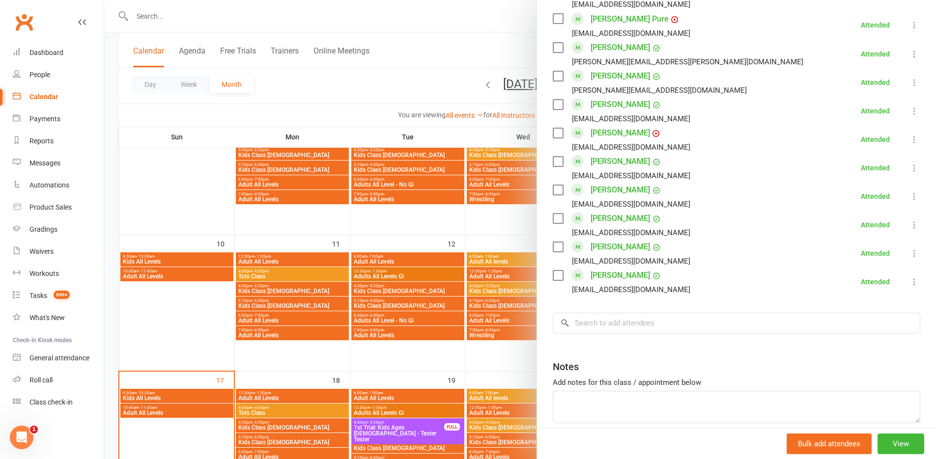
click at [394, 216] on div at bounding box center [520, 229] width 832 height 459
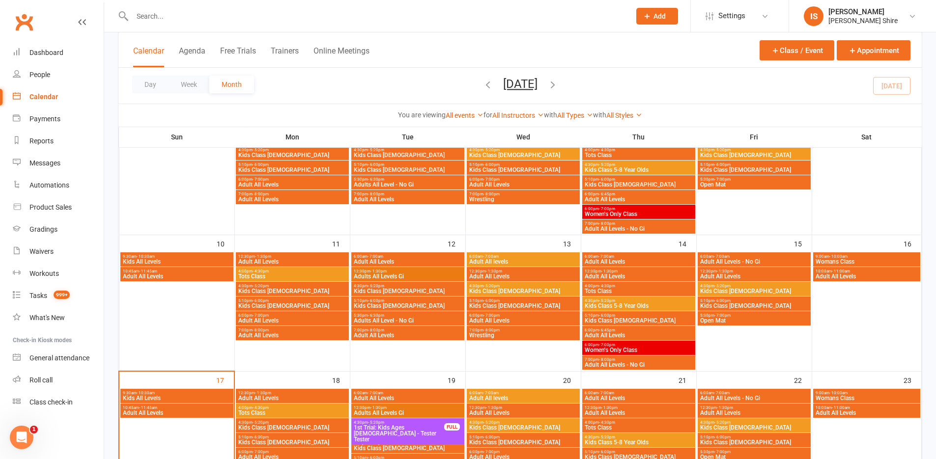
click at [611, 344] on span "- 7:00pm" at bounding box center [607, 345] width 16 height 4
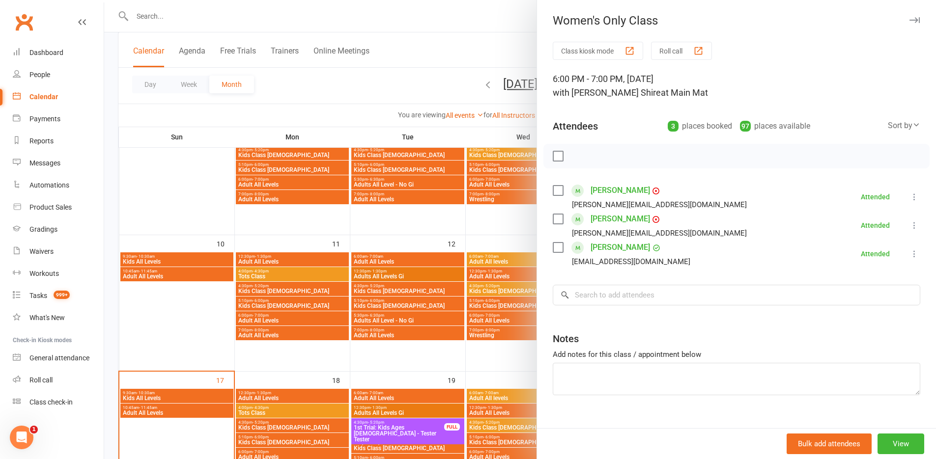
click at [606, 54] on button "Class kiosk mode" at bounding box center [598, 51] width 90 height 18
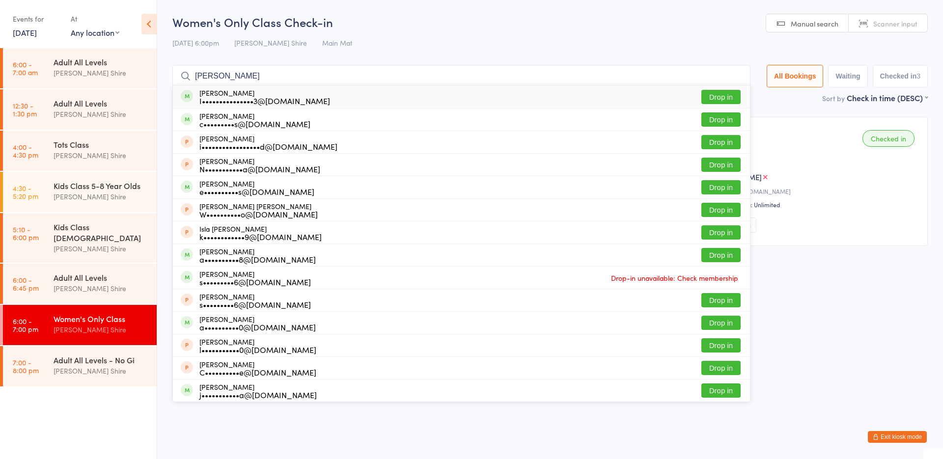
type input "isabella"
click at [732, 96] on button "Drop in" at bounding box center [721, 97] width 39 height 14
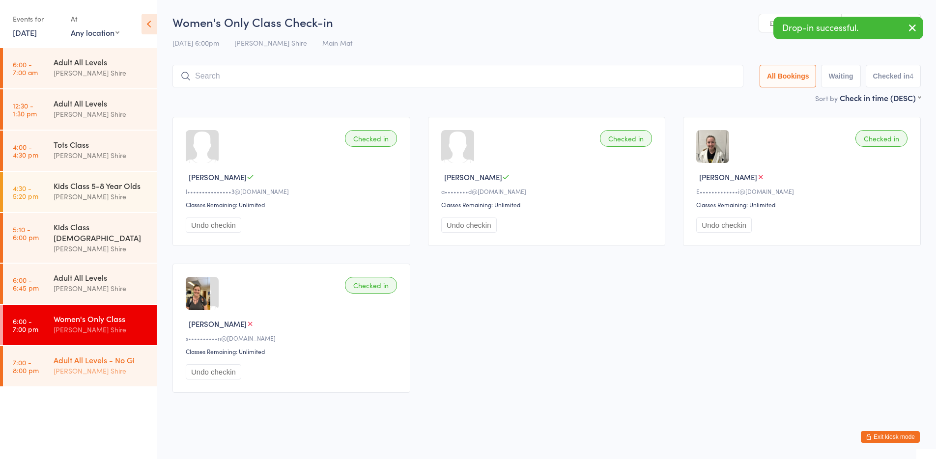
click at [95, 355] on div "Adult All Levels - No Gi" at bounding box center [101, 360] width 95 height 11
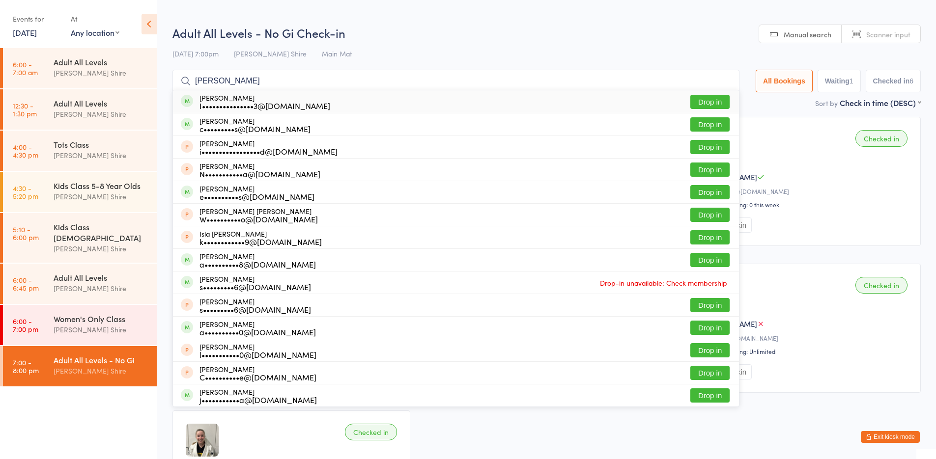
type input "[PERSON_NAME]"
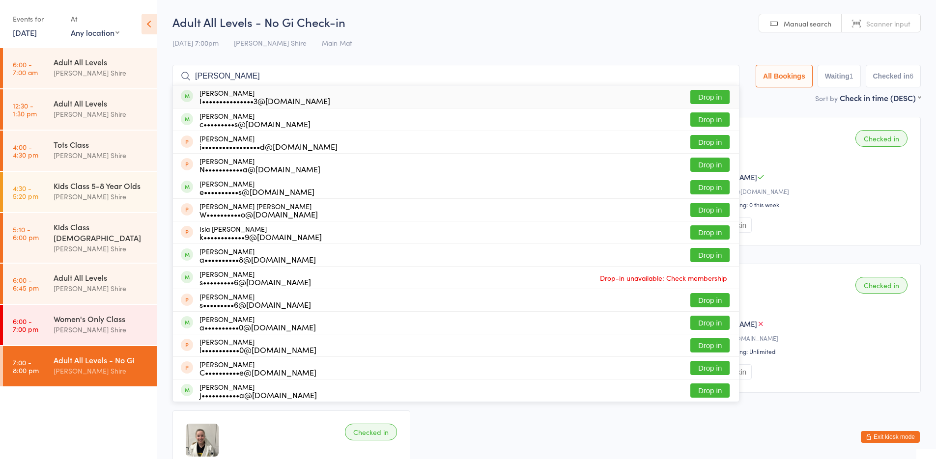
click at [713, 103] on button "Drop in" at bounding box center [709, 97] width 39 height 14
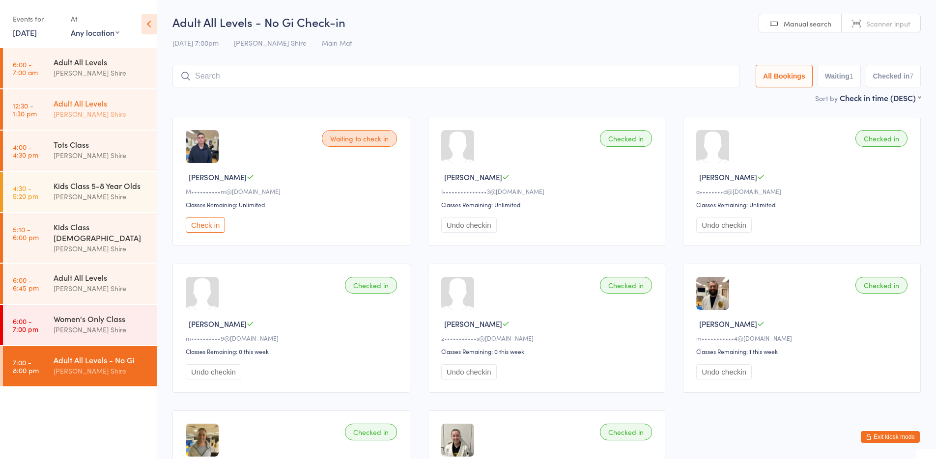
click at [97, 105] on div "Adult All Levels" at bounding box center [101, 103] width 95 height 11
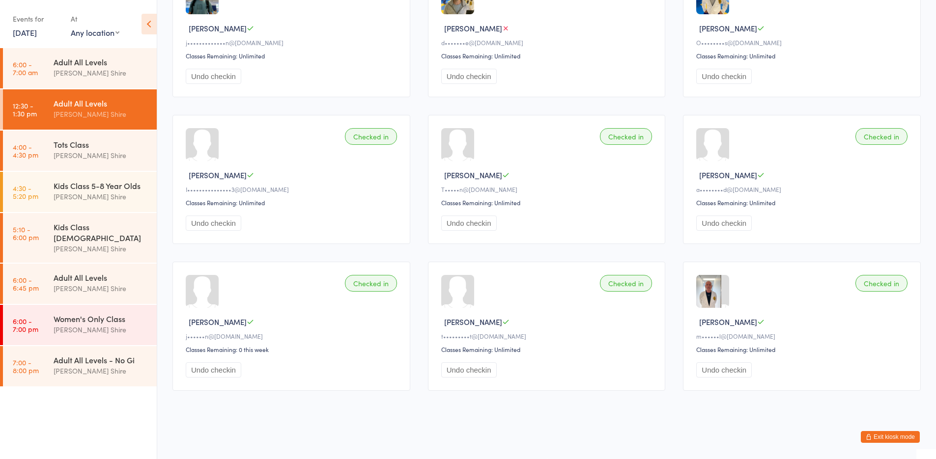
scroll to position [247, 0]
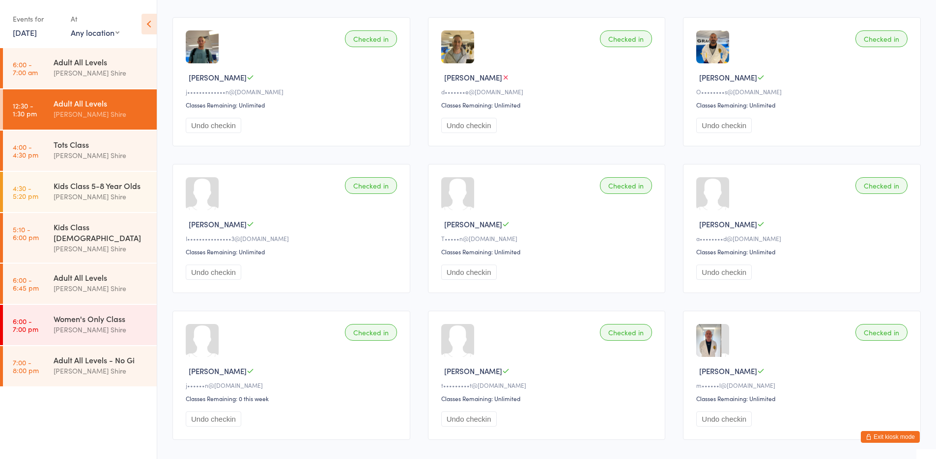
click at [896, 439] on button "Exit kiosk mode" at bounding box center [890, 437] width 59 height 12
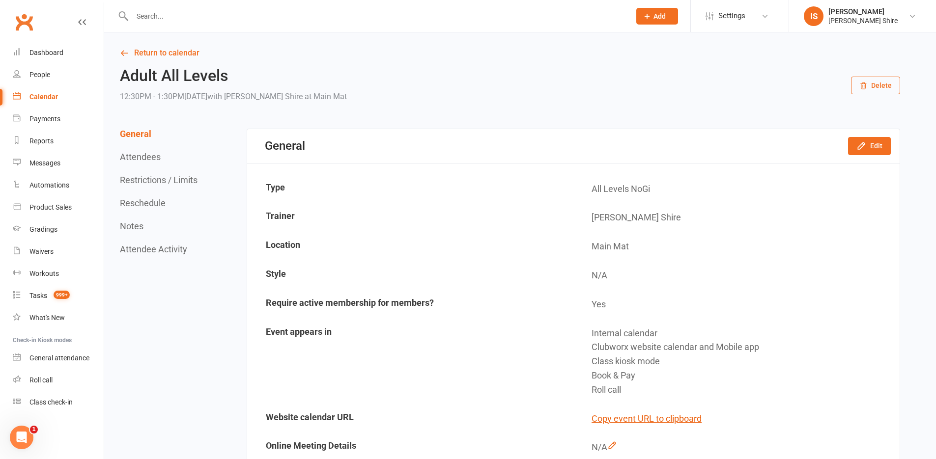
drag, startPoint x: 357, startPoint y: 19, endPoint x: 374, endPoint y: 14, distance: 18.5
click at [361, 17] on input "text" at bounding box center [376, 16] width 494 height 14
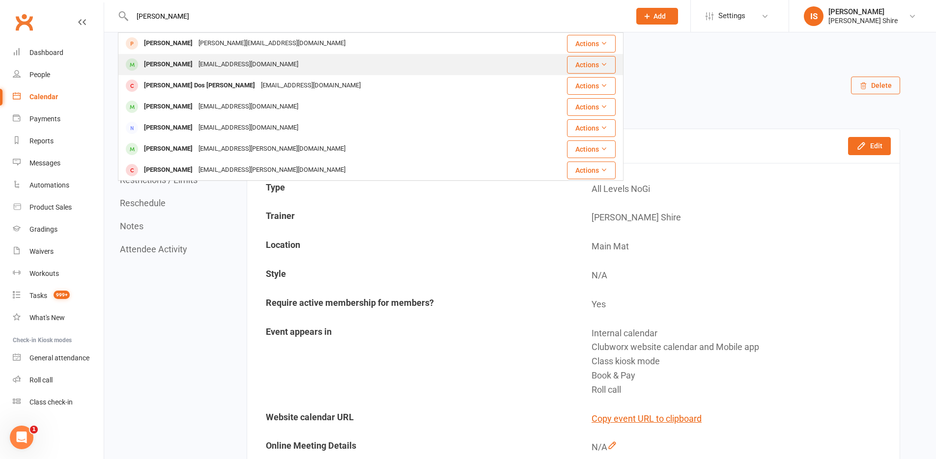
type input "isabella"
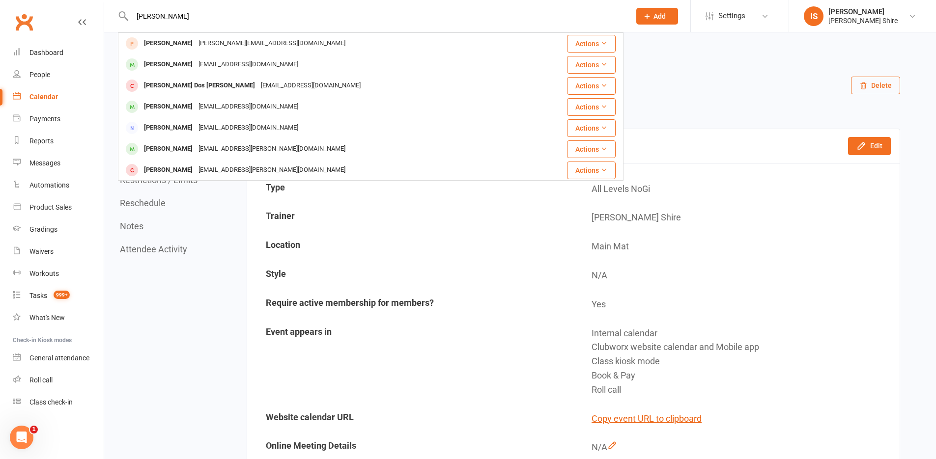
click at [386, 63] on div "Isabella Skylas Isabellaskylas123@gmail.com" at bounding box center [328, 65] width 419 height 20
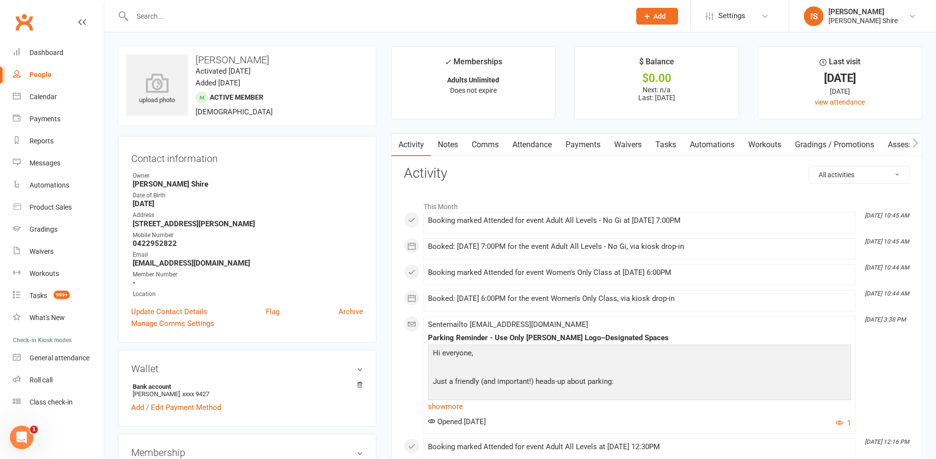
click at [595, 144] on link "Payments" at bounding box center [583, 145] width 49 height 23
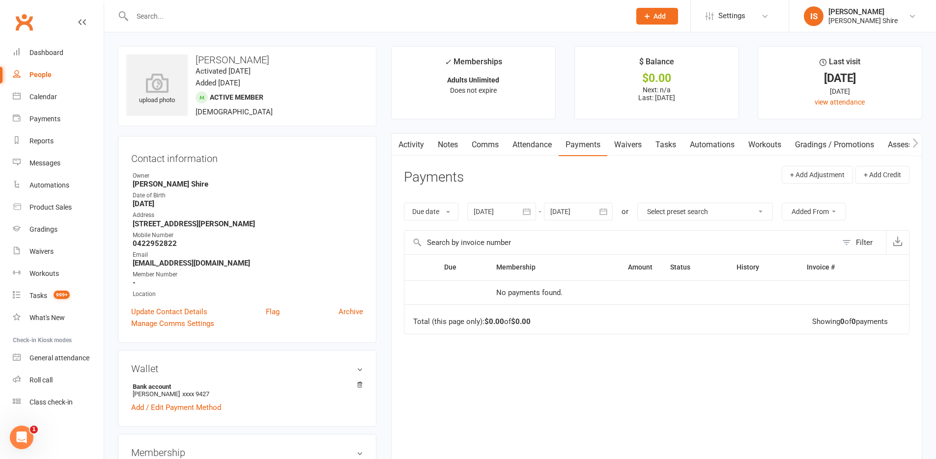
click at [527, 146] on link "Attendance" at bounding box center [532, 145] width 53 height 23
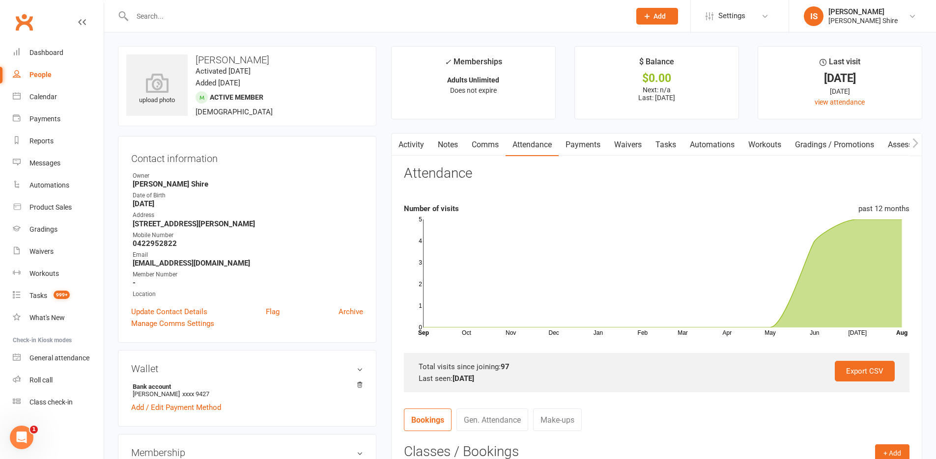
click at [384, 256] on main "✓ Memberships Adults Unlimited Does not expire $ Balance $0.00 Next: n/a Last: …" at bounding box center [657, 356] width 546 height 621
click at [59, 55] on div "Dashboard" at bounding box center [46, 53] width 34 height 8
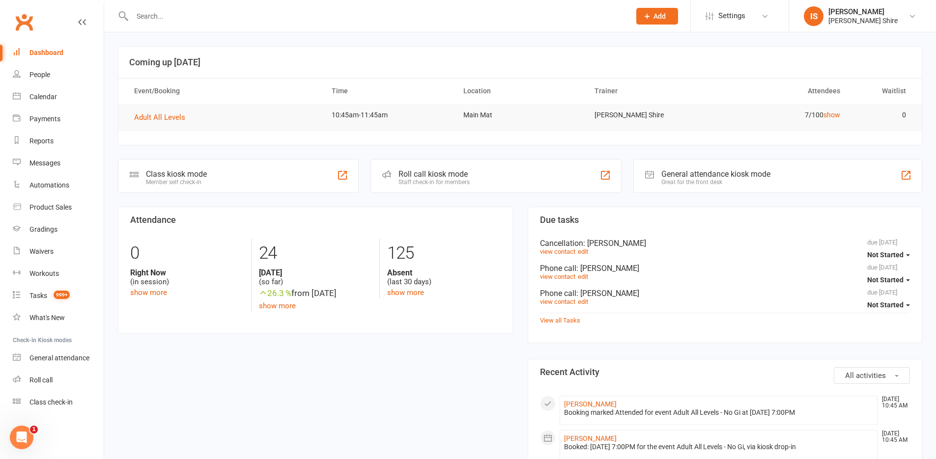
click at [45, 48] on link "Dashboard" at bounding box center [58, 53] width 91 height 22
click at [54, 52] on div "Dashboard" at bounding box center [46, 53] width 34 height 8
click at [150, 113] on span "Adult All Levels" at bounding box center [159, 117] width 51 height 9
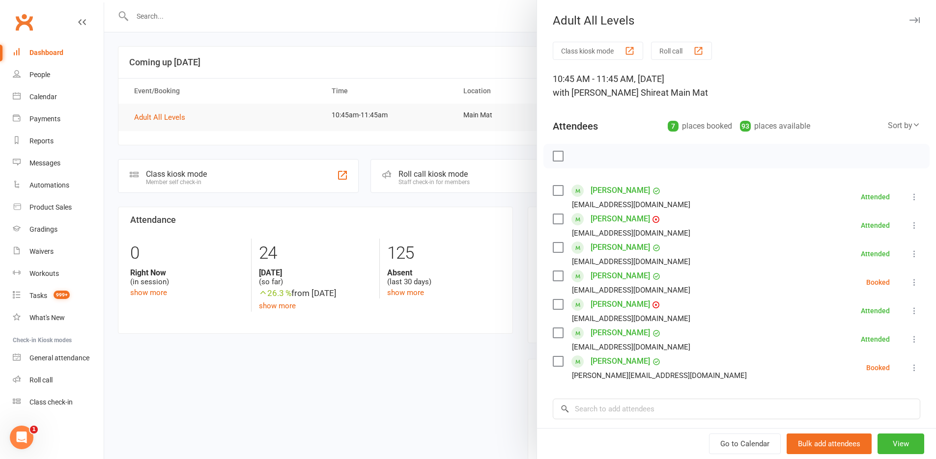
click at [499, 144] on div at bounding box center [520, 229] width 832 height 459
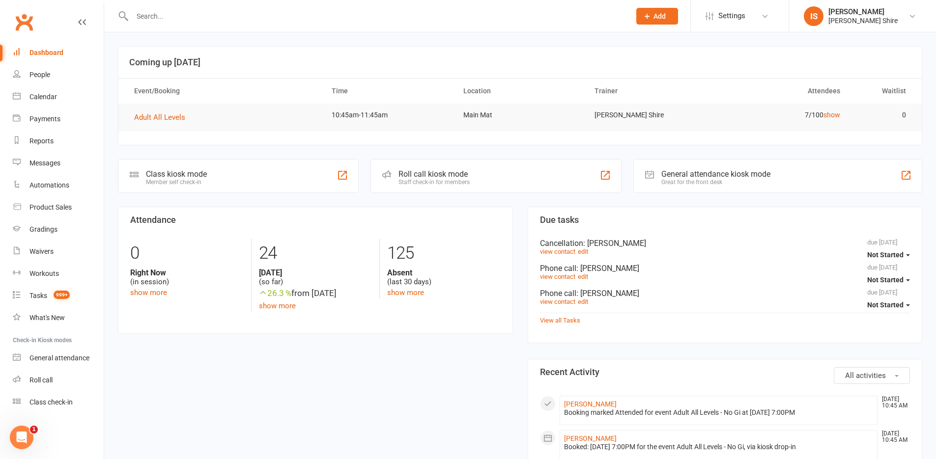
click at [60, 53] on div "Dashboard" at bounding box center [46, 53] width 34 height 8
click at [59, 52] on div "Dashboard" at bounding box center [46, 53] width 34 height 8
click at [151, 120] on span "Adult All Levels" at bounding box center [159, 117] width 51 height 9
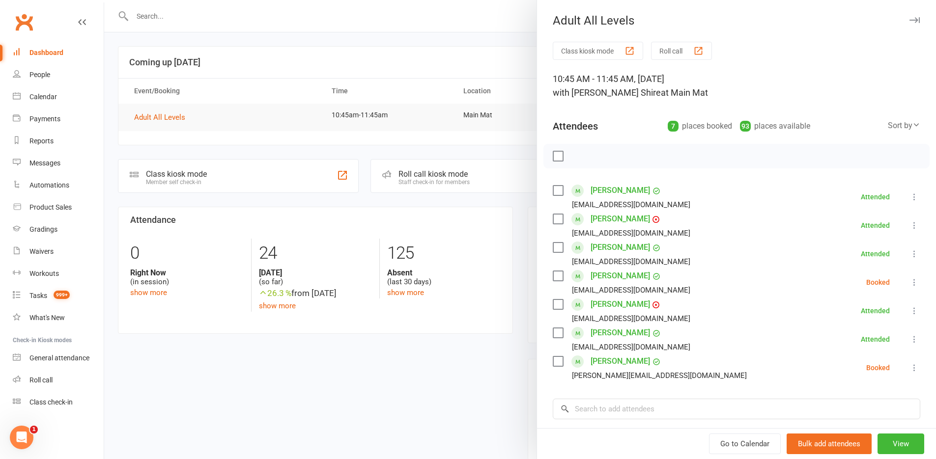
click at [59, 54] on div "Dashboard" at bounding box center [46, 53] width 34 height 8
click at [115, 47] on div at bounding box center [520, 229] width 832 height 459
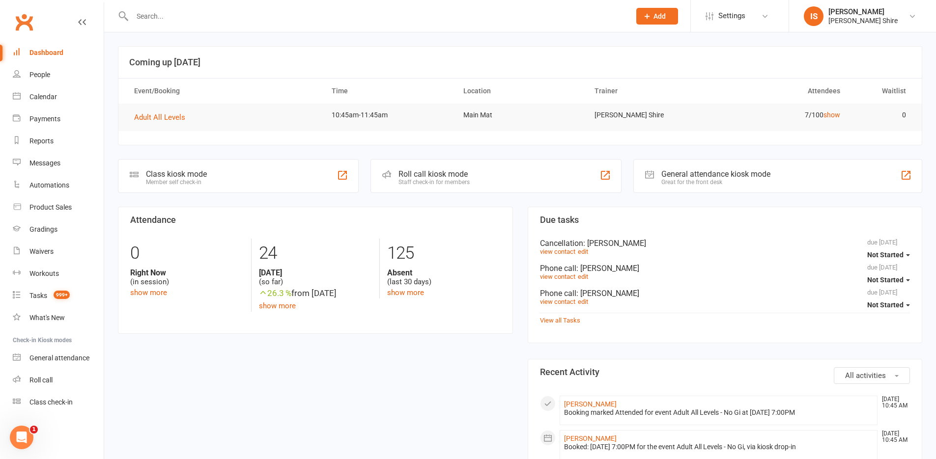
click at [56, 55] on div "Dashboard" at bounding box center [46, 53] width 34 height 8
click at [44, 52] on div "Dashboard" at bounding box center [46, 53] width 34 height 8
click at [55, 49] on div "Dashboard" at bounding box center [46, 53] width 34 height 8
click at [47, 211] on div "Product Sales" at bounding box center [50, 207] width 42 height 8
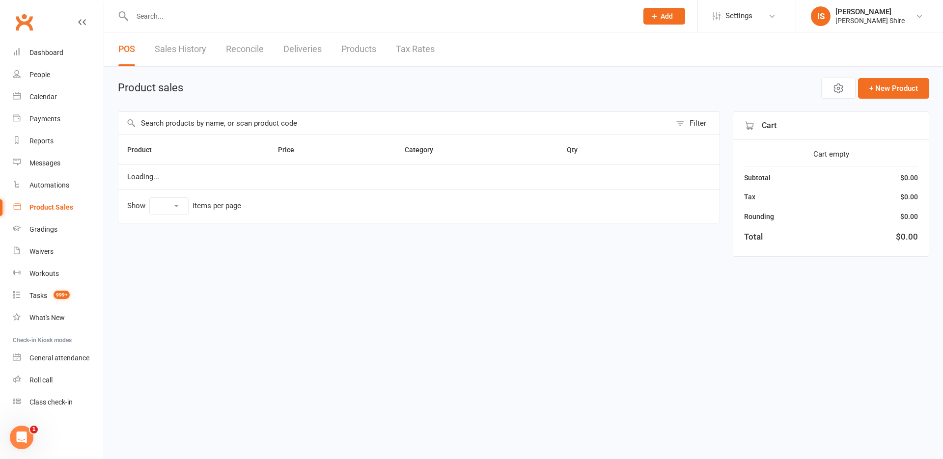
select select "10"
click at [747, 87] on span "Open POS Portal" at bounding box center [765, 89] width 54 height 12
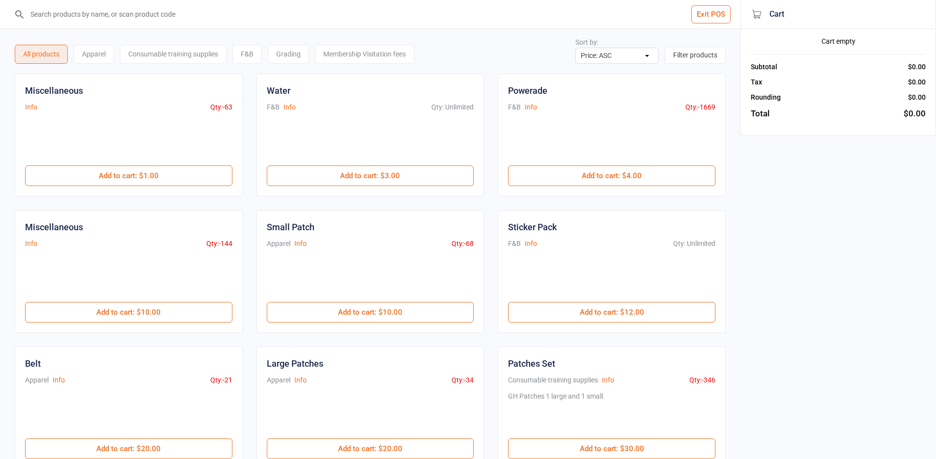
select select "price-asc"
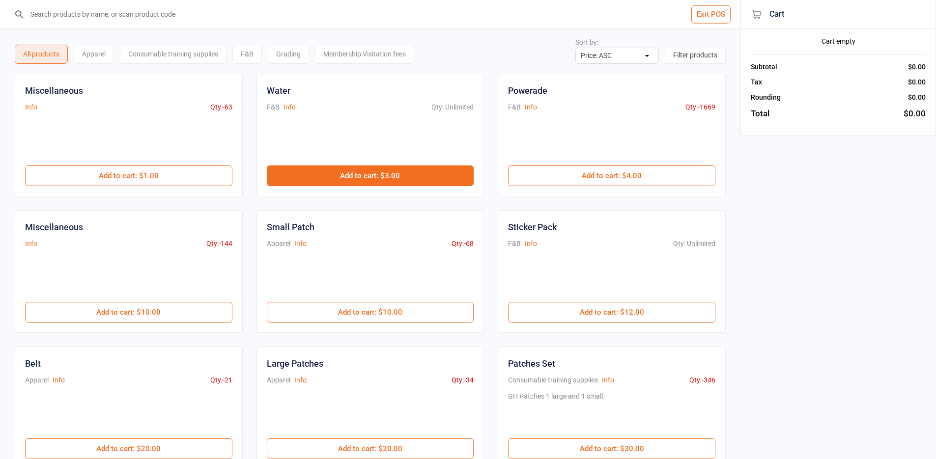
click at [409, 174] on button "Add to cart : $3.00" at bounding box center [370, 176] width 207 height 21
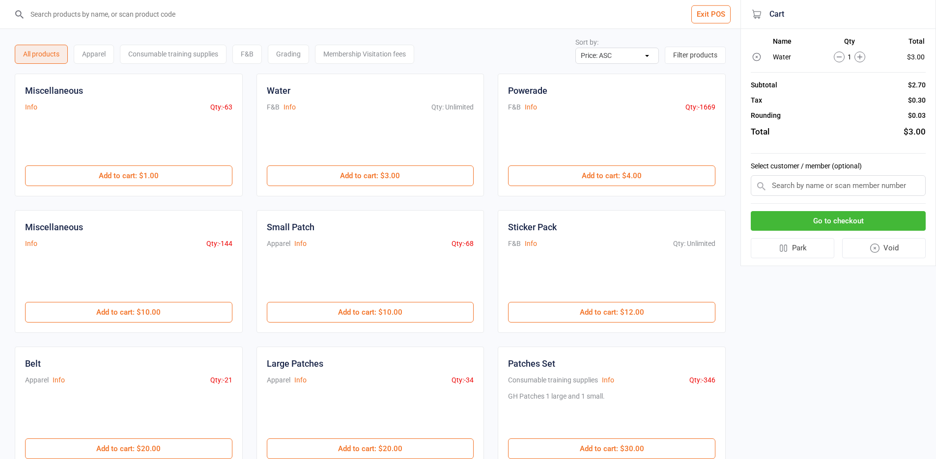
click at [251, 13] on input "search" at bounding box center [376, 14] width 701 height 28
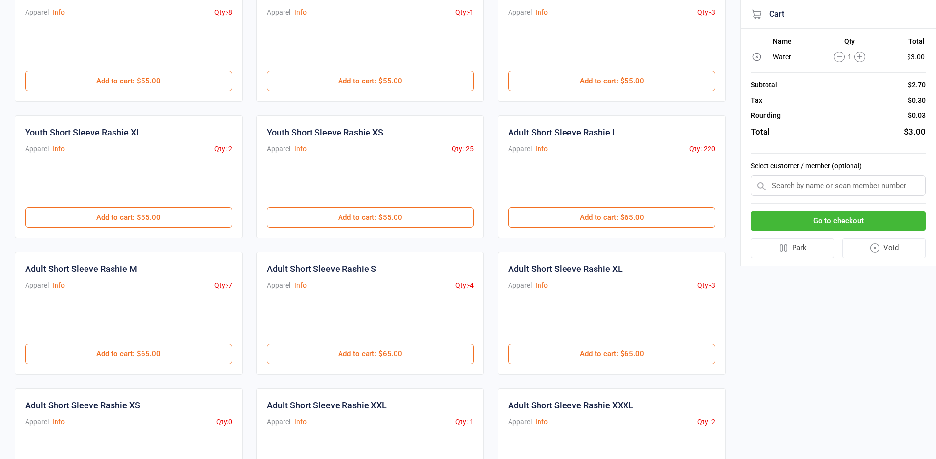
scroll to position [98, 0]
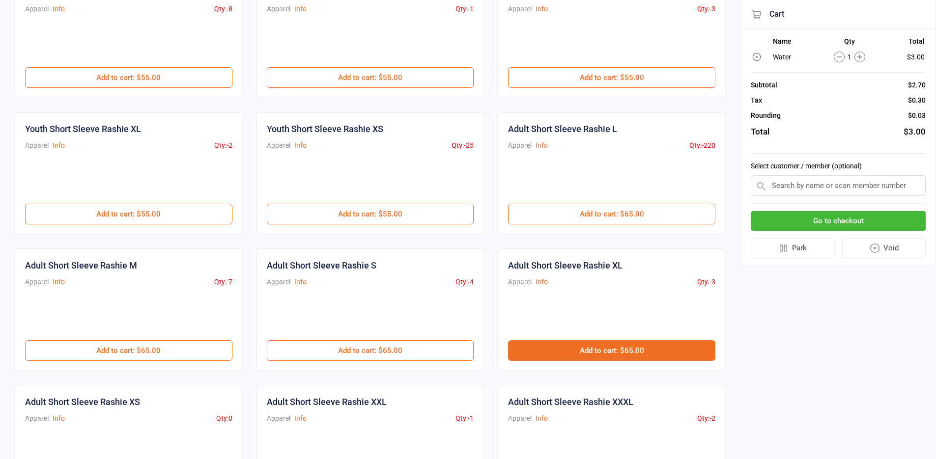
click at [650, 348] on button "Add to cart : $65.00" at bounding box center [611, 350] width 207 height 21
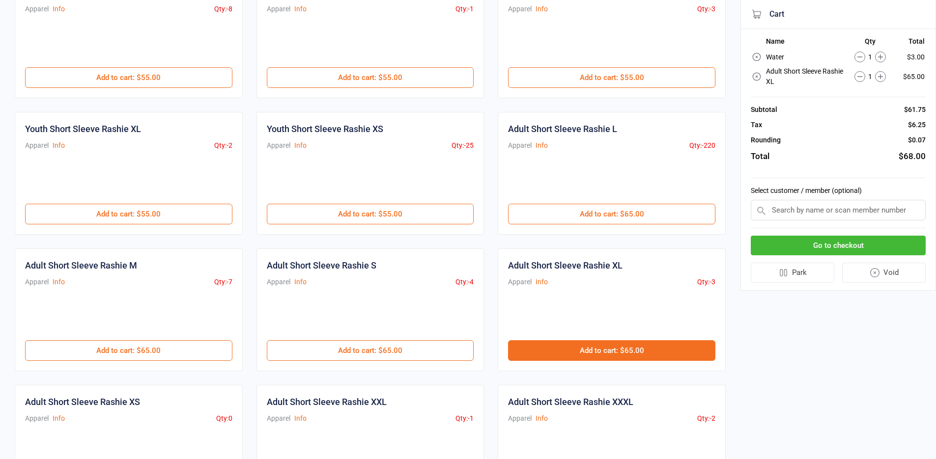
click at [650, 348] on button "Add to cart : $65.00" at bounding box center [611, 350] width 207 height 21
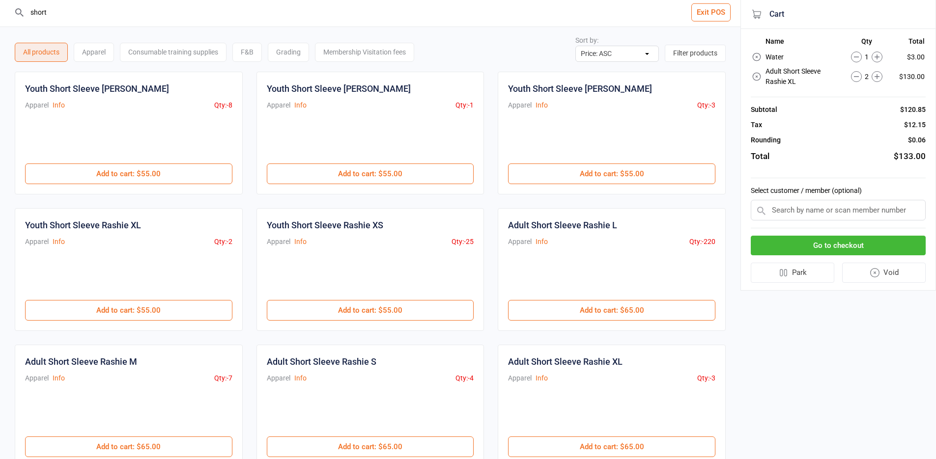
scroll to position [0, 0]
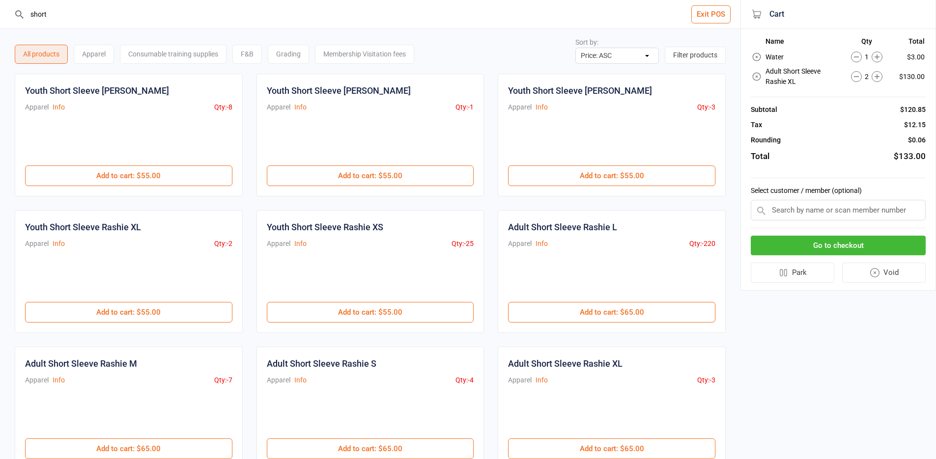
click at [159, 12] on input "short" at bounding box center [376, 14] width 701 height 28
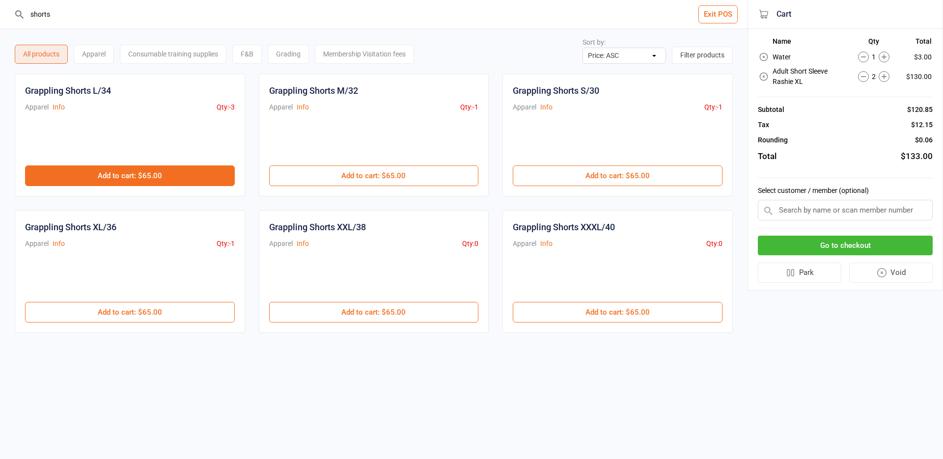
click at [170, 181] on button "Add to cart : $65.00" at bounding box center [130, 176] width 210 height 21
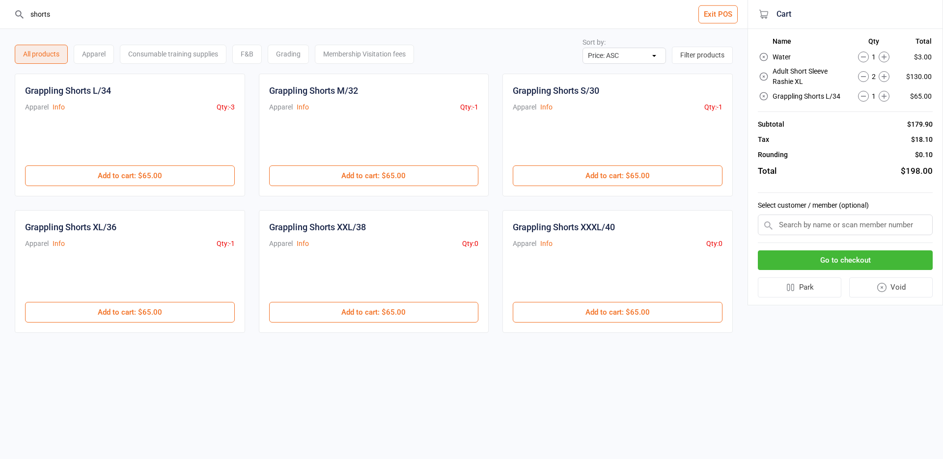
click at [166, 22] on input "shorts" at bounding box center [380, 14] width 708 height 28
type input "s"
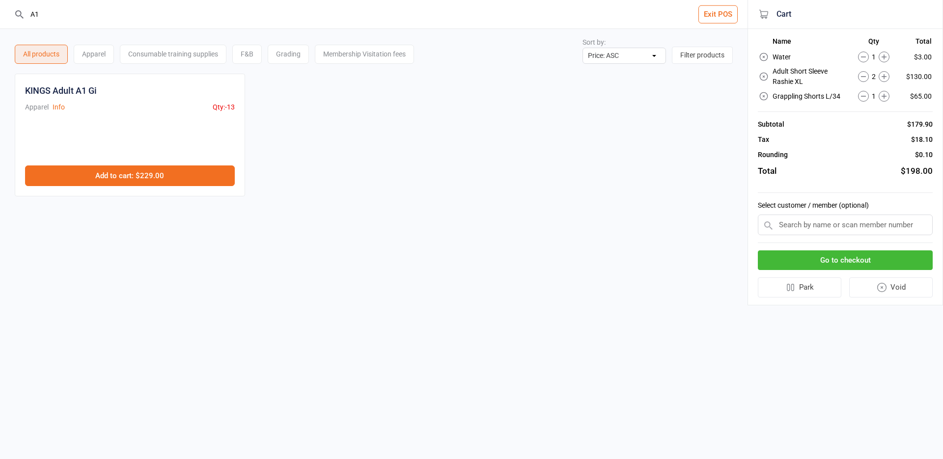
type input "A1"
click at [166, 170] on button "Add to cart : $229.00" at bounding box center [130, 176] width 210 height 21
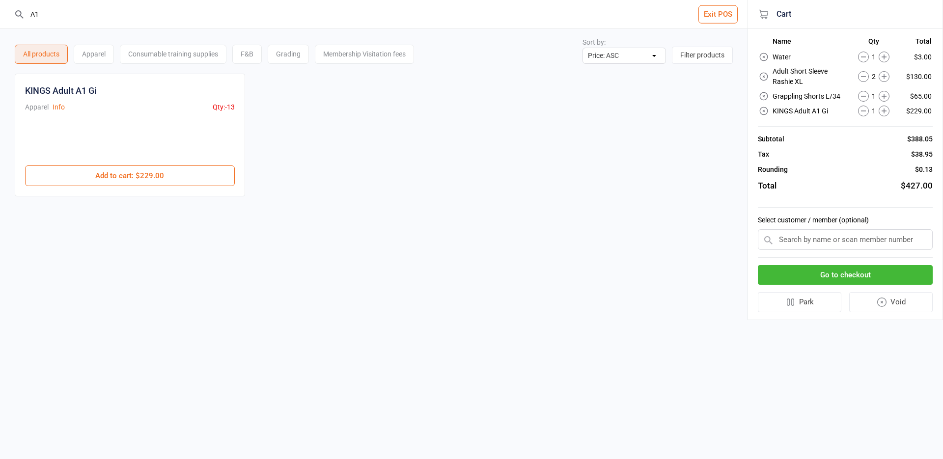
click at [808, 277] on button "Go to checkout" at bounding box center [845, 275] width 175 height 20
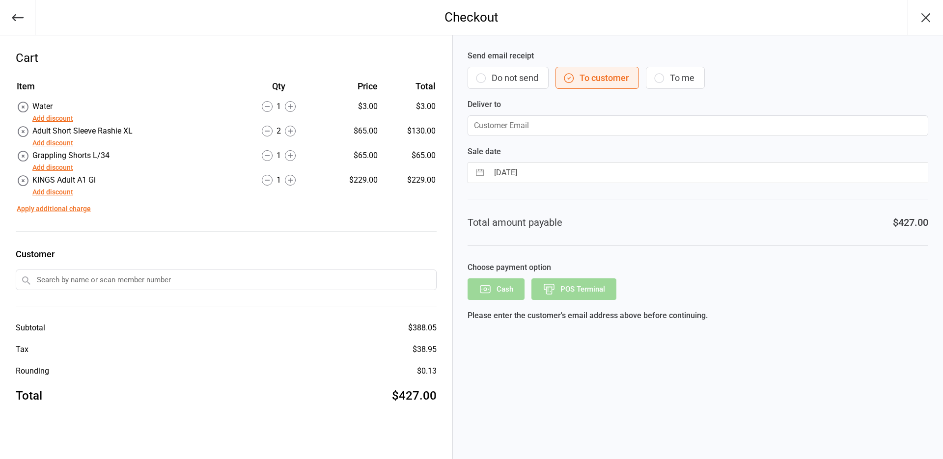
click at [657, 79] on icon "button" at bounding box center [659, 78] width 12 height 12
type input "[EMAIL_ADDRESS][DOMAIN_NAME]"
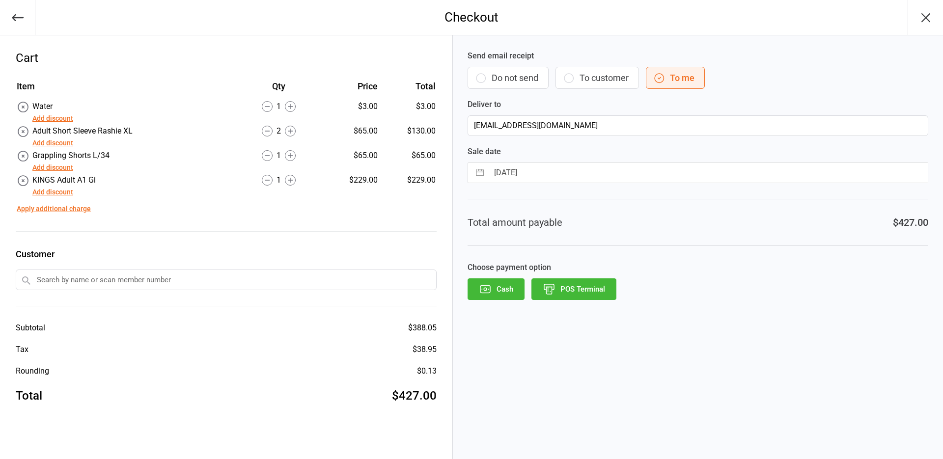
click at [597, 291] on button "POS Terminal" at bounding box center [574, 290] width 85 height 22
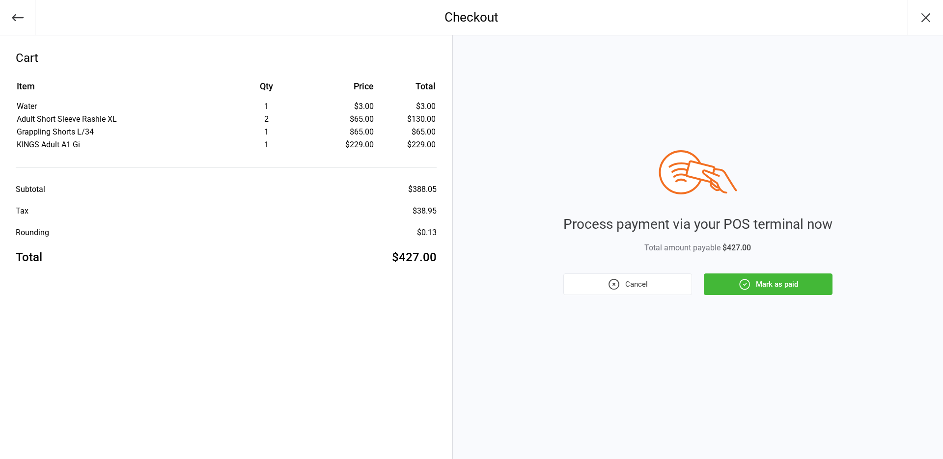
click at [808, 283] on button "Mark as paid" at bounding box center [768, 285] width 129 height 22
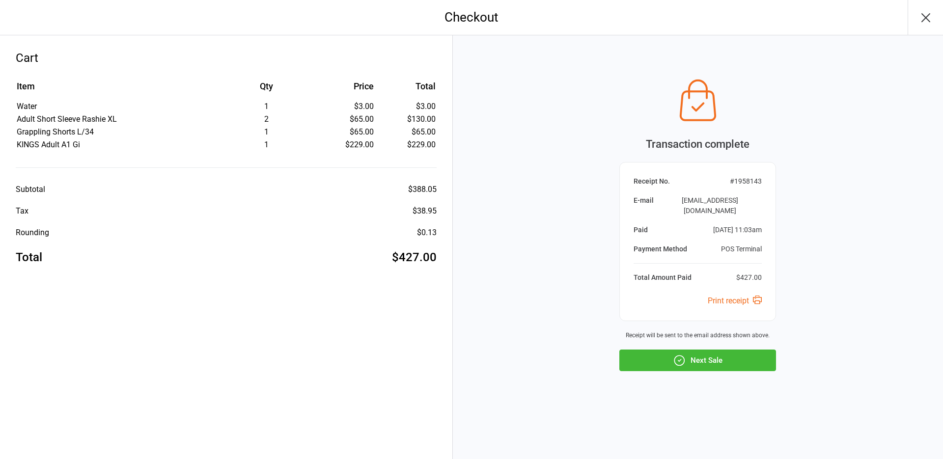
click at [687, 350] on button "Next Sale" at bounding box center [698, 361] width 157 height 22
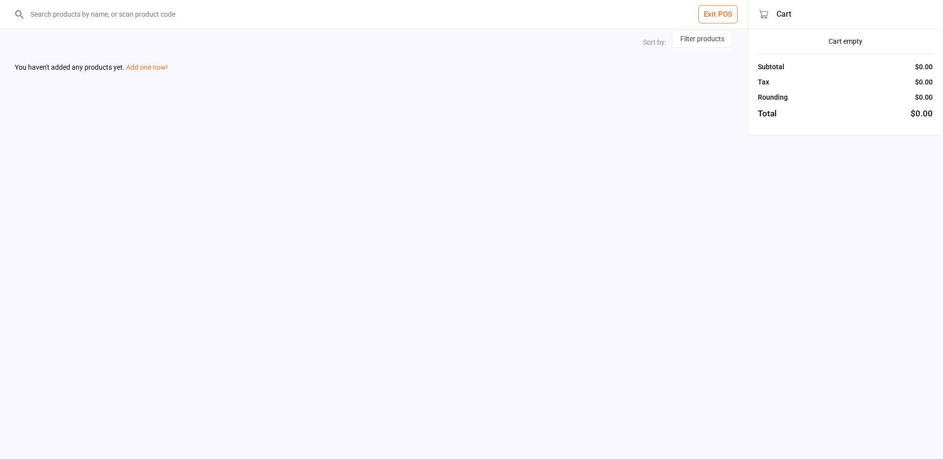
select select "price-asc"
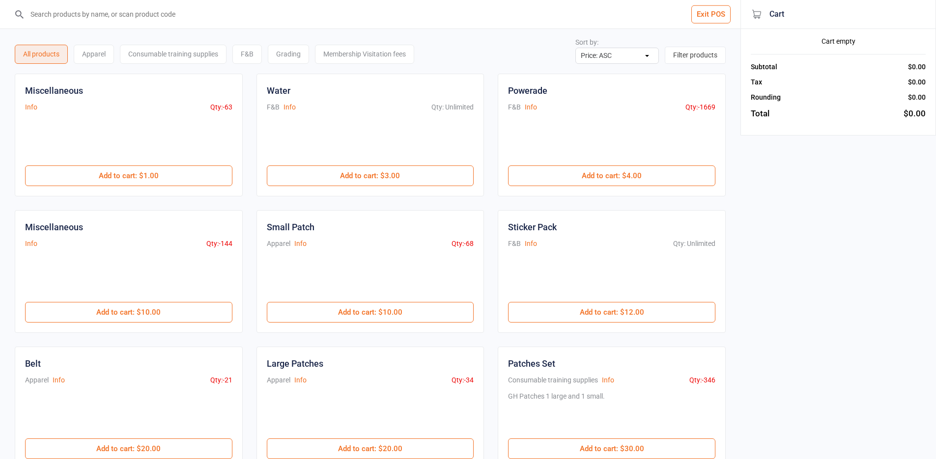
click at [699, 7] on button "Exit POS" at bounding box center [710, 14] width 39 height 18
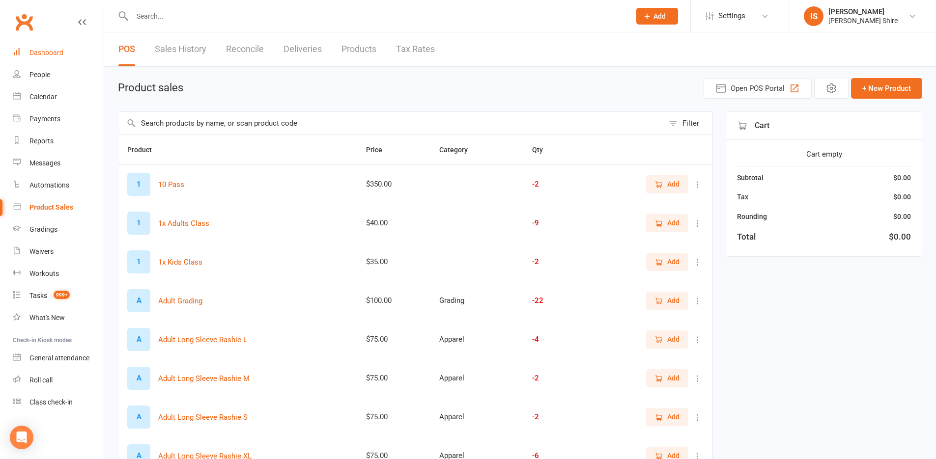
click at [40, 49] on div "Dashboard" at bounding box center [46, 53] width 34 height 8
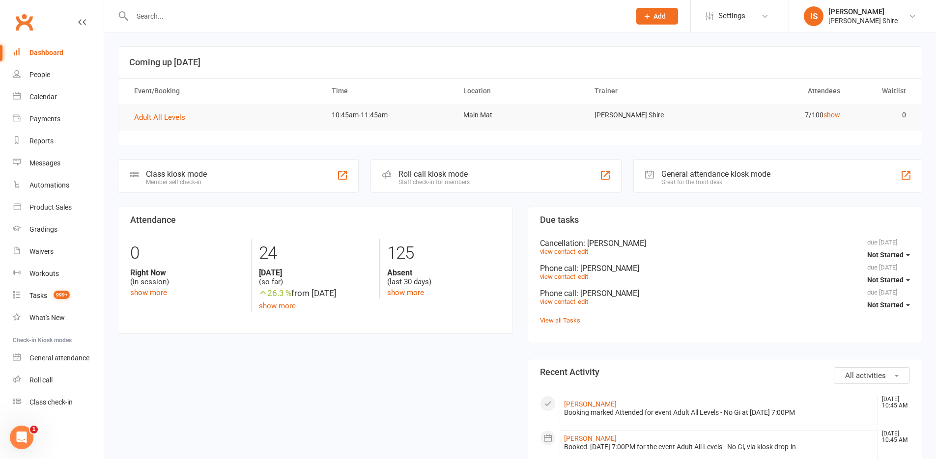
click at [52, 50] on div "Dashboard" at bounding box center [46, 53] width 34 height 8
click at [56, 46] on link "Dashboard" at bounding box center [58, 53] width 91 height 22
click at [54, 51] on div "Dashboard" at bounding box center [46, 53] width 34 height 8
click at [54, 47] on link "Dashboard" at bounding box center [58, 53] width 91 height 22
click at [19, 17] on link "Clubworx" at bounding box center [24, 22] width 25 height 25
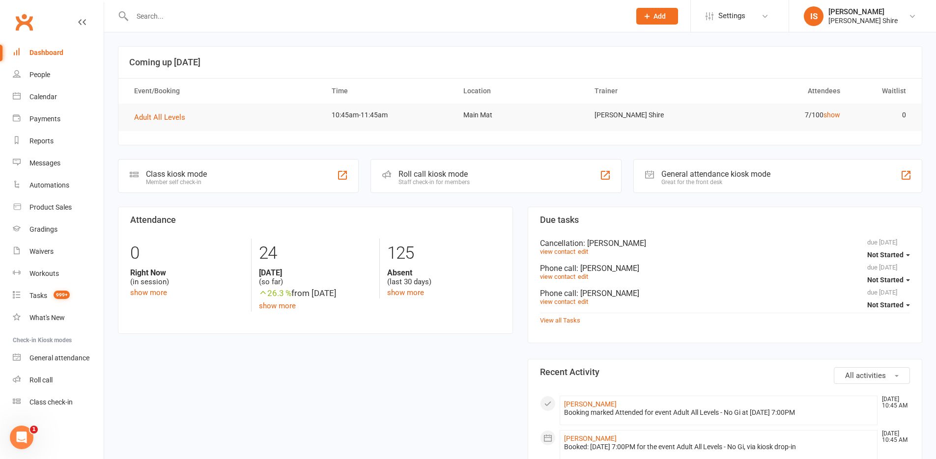
click at [342, 19] on input "text" at bounding box center [376, 16] width 494 height 14
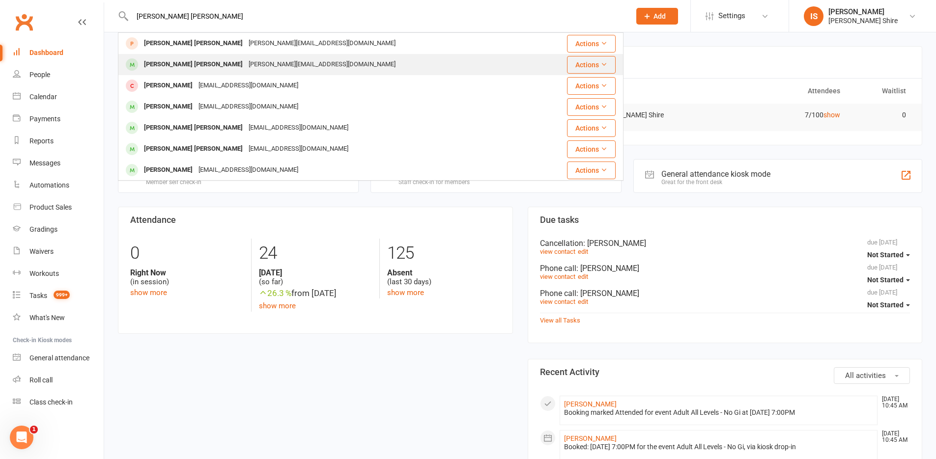
type input "[PERSON_NAME] [PERSON_NAME]"
click at [359, 62] on div "[PERSON_NAME] Vassallo [EMAIL_ADDRESS][DOMAIN_NAME]" at bounding box center [334, 65] width 430 height 20
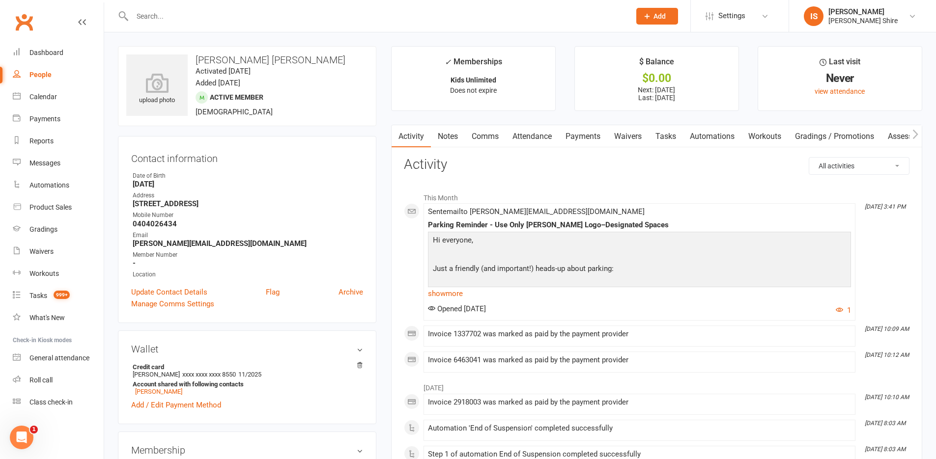
click at [165, 20] on input "text" at bounding box center [376, 16] width 494 height 14
click at [48, 48] on link "Dashboard" at bounding box center [58, 53] width 91 height 22
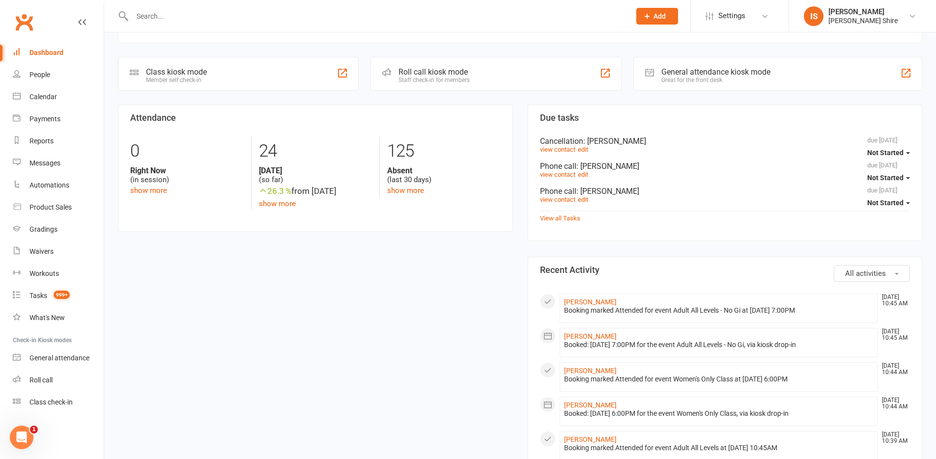
scroll to position [147, 0]
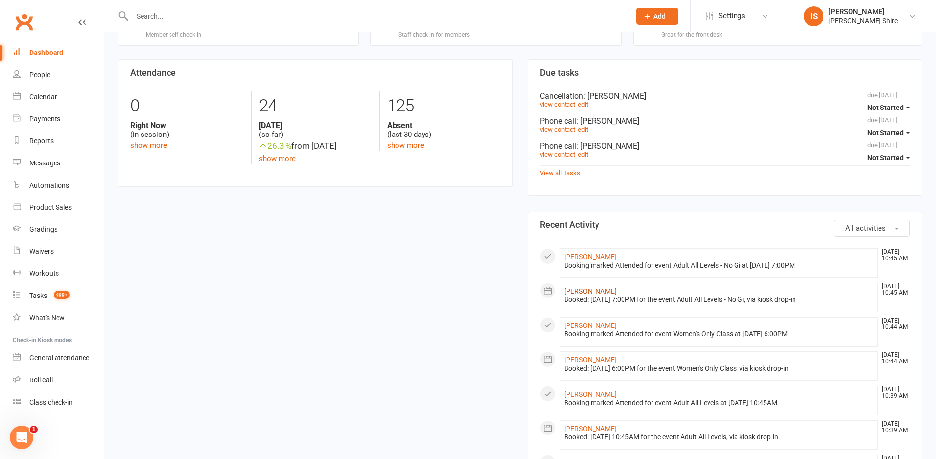
click at [586, 288] on link "[PERSON_NAME]" at bounding box center [590, 291] width 53 height 8
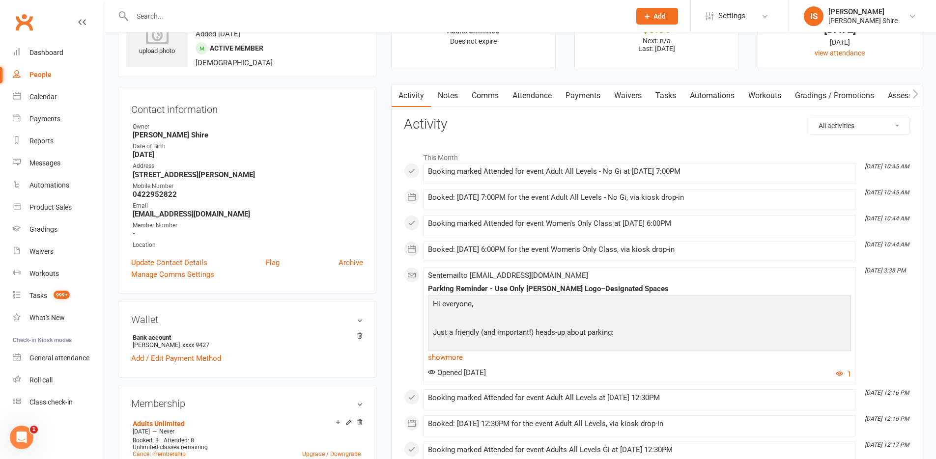
scroll to position [98, 0]
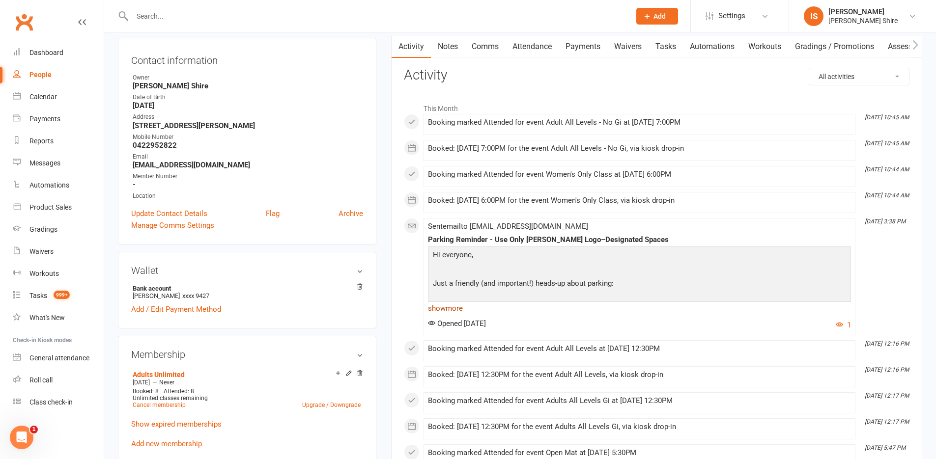
click at [451, 308] on link "show more" at bounding box center [639, 309] width 423 height 14
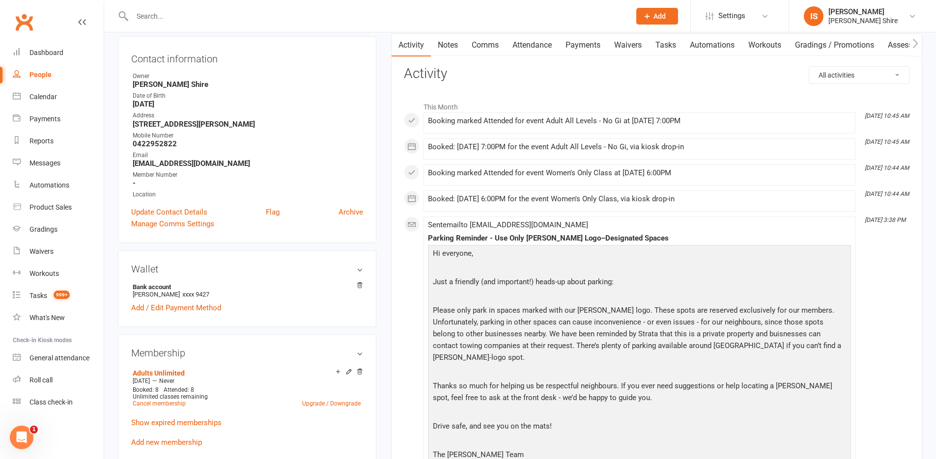
scroll to position [0, 0]
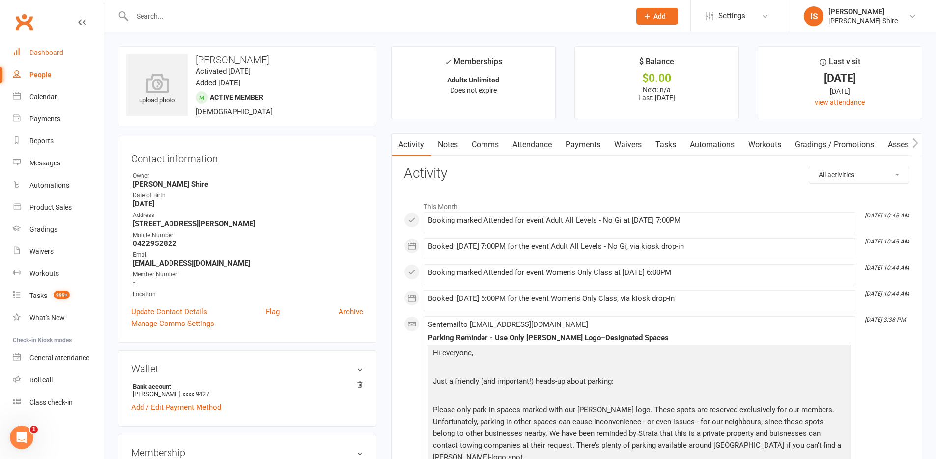
click at [41, 45] on link "Dashboard" at bounding box center [58, 53] width 91 height 22
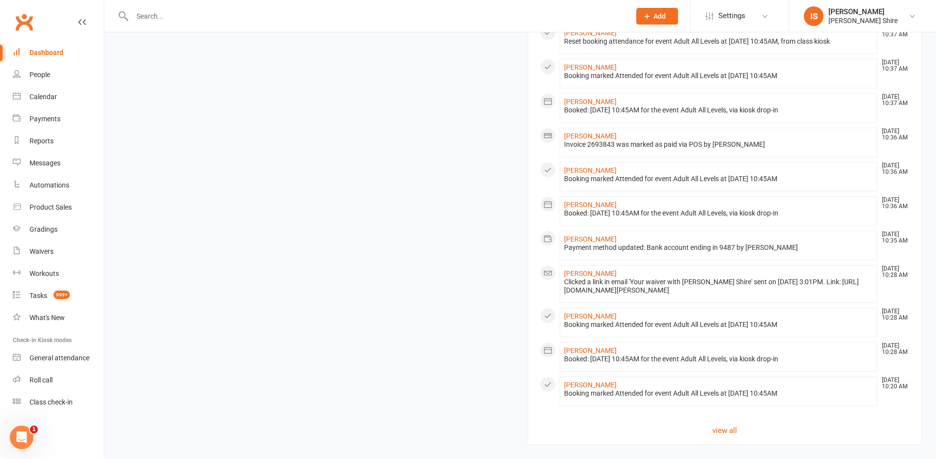
scroll to position [689, 0]
click at [311, 19] on input "text" at bounding box center [376, 16] width 494 height 14
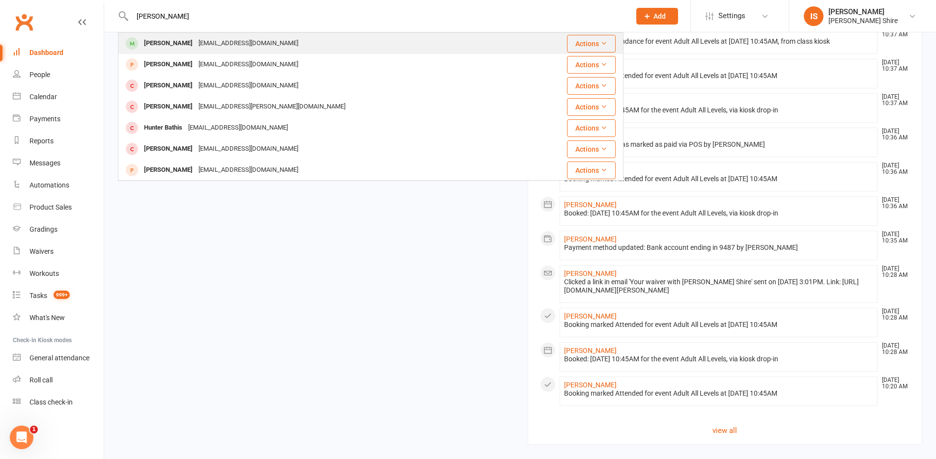
type input "[PERSON_NAME]"
click at [178, 47] on div "[PERSON_NAME]" at bounding box center [168, 43] width 55 height 14
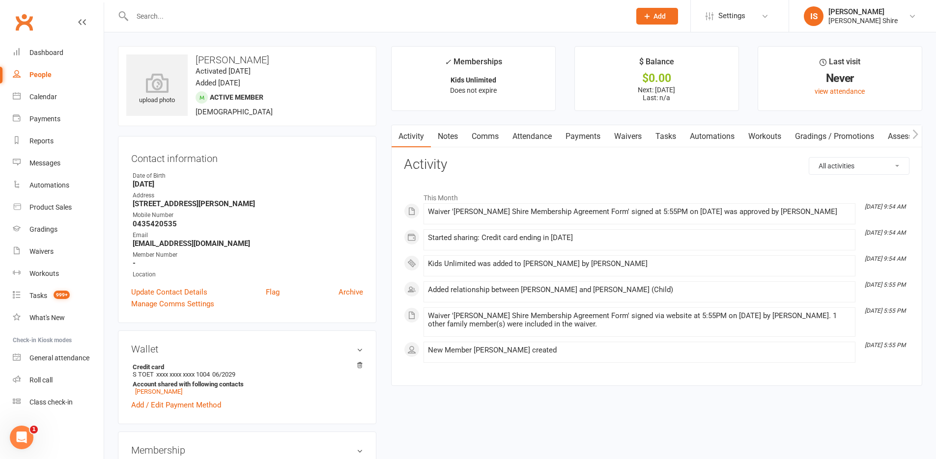
click at [290, 140] on div "Contact information Owner Date of Birth [DEMOGRAPHIC_DATA] Address [STREET_ADDR…" at bounding box center [247, 229] width 258 height 187
drag, startPoint x: 290, startPoint y: 140, endPoint x: 297, endPoint y: 242, distance: 101.9
click at [295, 244] on div "Contact information Owner Date of Birth [DEMOGRAPHIC_DATA] Address [STREET_ADDR…" at bounding box center [247, 229] width 258 height 187
click at [303, 166] on div "Contact information Owner Date of Birth [DEMOGRAPHIC_DATA] Address [STREET_ADDR…" at bounding box center [247, 229] width 258 height 187
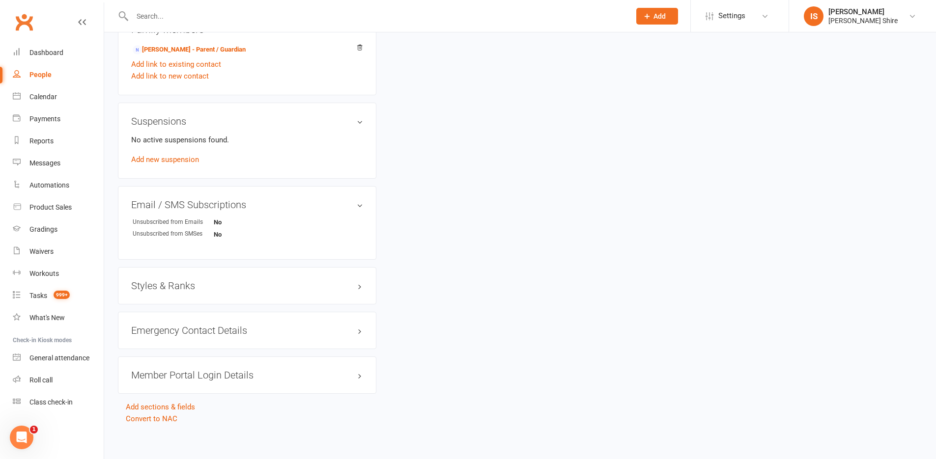
scroll to position [538, 0]
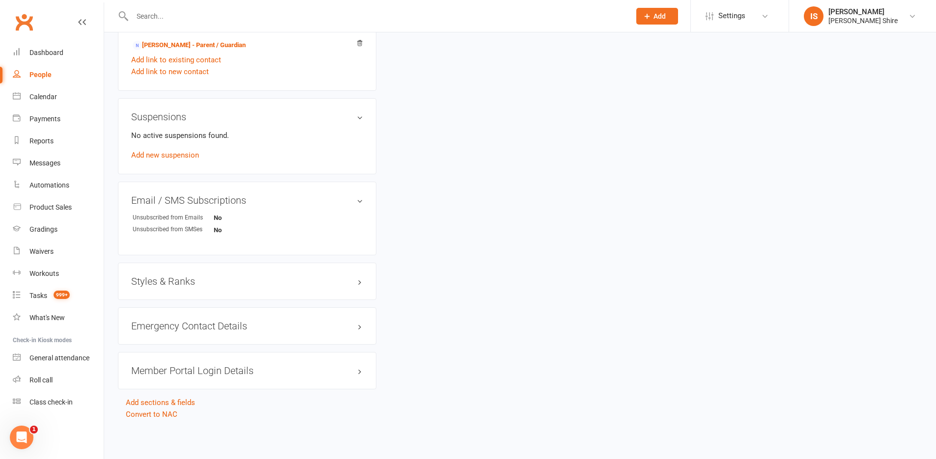
click at [354, 369] on h3 "Member Portal Login Details" at bounding box center [247, 371] width 232 height 11
click at [361, 324] on h3 "Emergency Contact Details edit" at bounding box center [247, 326] width 232 height 11
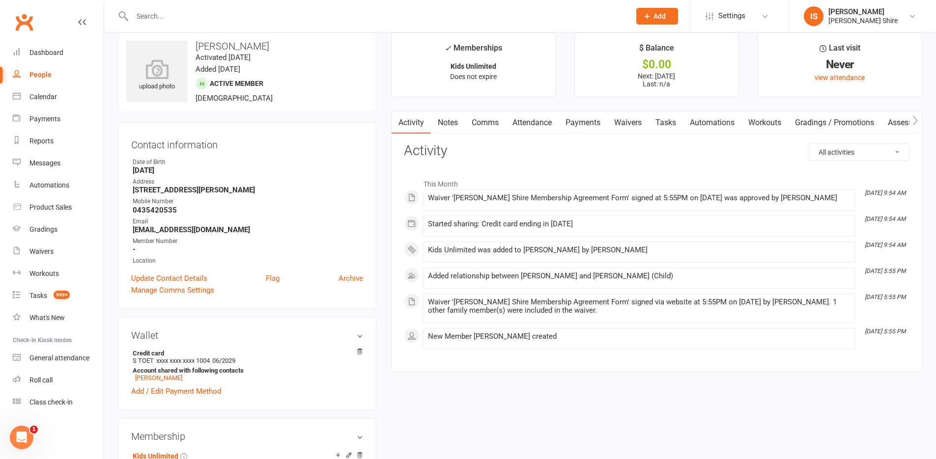
scroll to position [0, 0]
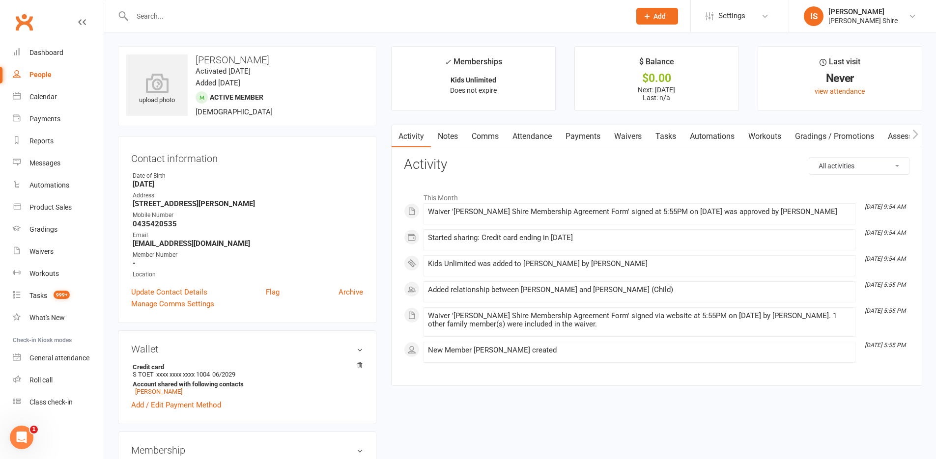
click at [569, 137] on link "Payments" at bounding box center [583, 136] width 49 height 23
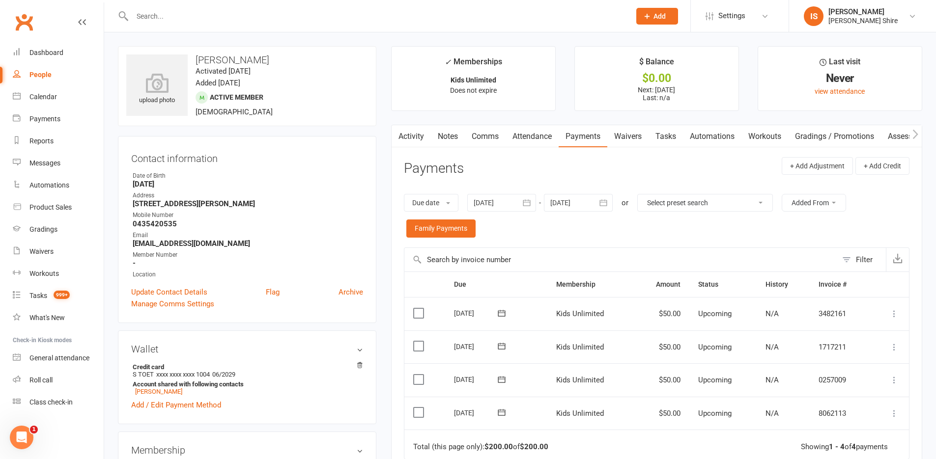
click at [623, 136] on link "Waivers" at bounding box center [627, 136] width 41 height 23
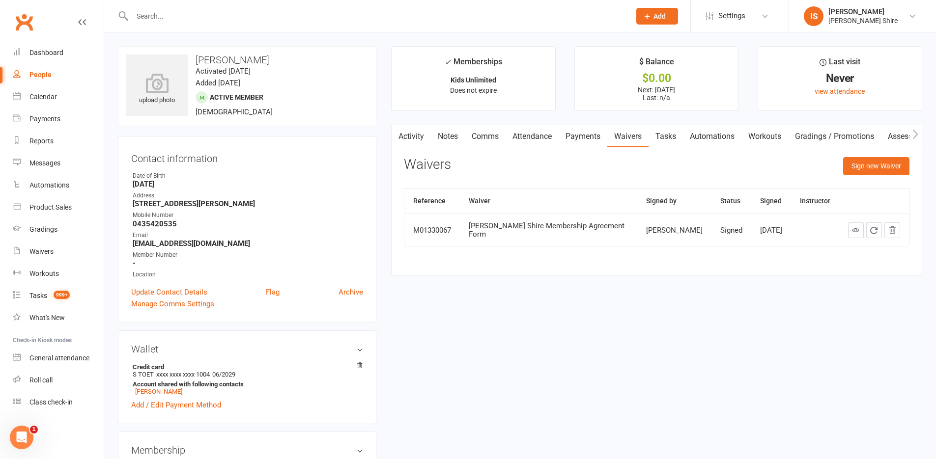
click at [409, 129] on link "Activity" at bounding box center [411, 136] width 39 height 23
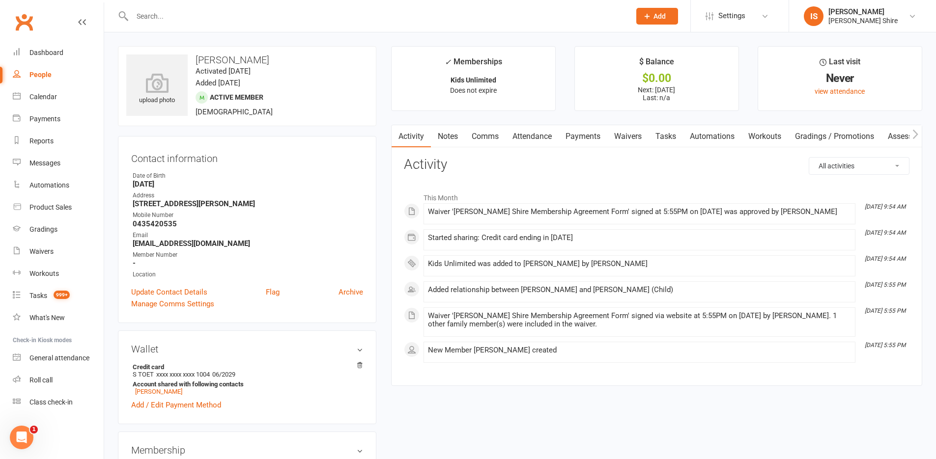
click at [321, 0] on div at bounding box center [371, 16] width 506 height 32
click at [301, 21] on input "text" at bounding box center [376, 16] width 494 height 14
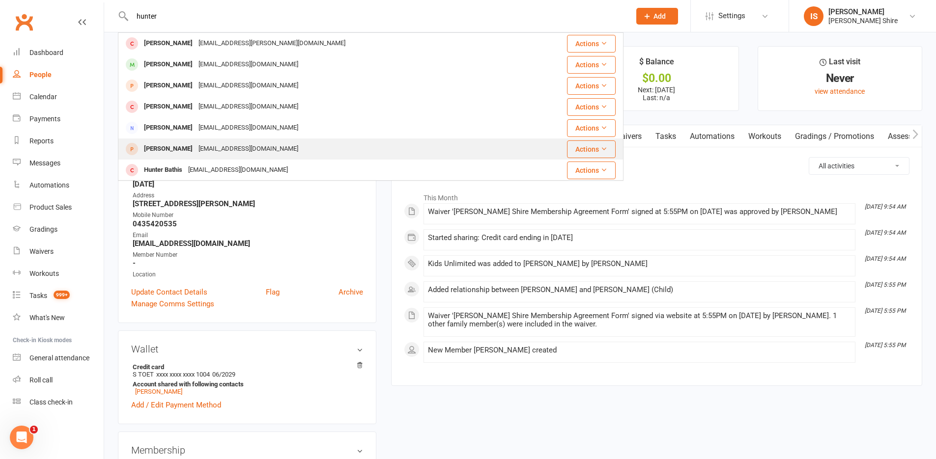
type input "hunter"
click at [382, 150] on div "[PERSON_NAME] [EMAIL_ADDRESS][DOMAIN_NAME]" at bounding box center [328, 149] width 419 height 20
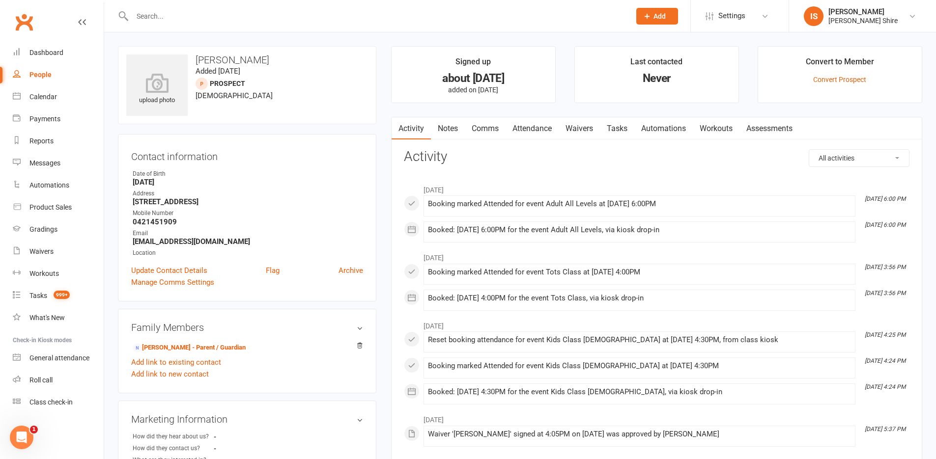
click at [581, 121] on link "Waivers" at bounding box center [579, 128] width 41 height 23
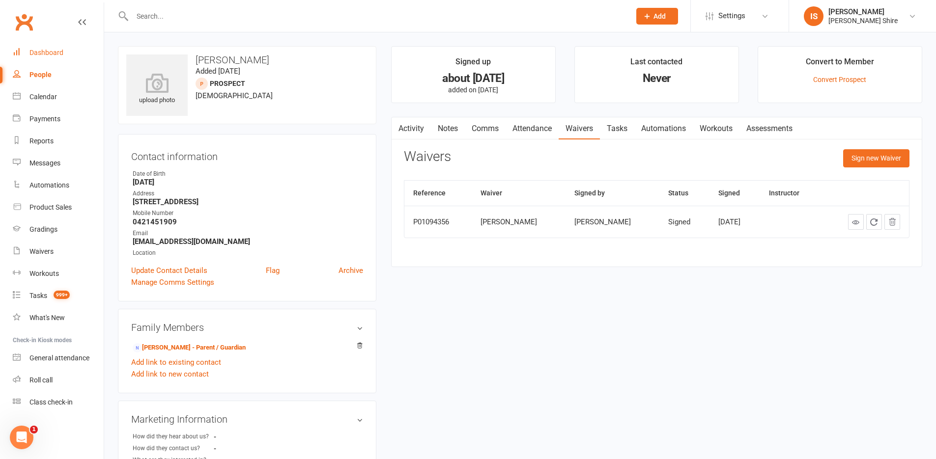
click at [50, 55] on div "Dashboard" at bounding box center [46, 53] width 34 height 8
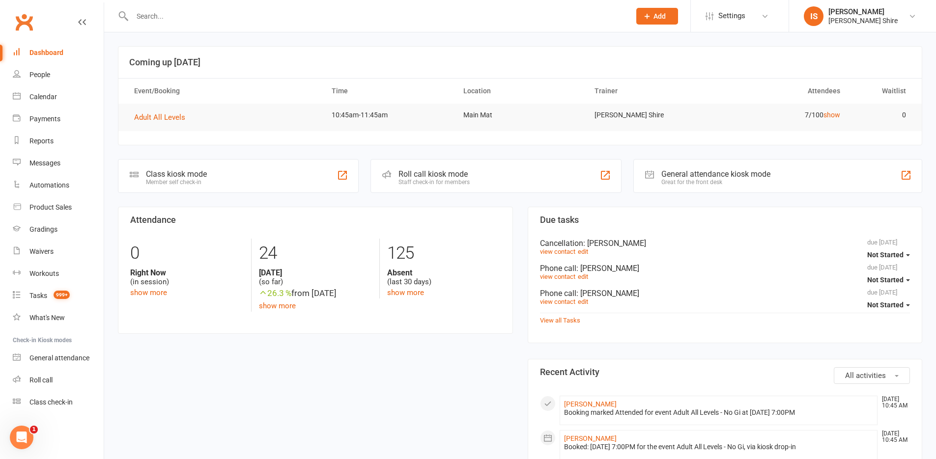
click at [51, 51] on div "Dashboard" at bounding box center [46, 53] width 34 height 8
click at [46, 53] on div "Dashboard" at bounding box center [46, 53] width 34 height 8
click at [52, 53] on div "Dashboard" at bounding box center [46, 53] width 34 height 8
click at [48, 52] on div "Dashboard" at bounding box center [46, 53] width 34 height 8
click at [42, 50] on div "Dashboard" at bounding box center [46, 53] width 34 height 8
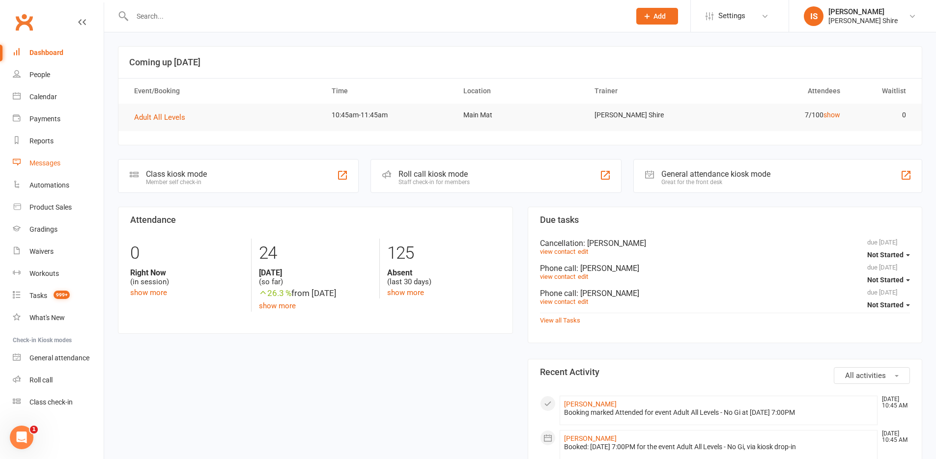
click at [57, 159] on div "Messages" at bounding box center [44, 163] width 31 height 8
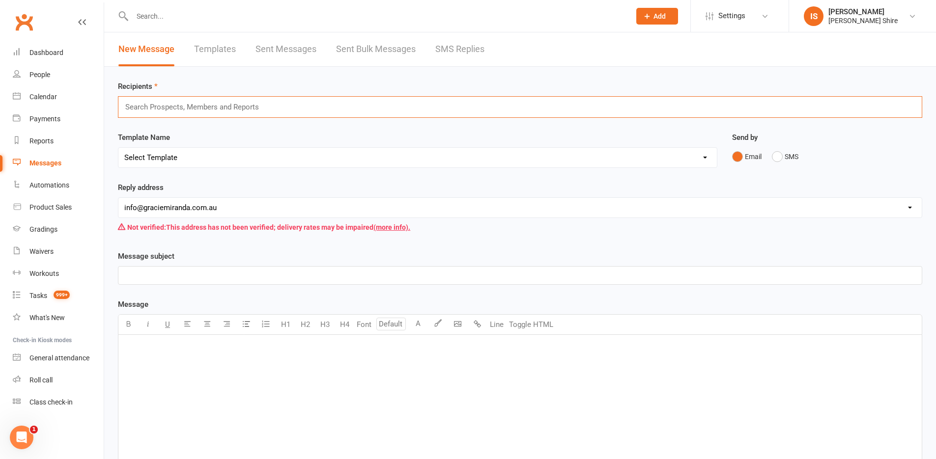
click at [187, 109] on input "text" at bounding box center [196, 107] width 144 height 13
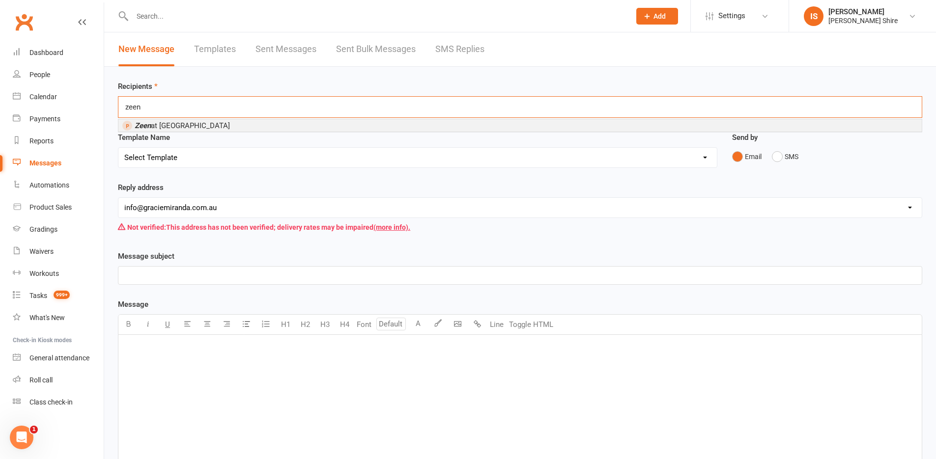
type input "zeen"
click at [289, 125] on li "[PERSON_NAME] at [GEOGRAPHIC_DATA]" at bounding box center [519, 125] width 803 height 12
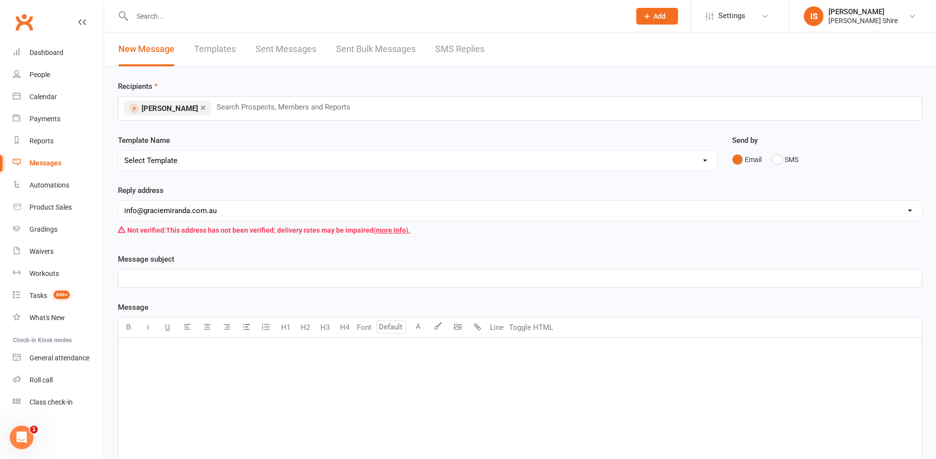
click at [217, 160] on select "Select Template [Email] Adults zoom class and Waiver [Email] Booked Trial Infor…" at bounding box center [417, 161] width 598 height 20
select select "9"
click at [118, 151] on select "Select Template [Email] Adults zoom class and Waiver [Email] Booked Trial Infor…" at bounding box center [417, 161] width 598 height 20
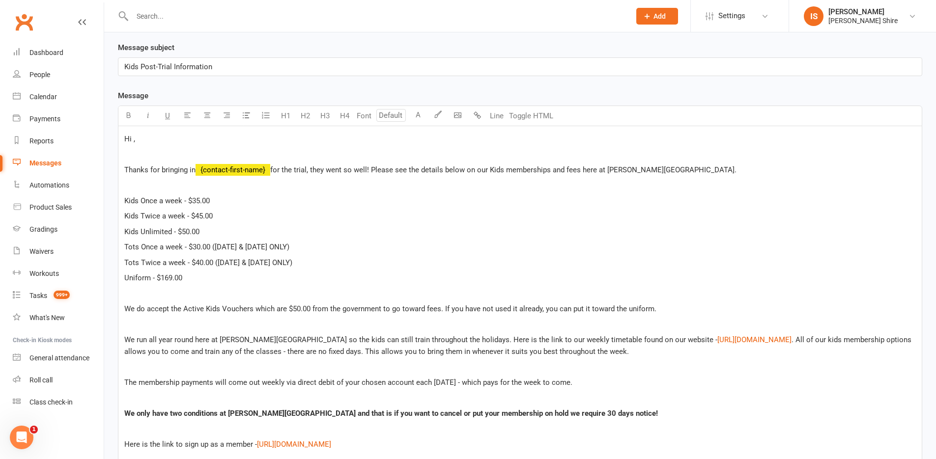
scroll to position [246, 0]
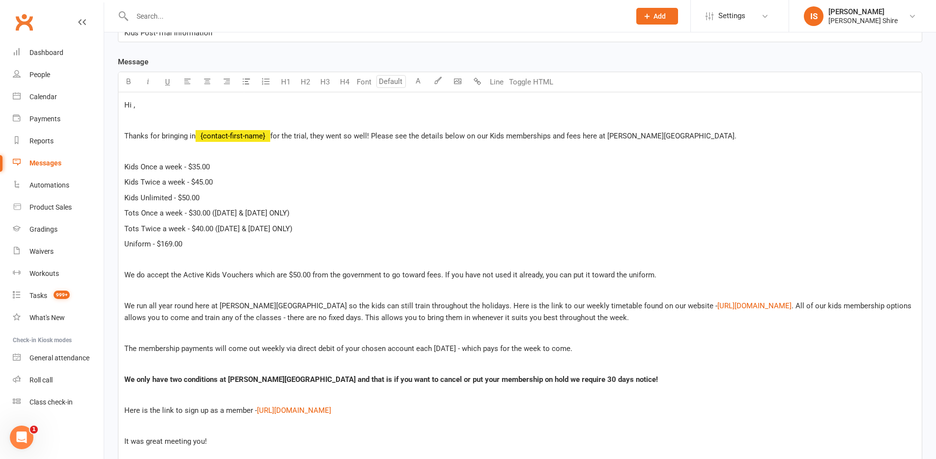
click at [255, 136] on span "﻿ {contact-first-name}" at bounding box center [233, 136] width 75 height 9
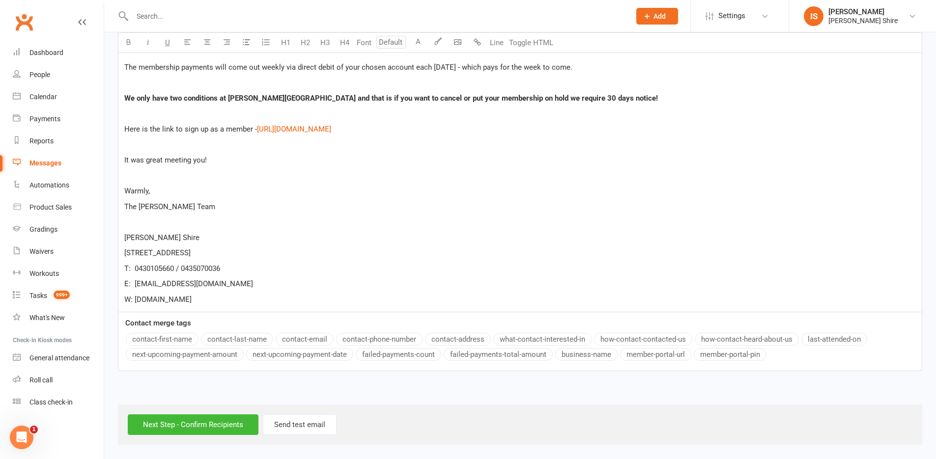
scroll to position [152, 0]
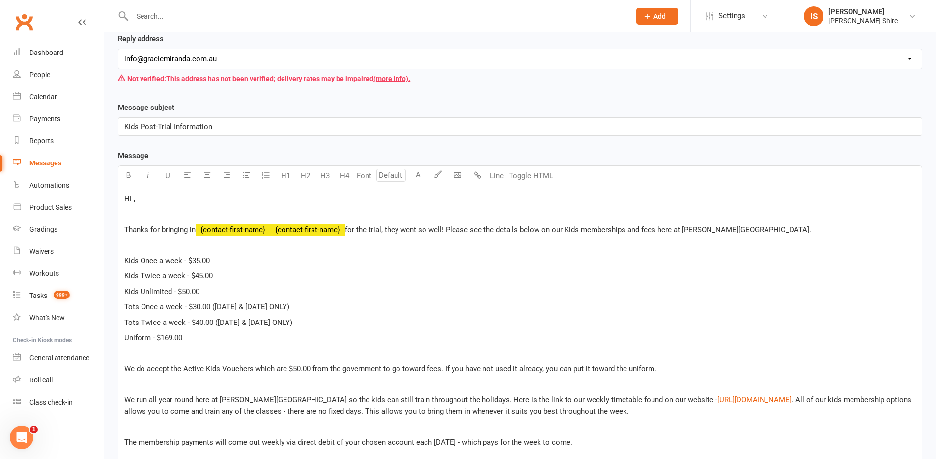
drag, startPoint x: 179, startPoint y: 338, endPoint x: 185, endPoint y: 337, distance: 6.0
click at [179, 338] on div "Message U H1 H2 H3 H4 Font A Line Toggle HTML Hi , Thanks for bringing in ﻿ {co…" at bounding box center [520, 448] width 804 height 597
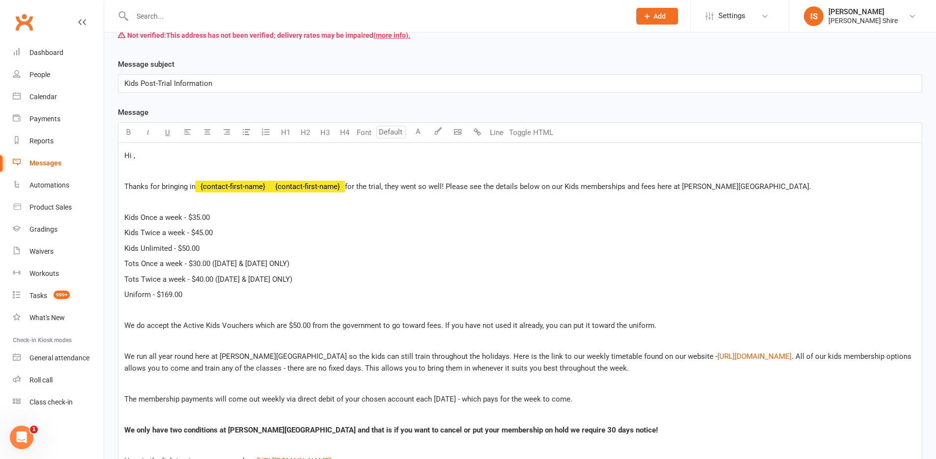
scroll to position [134, 0]
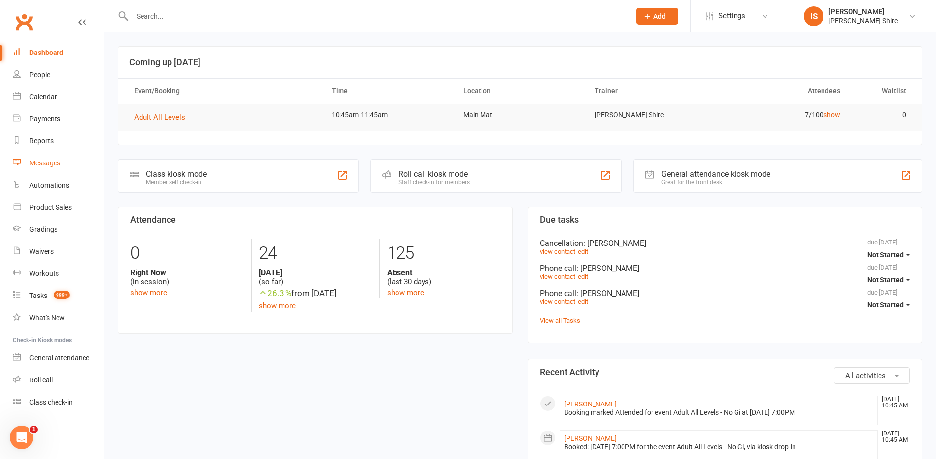
click at [37, 166] on div "Messages" at bounding box center [44, 163] width 31 height 8
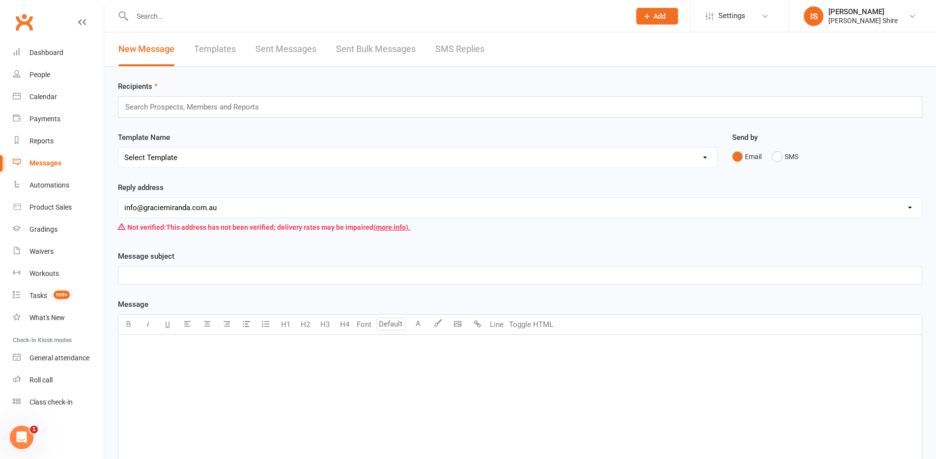
click at [194, 109] on input "text" at bounding box center [196, 107] width 144 height 13
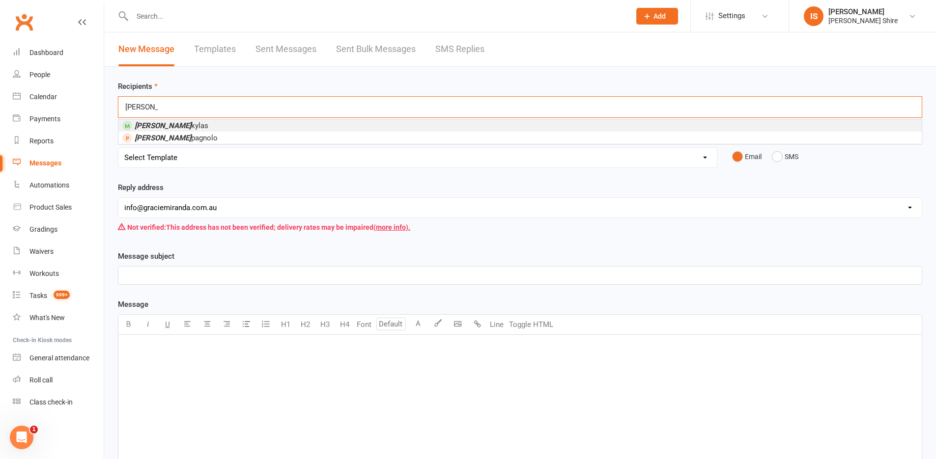
type input "[PERSON_NAME]"
click at [357, 114] on div "[PERSON_NAME] s [PERSON_NAME]" at bounding box center [520, 107] width 804 height 22
click at [348, 121] on li "[PERSON_NAME]" at bounding box center [519, 125] width 803 height 12
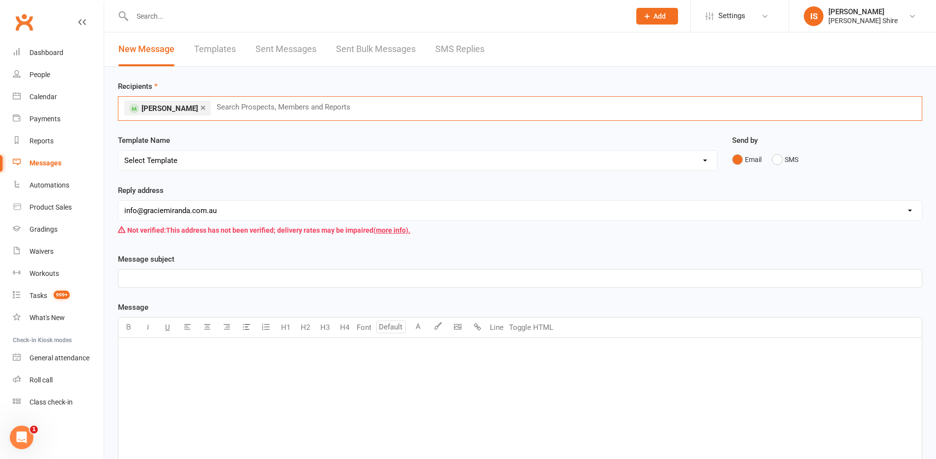
click at [215, 158] on select "Select Template [Email] Adults zoom class and Waiver [Email] Booked Trial Infor…" at bounding box center [417, 161] width 598 height 20
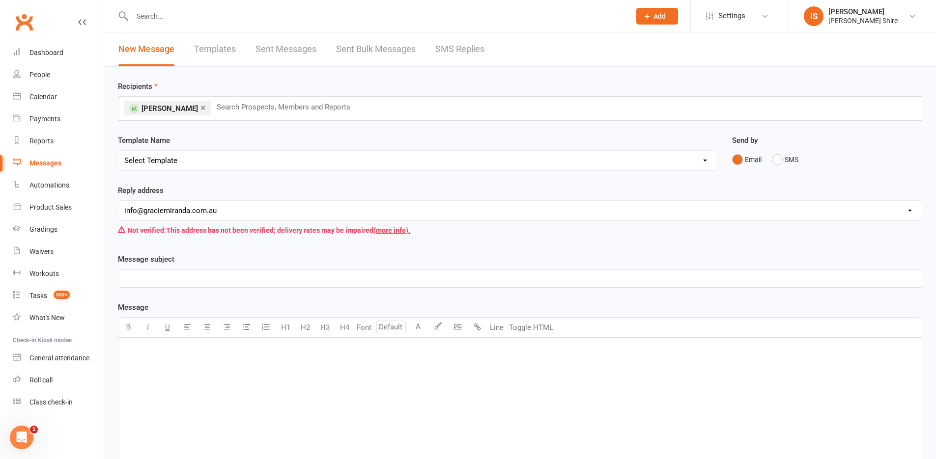
select select "9"
click at [118, 151] on select "Select Template [Email] Adults zoom class and Waiver [Email] Booked Trial Infor…" at bounding box center [417, 161] width 598 height 20
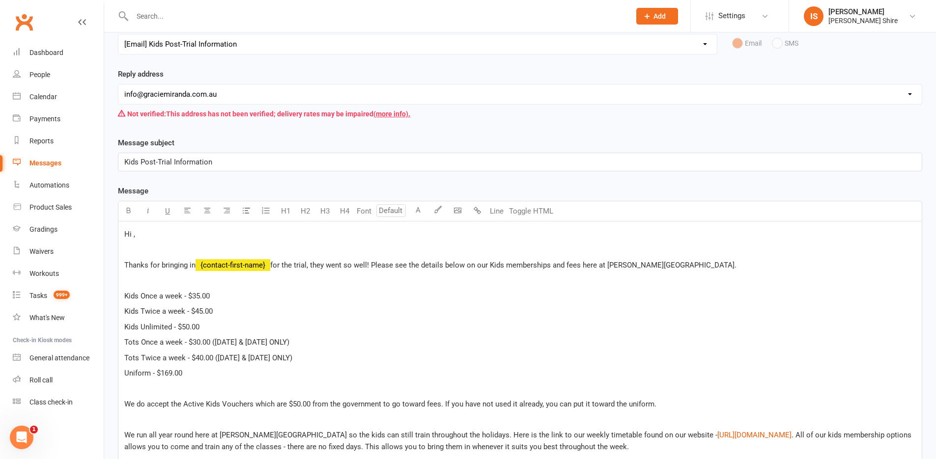
scroll to position [36, 0]
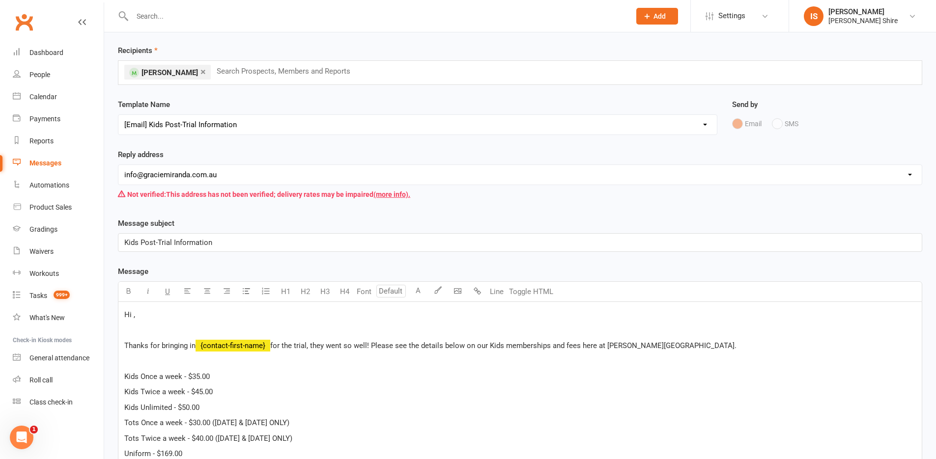
click at [200, 68] on link "×" at bounding box center [202, 72] width 5 height 16
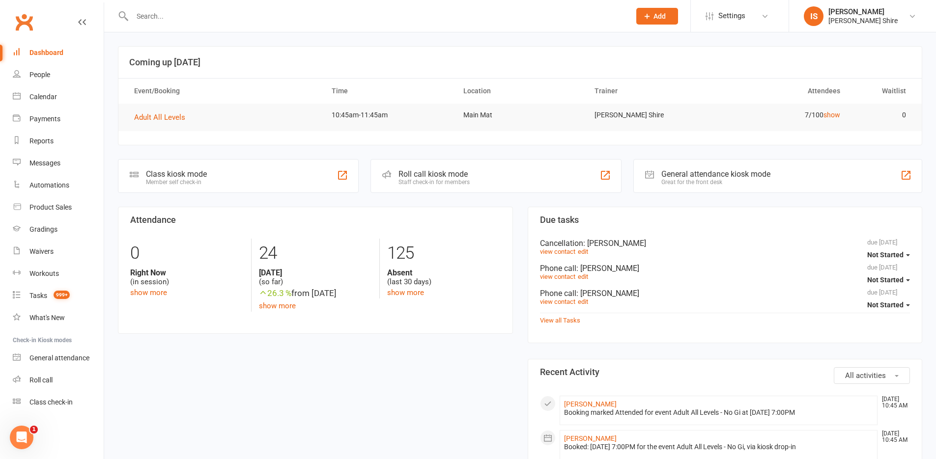
click at [41, 54] on div "Dashboard" at bounding box center [46, 53] width 34 height 8
click at [897, 15] on div "[PERSON_NAME]" at bounding box center [862, 11] width 69 height 9
click at [855, 137] on link "Sign out" at bounding box center [862, 136] width 147 height 23
